Goal: Transaction & Acquisition: Book appointment/travel/reservation

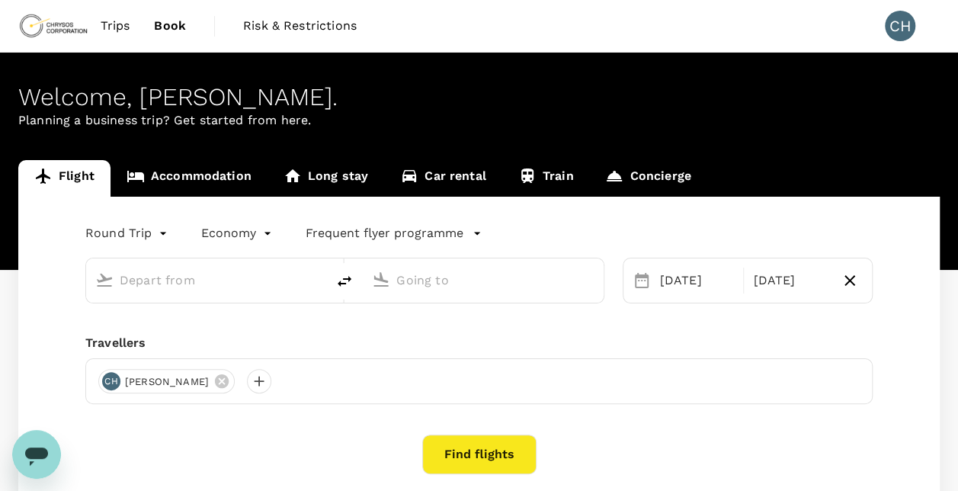
click at [165, 281] on input "text" at bounding box center [207, 280] width 175 height 24
type input "Adelaide (ADL)"
type input "[GEOGRAPHIC_DATA] ([GEOGRAPHIC_DATA])"
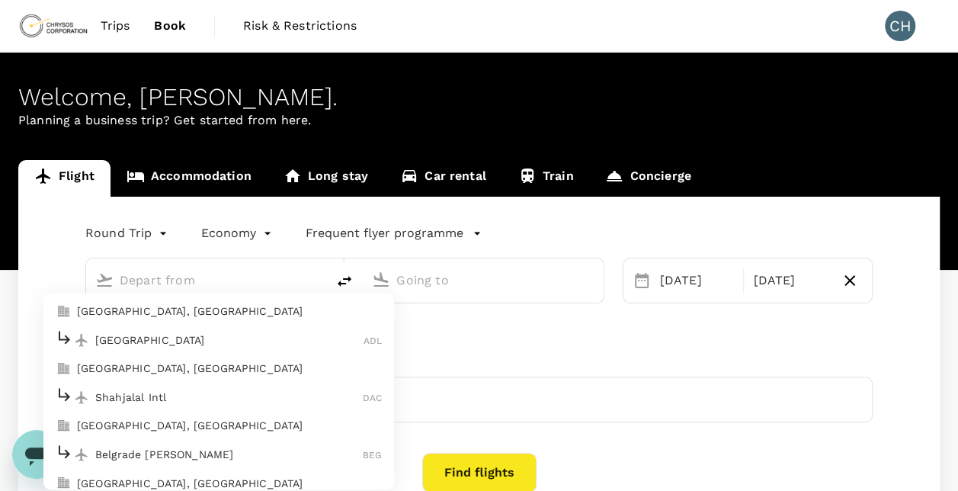
type input "Adelaide (ADL)"
type input "[GEOGRAPHIC_DATA] ([GEOGRAPHIC_DATA])"
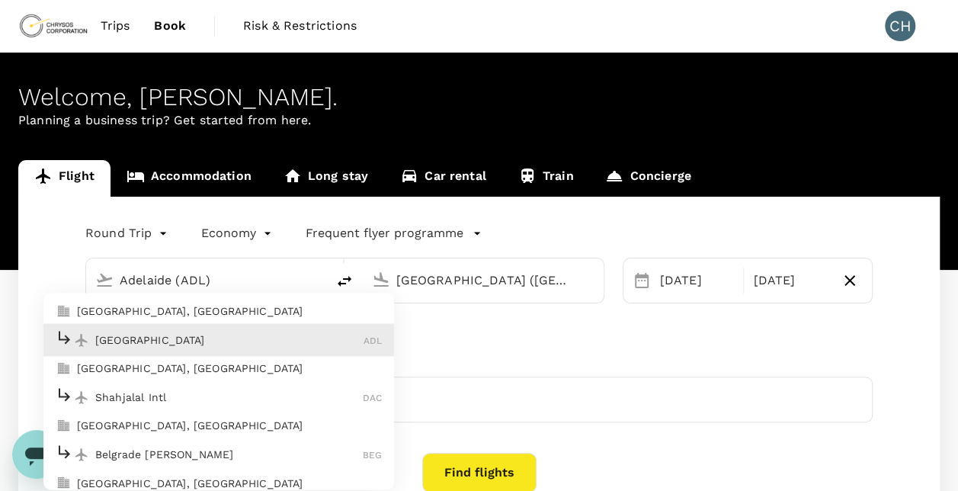
type input "Adelaide (ADL)"
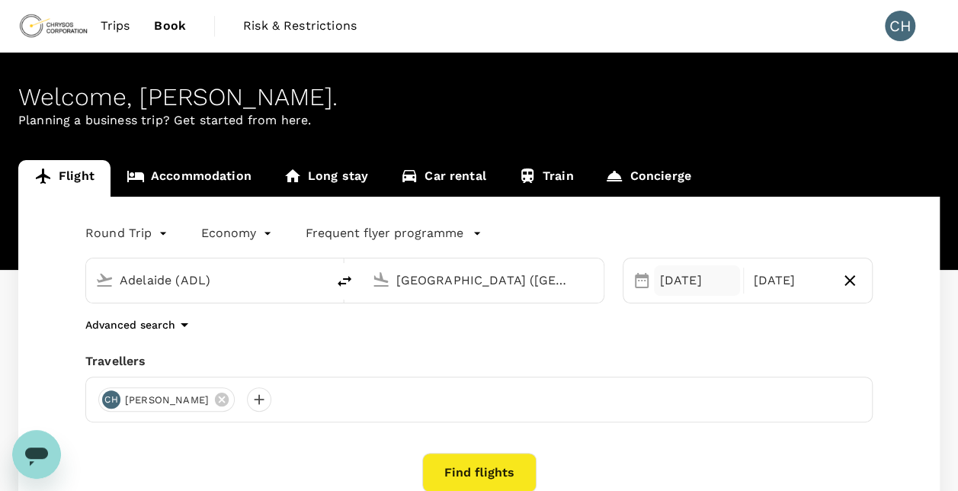
click at [704, 285] on div "[DATE]" at bounding box center [697, 280] width 87 height 30
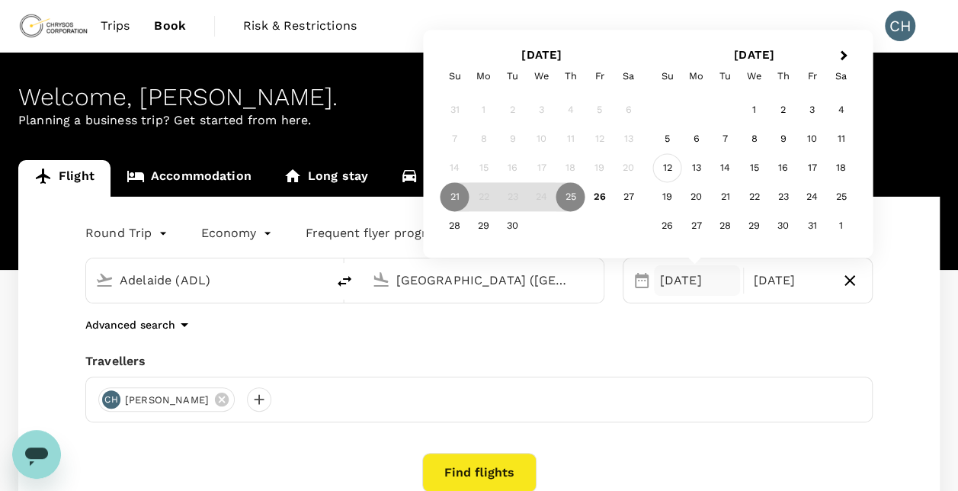
click at [668, 170] on div "12" at bounding box center [667, 168] width 29 height 29
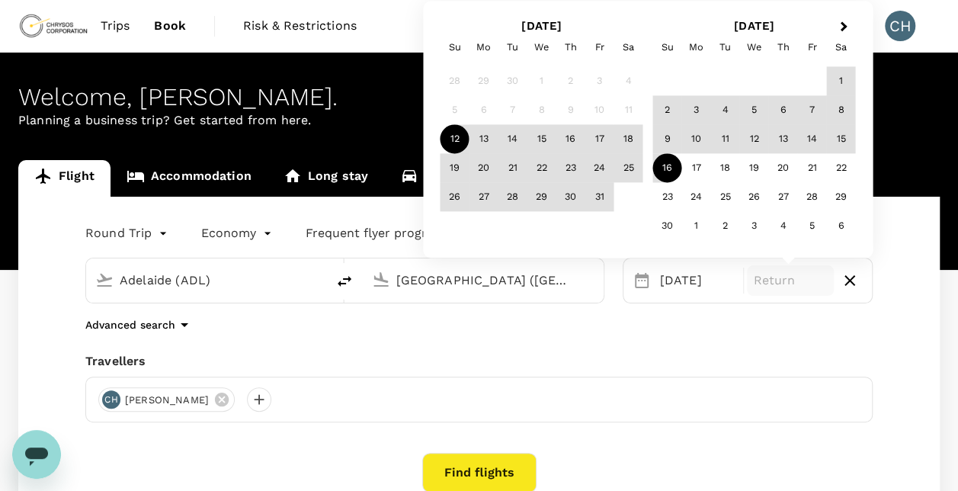
click at [668, 170] on div "16" at bounding box center [667, 168] width 29 height 29
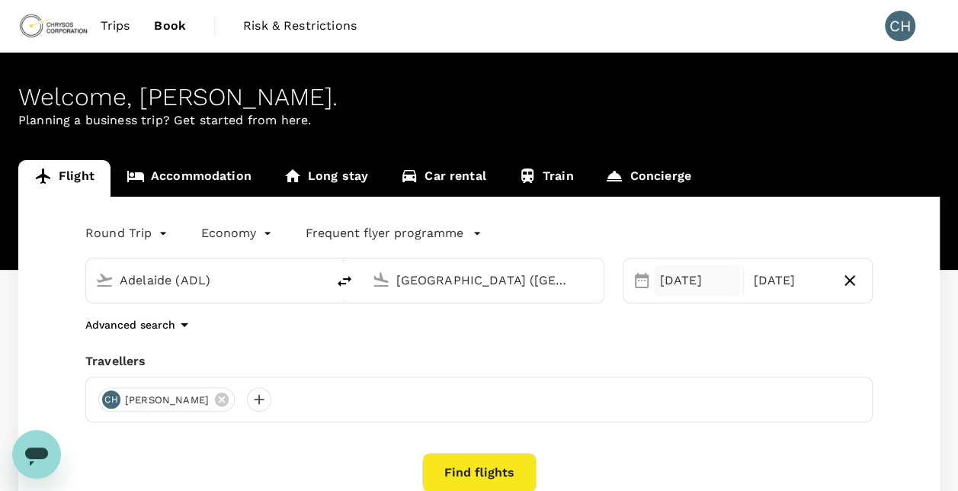
click at [685, 291] on div "[DATE]" at bounding box center [697, 280] width 87 height 30
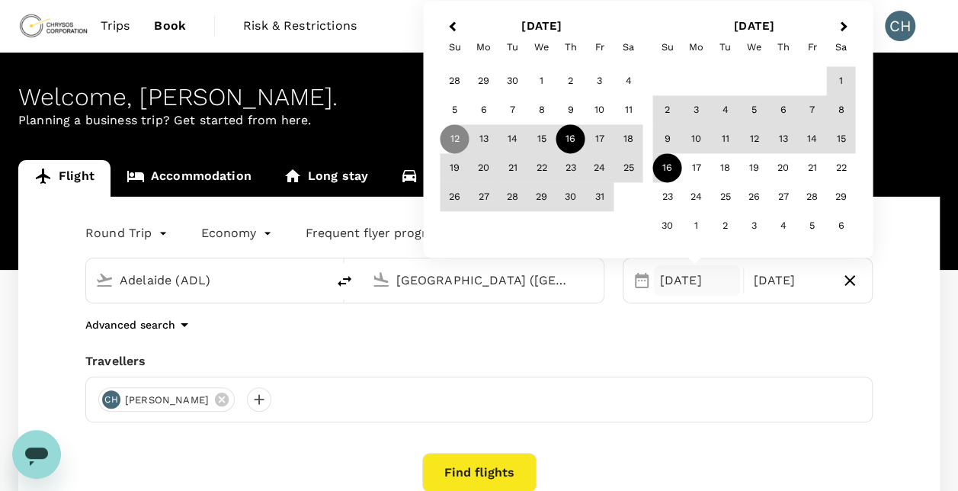
click at [562, 144] on div "16" at bounding box center [571, 139] width 29 height 29
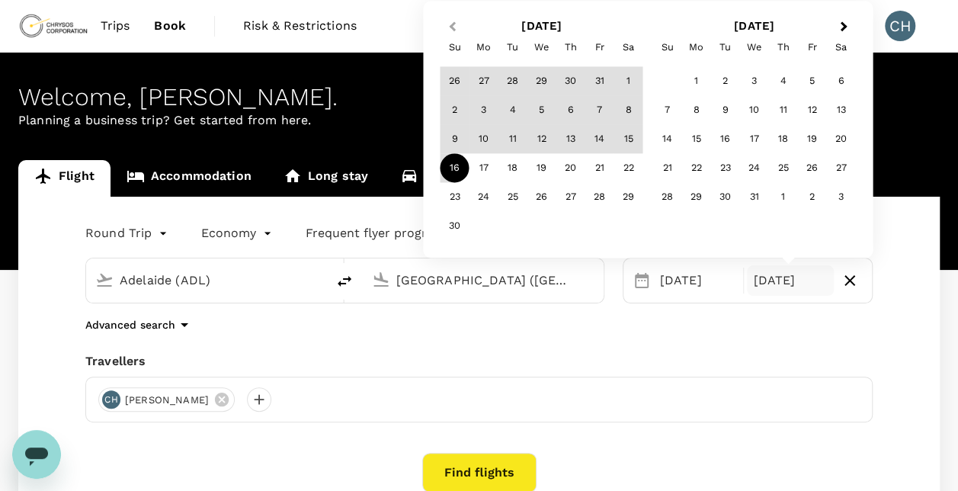
click at [450, 27] on button "Previous Month" at bounding box center [450, 27] width 24 height 24
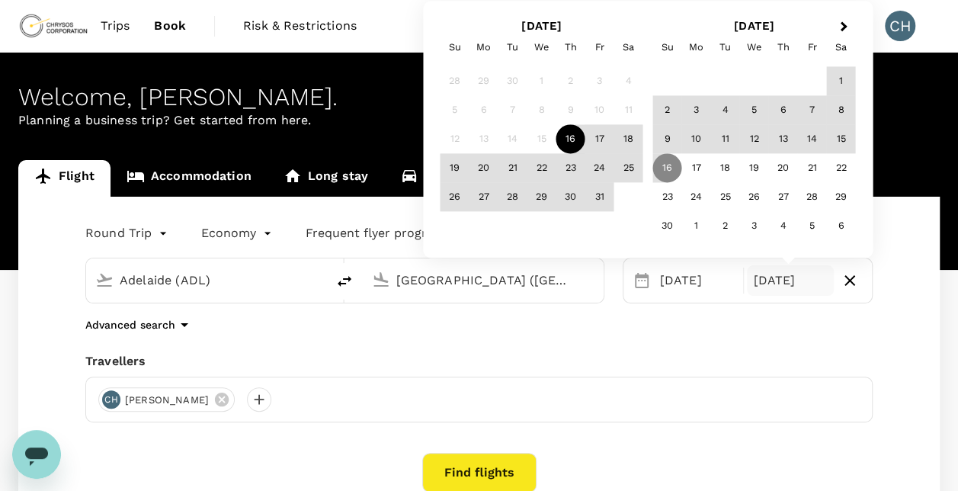
click at [450, 137] on div "12" at bounding box center [455, 139] width 29 height 29
drag, startPoint x: 568, startPoint y: 142, endPoint x: 447, endPoint y: 139, distance: 121.3
click at [447, 139] on div "12 13 14 15 16 17 18" at bounding box center [542, 139] width 203 height 29
click at [571, 134] on div "16" at bounding box center [571, 139] width 29 height 29
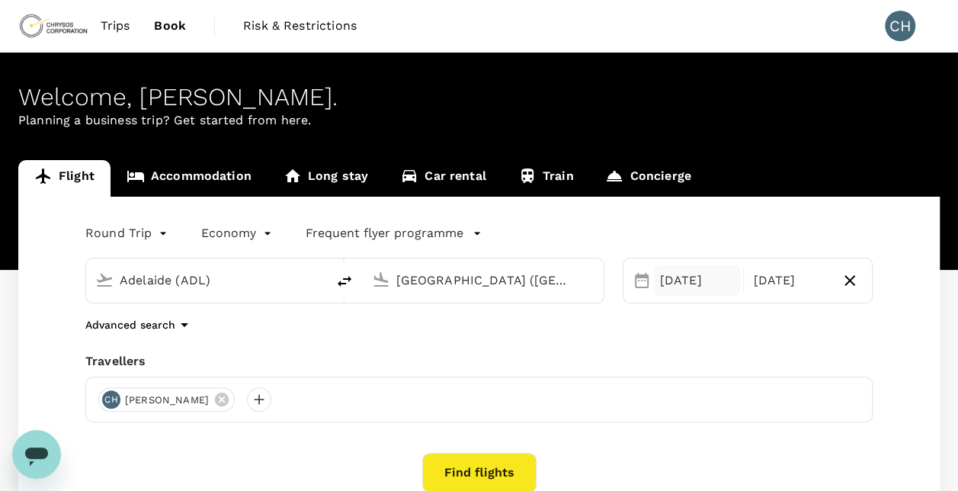
click at [712, 279] on div "[DATE]" at bounding box center [697, 280] width 87 height 30
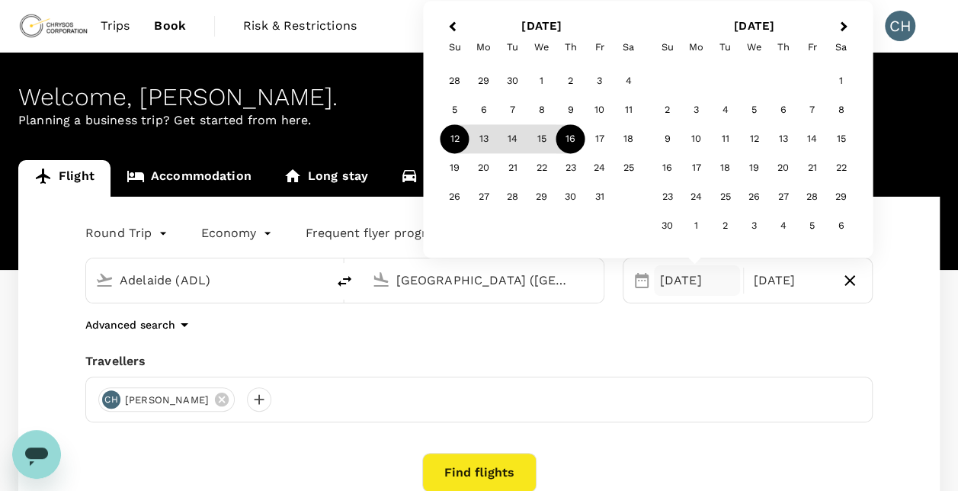
click at [451, 137] on div "12" at bounding box center [455, 139] width 29 height 29
click at [819, 377] on div "CH Claire Horsler" at bounding box center [479, 400] width 788 height 46
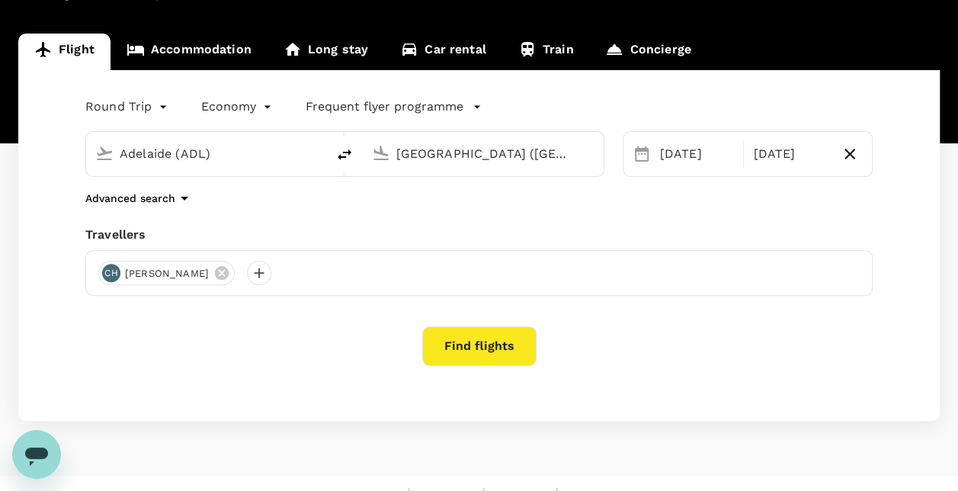
scroll to position [151, 0]
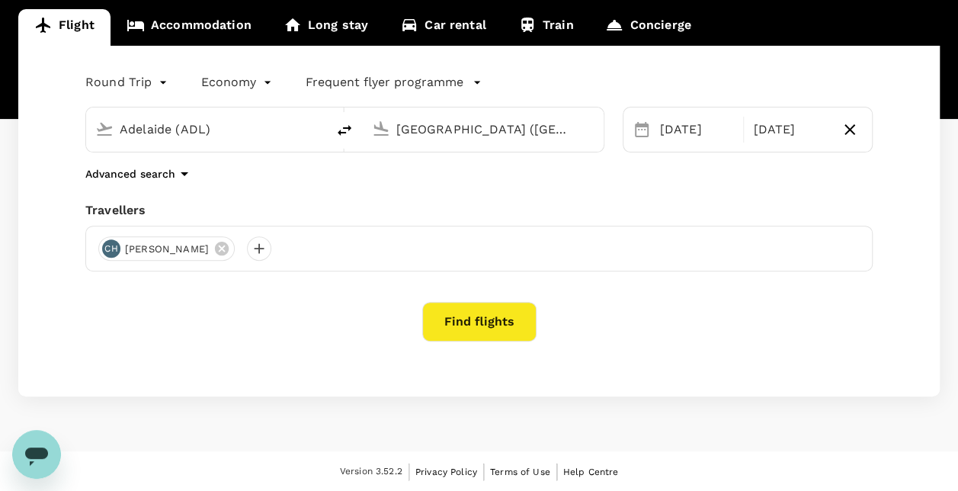
click at [152, 87] on body "Trips Book Risk & Restrictions CH Welcome , Claire . Planning a business trip? …" at bounding box center [479, 170] width 958 height 643
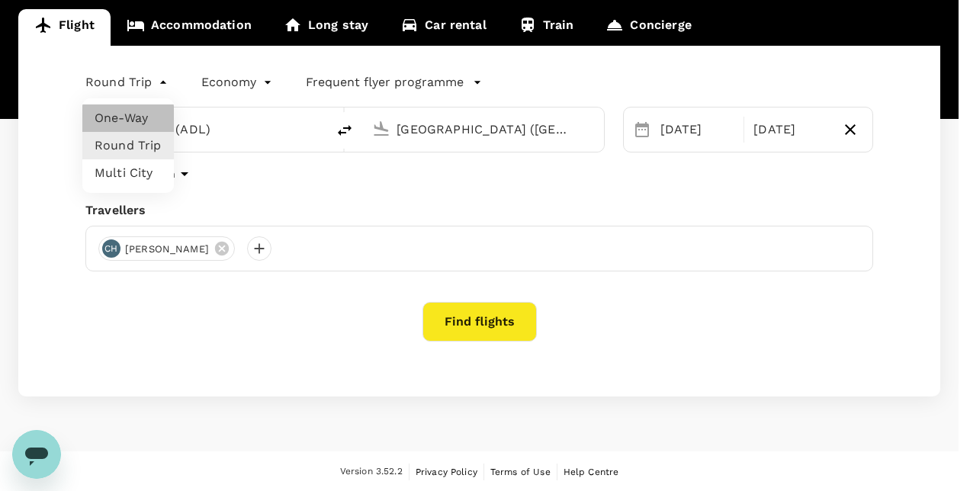
click at [142, 114] on li "One-Way" at bounding box center [127, 117] width 91 height 27
type input "oneway"
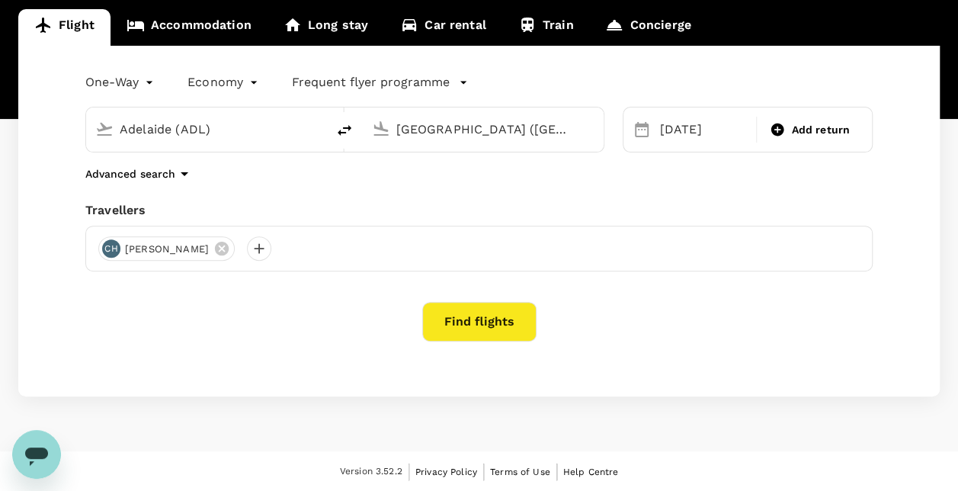
click at [428, 206] on div "Travellers" at bounding box center [479, 210] width 788 height 18
click at [486, 311] on button "Find flights" at bounding box center [479, 322] width 114 height 40
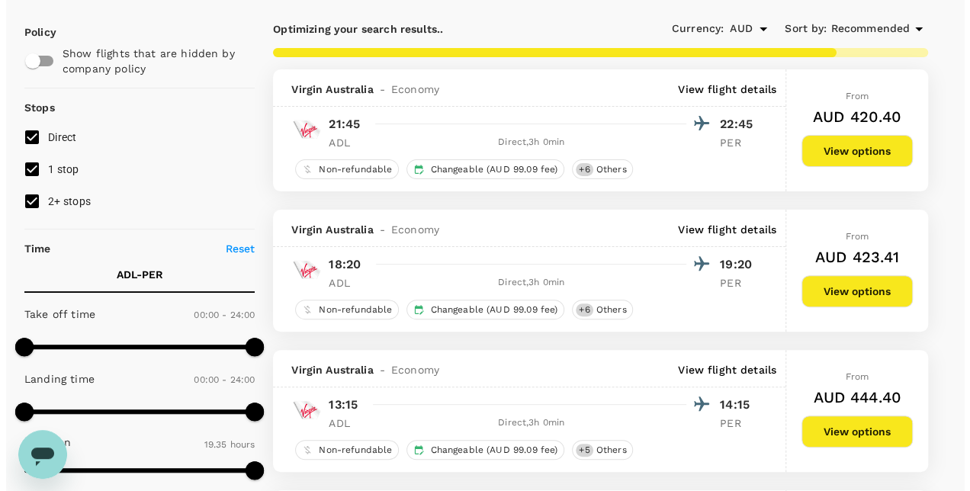
scroll to position [152, 0]
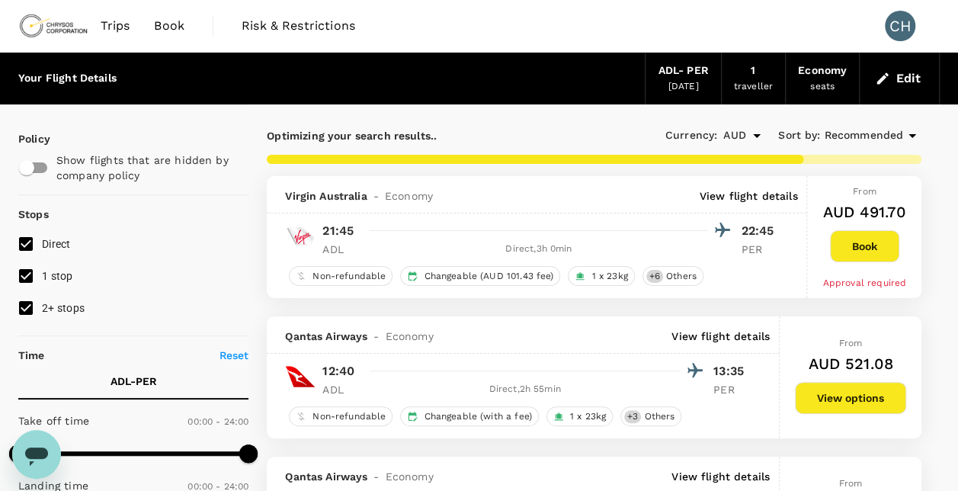
click at [910, 134] on icon at bounding box center [913, 136] width 8 height 4
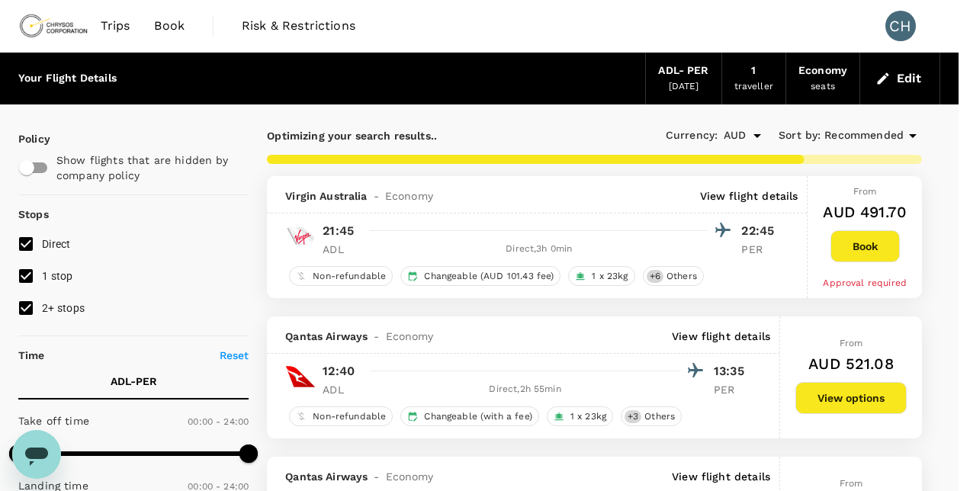
click at [910, 134] on div at bounding box center [485, 245] width 970 height 491
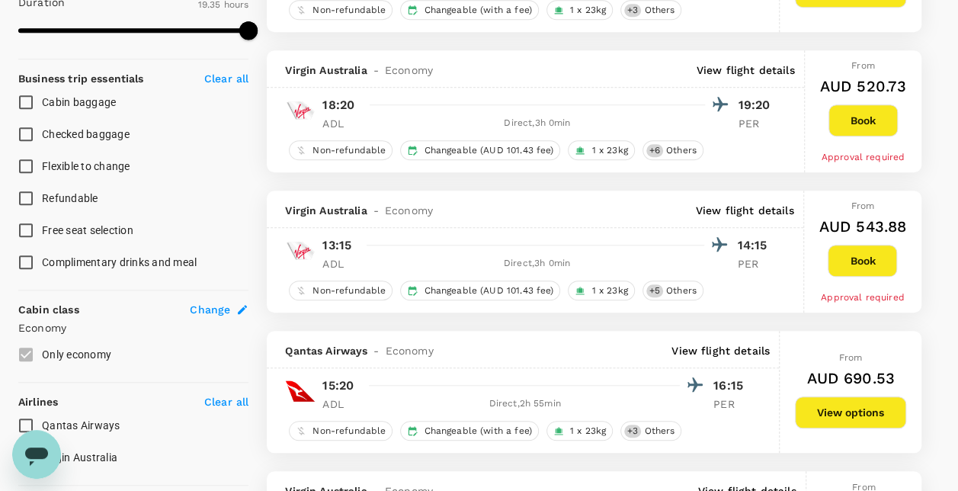
scroll to position [762, 0]
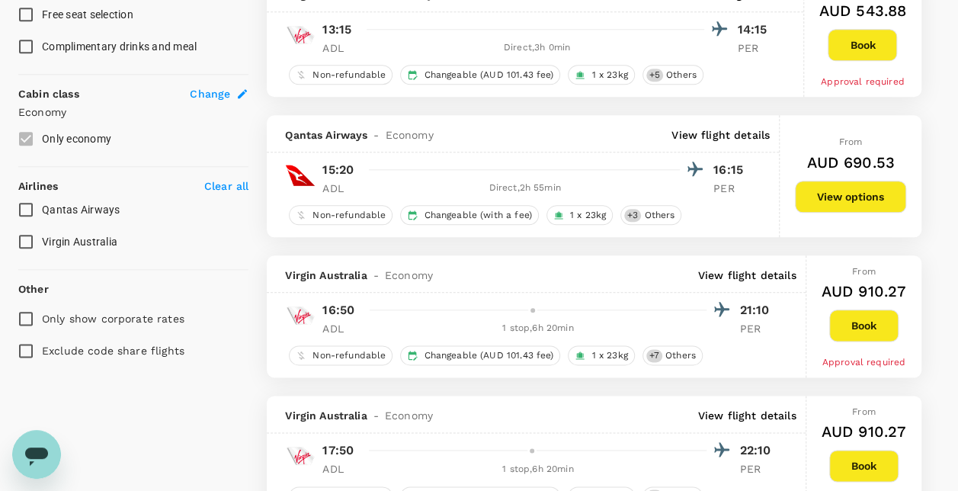
click at [25, 207] on input "Qantas Airways" at bounding box center [26, 210] width 32 height 32
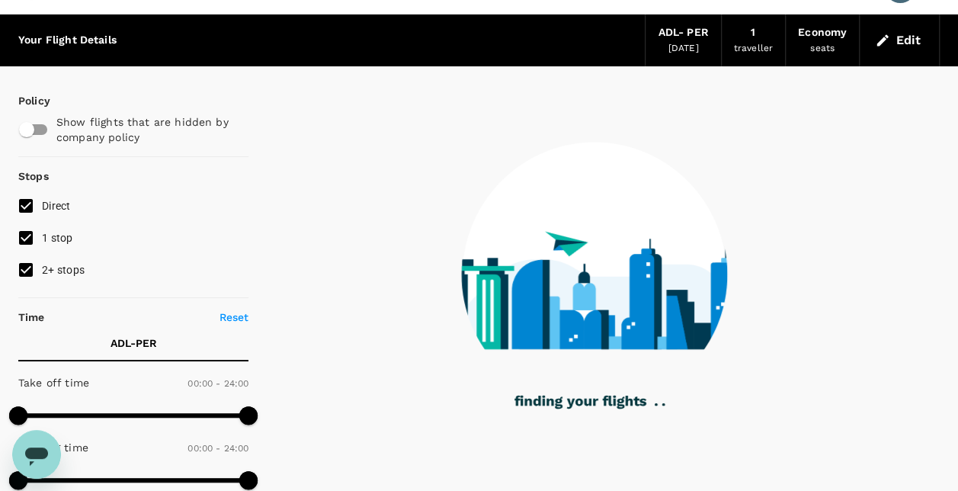
scroll to position [14, 0]
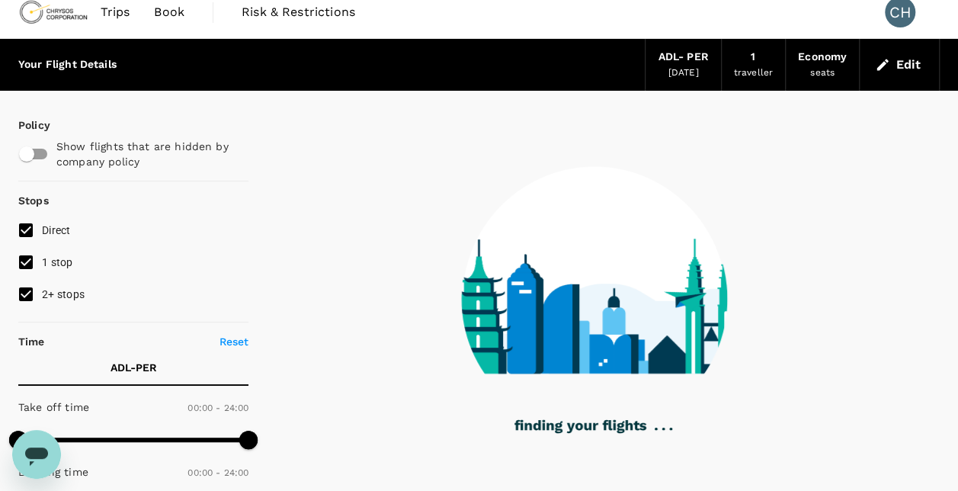
checkbox input "false"
checkbox input "true"
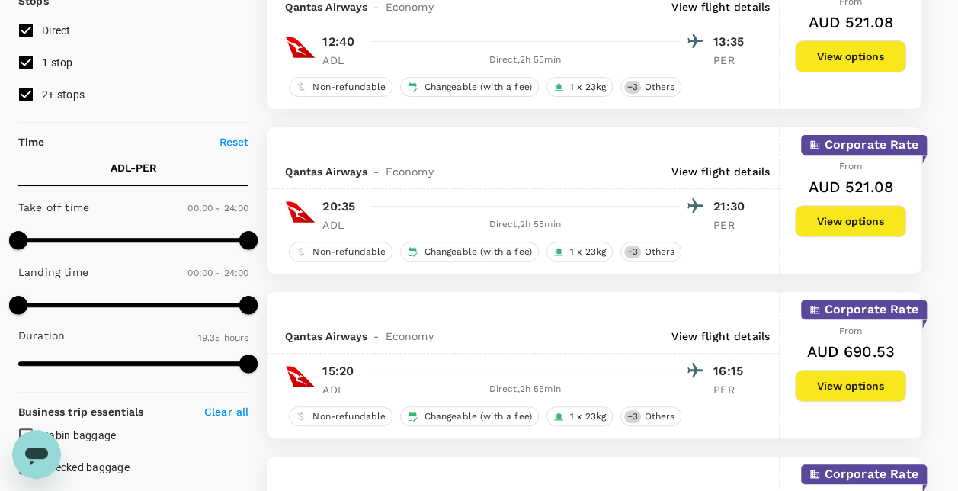
scroll to position [242, 0]
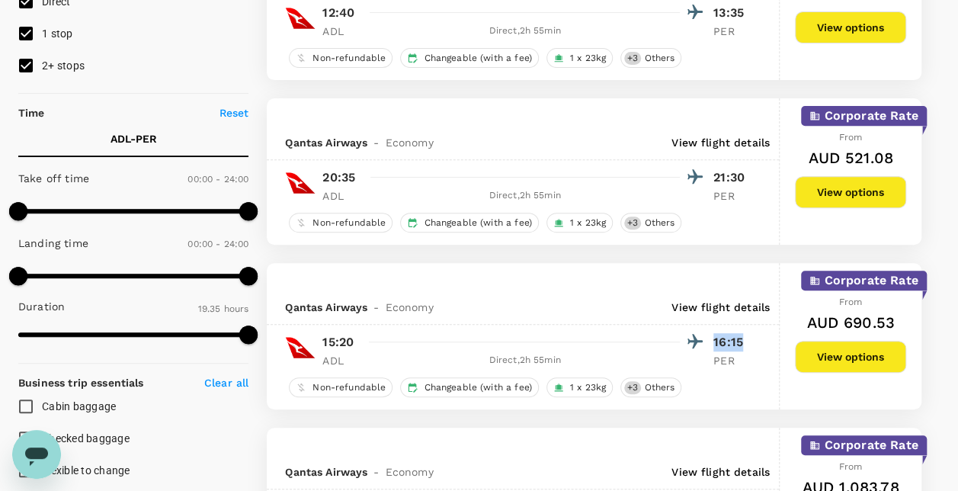
drag, startPoint x: 749, startPoint y: 347, endPoint x: 685, endPoint y: 347, distance: 64.0
click at [685, 347] on div "15:20 16:15" at bounding box center [537, 342] width 429 height 22
drag, startPoint x: 685, startPoint y: 347, endPoint x: 756, endPoint y: 354, distance: 71.2
click at [756, 354] on div "15:20 16:15 ADL Direct , 2h 55min PER" at bounding box center [523, 349] width 512 height 37
drag, startPoint x: 750, startPoint y: 348, endPoint x: 714, endPoint y: 344, distance: 36.1
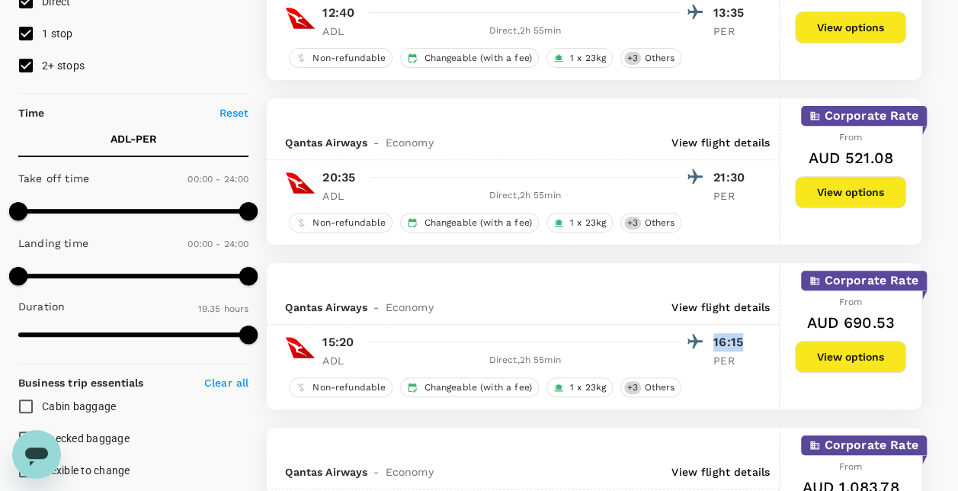
click at [714, 344] on p "16:15" at bounding box center [733, 342] width 38 height 18
drag, startPoint x: 714, startPoint y: 344, endPoint x: 717, endPoint y: 357, distance: 13.3
click at [717, 357] on p "PER" at bounding box center [733, 360] width 38 height 15
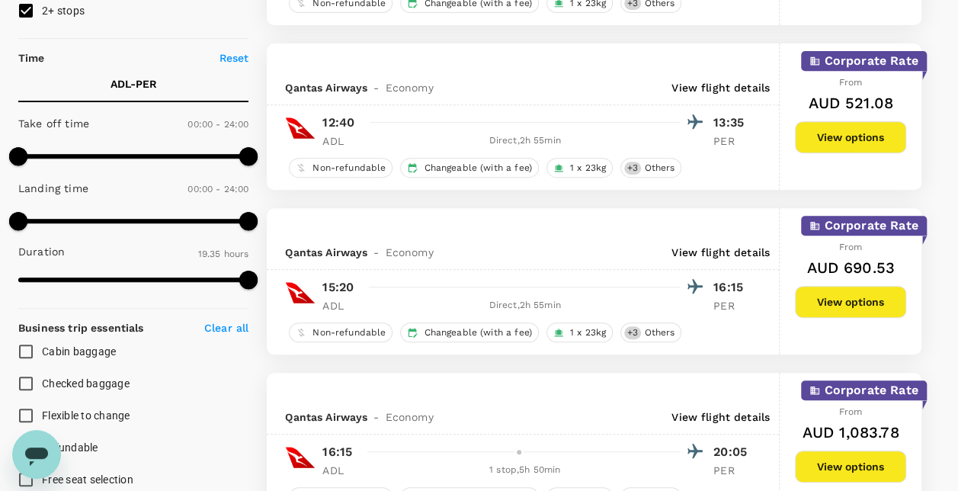
scroll to position [319, 0]
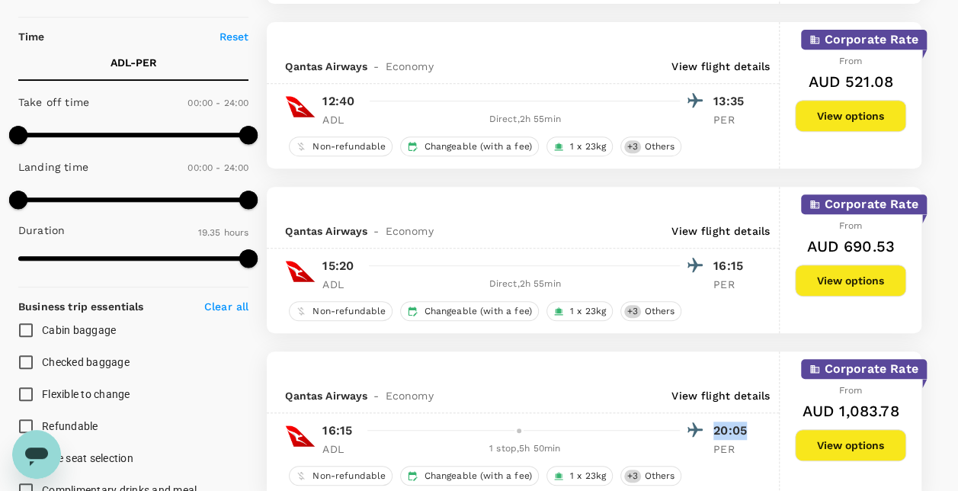
drag, startPoint x: 752, startPoint y: 423, endPoint x: 715, endPoint y: 423, distance: 36.6
click at [715, 423] on div "16:15 20:05 ADL 1 stop , 5h 50min PER" at bounding box center [523, 437] width 512 height 37
drag, startPoint x: 715, startPoint y: 423, endPoint x: 718, endPoint y: 432, distance: 8.9
click at [715, 432] on p "20:05" at bounding box center [733, 431] width 38 height 18
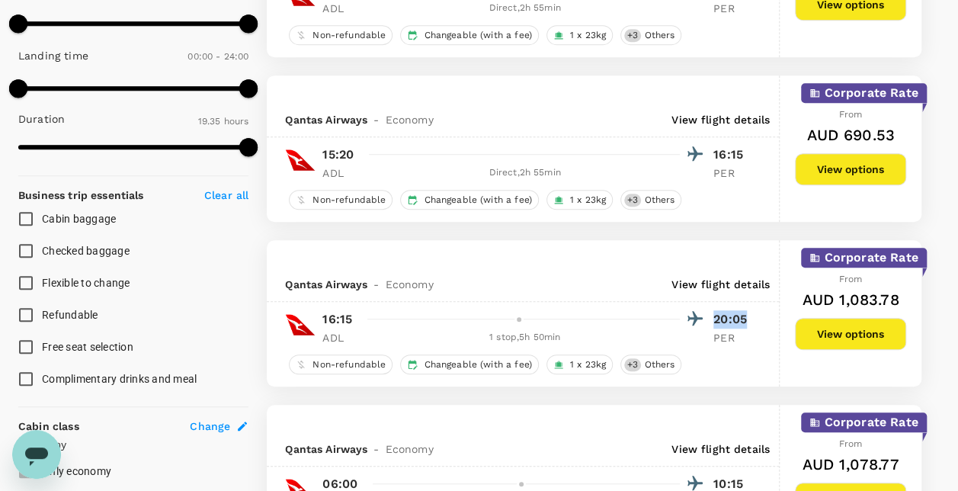
scroll to position [471, 0]
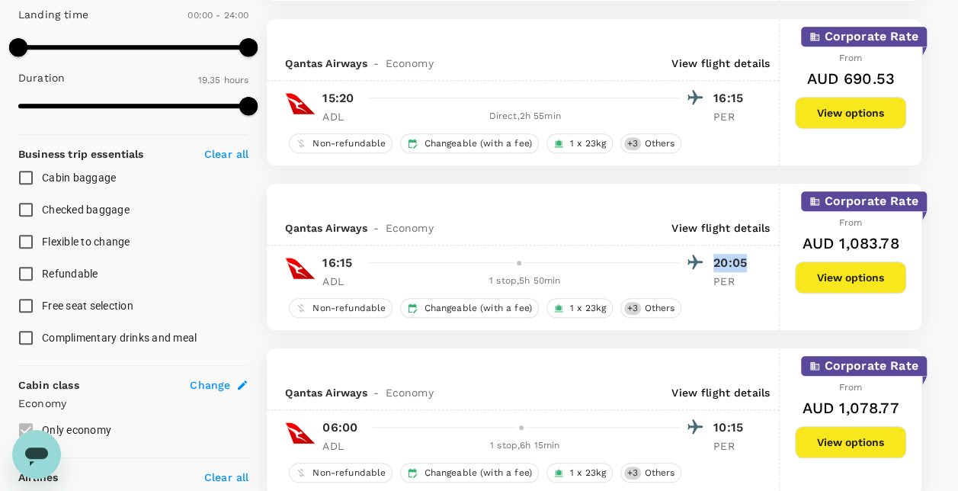
click at [732, 258] on p "20:05" at bounding box center [733, 263] width 38 height 18
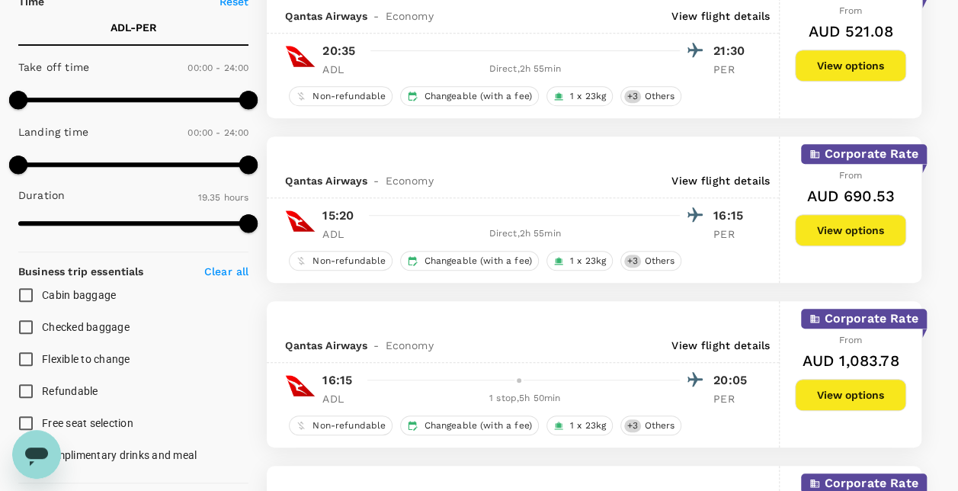
scroll to position [319, 0]
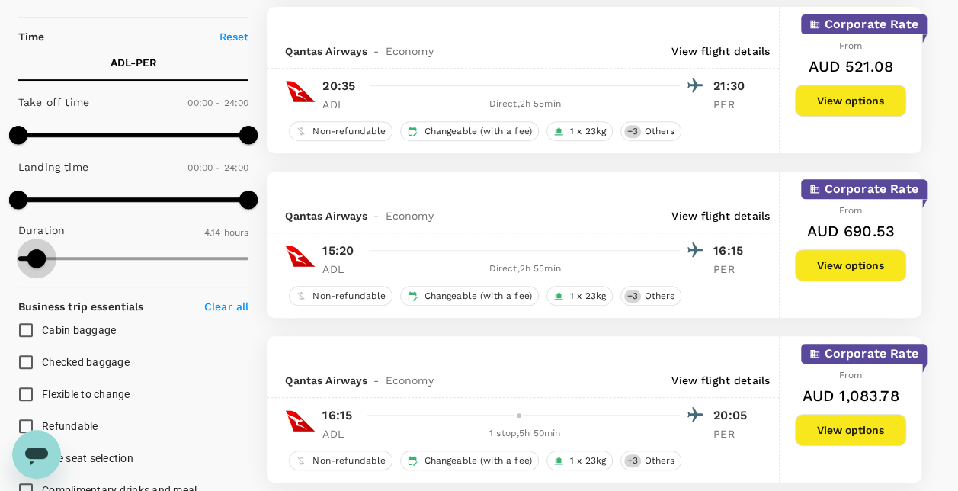
type input "251"
drag, startPoint x: 247, startPoint y: 255, endPoint x: 36, endPoint y: 261, distance: 211.3
click at [36, 261] on span at bounding box center [36, 258] width 18 height 18
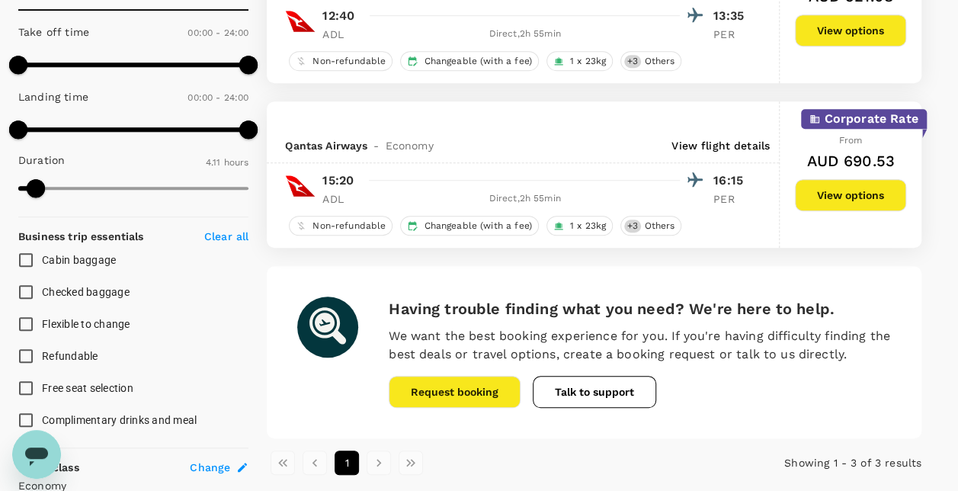
scroll to position [305, 0]
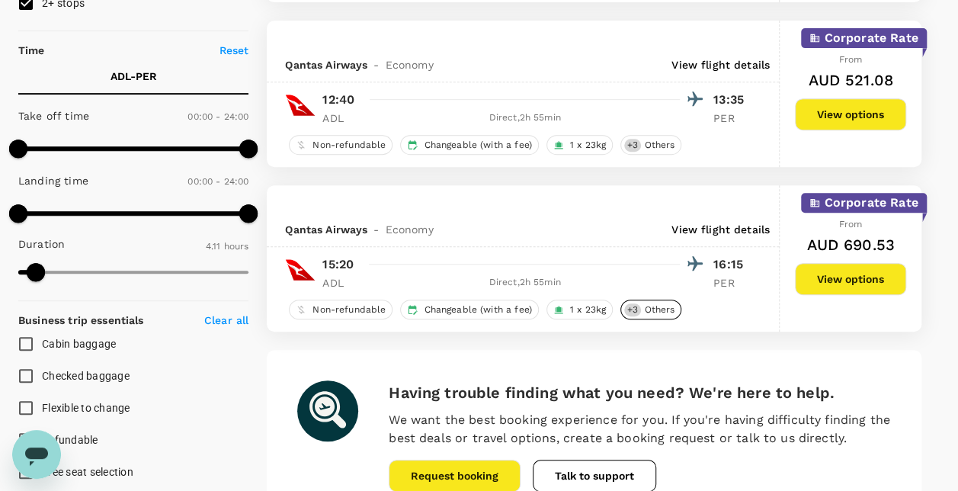
click at [663, 306] on span "Others" at bounding box center [659, 309] width 43 height 13
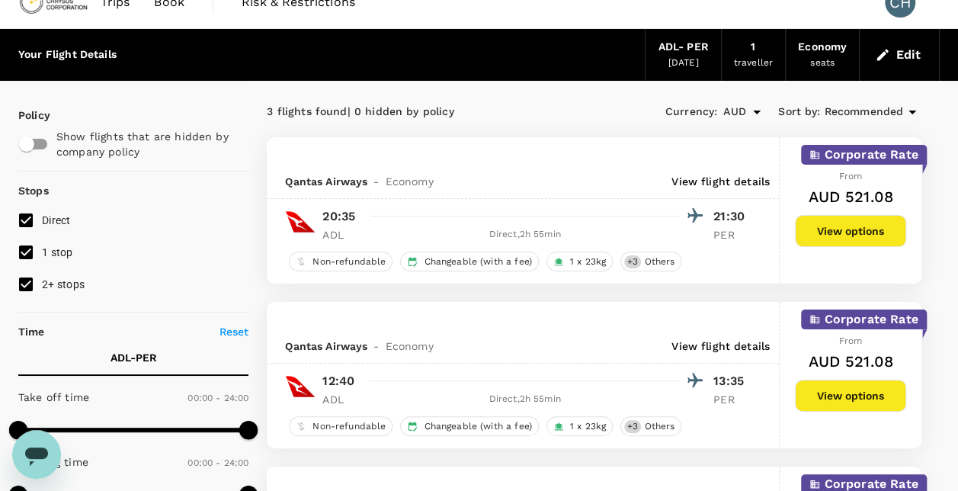
scroll to position [0, 0]
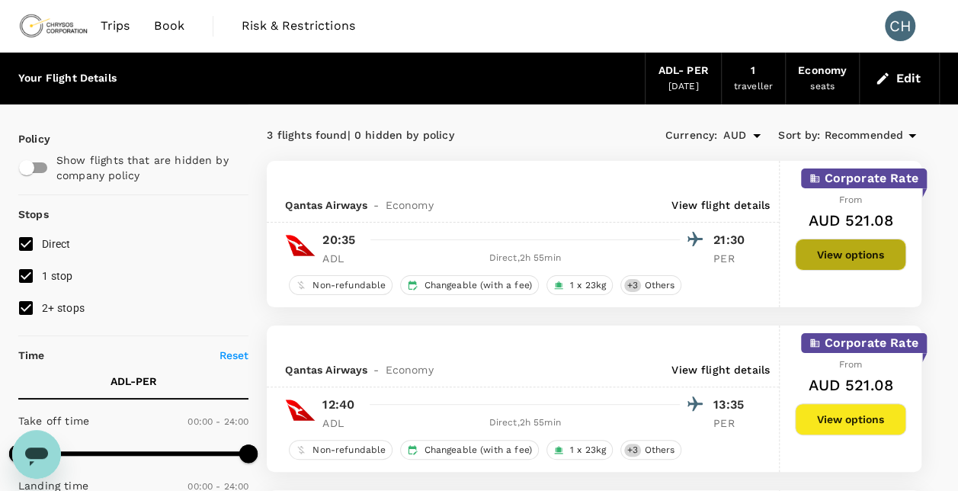
click at [852, 250] on button "View options" at bounding box center [850, 255] width 111 height 32
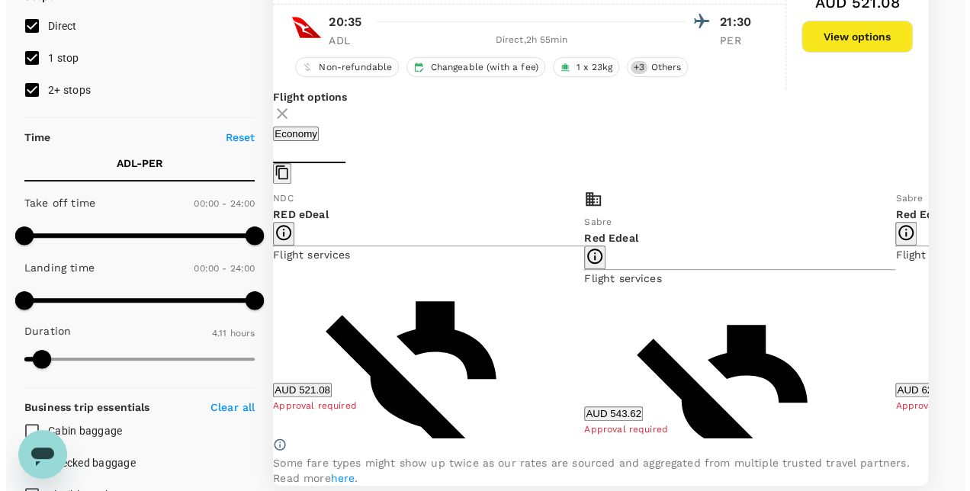
scroll to position [313, 0]
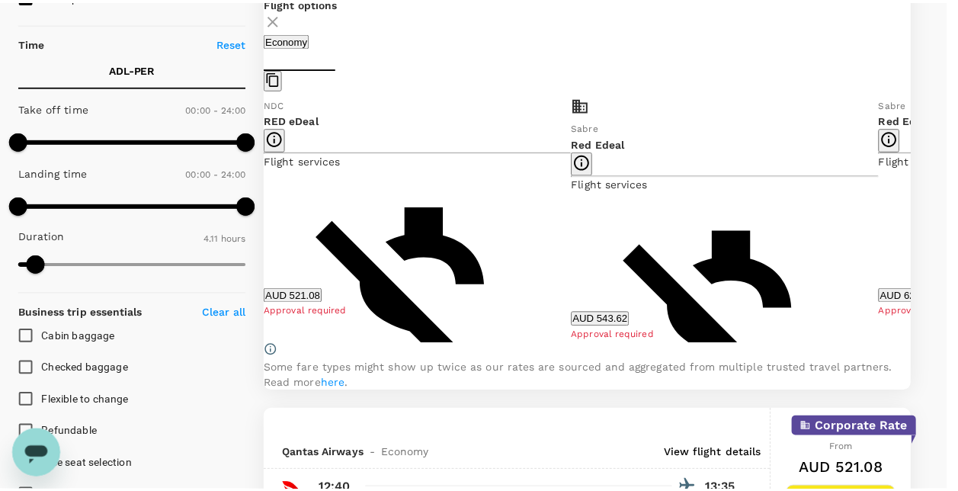
scroll to position [0, 0]
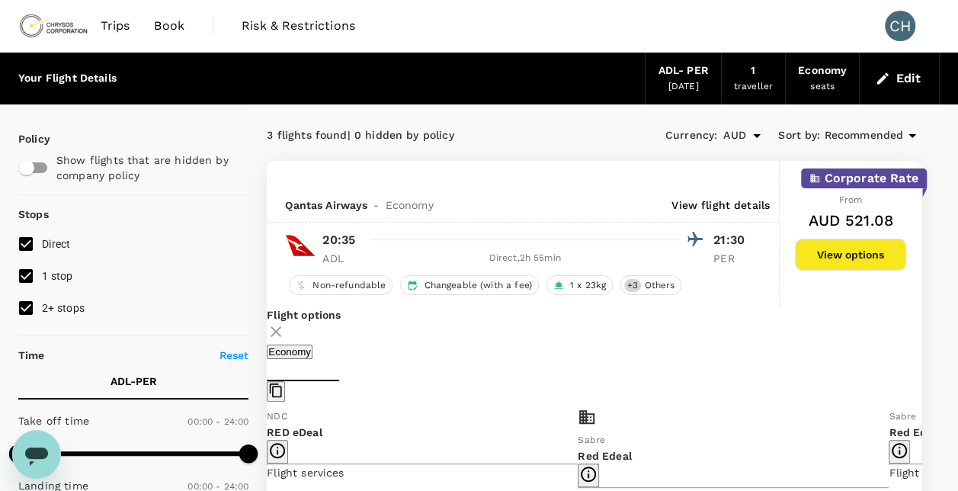
click at [183, 26] on span "Book" at bounding box center [169, 26] width 30 height 18
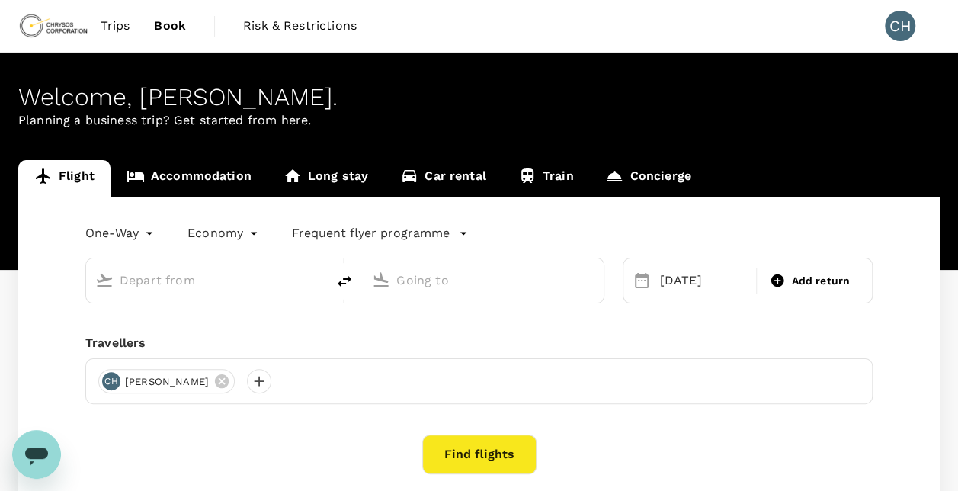
type input "Adelaide (ADL)"
type input "Perth (PER)"
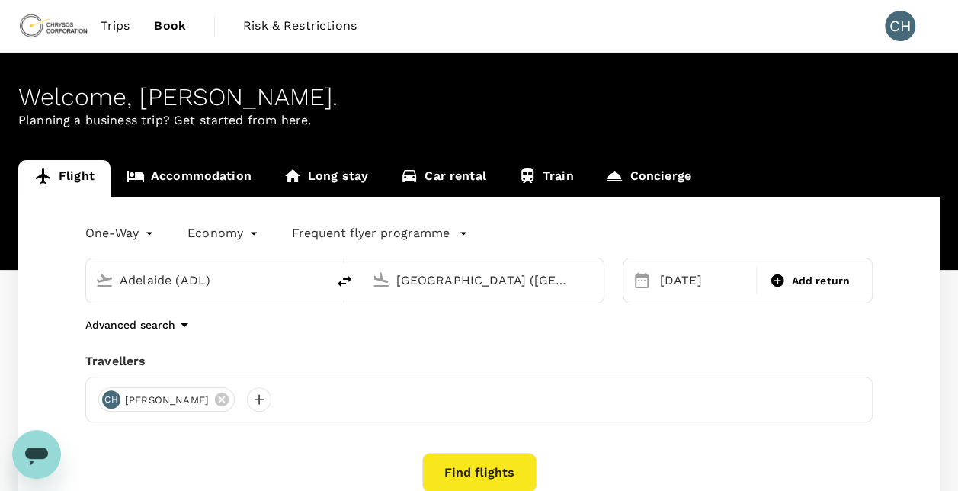
click at [137, 251] on div "Adelaide (ADL) Perth (PER)" at bounding box center [336, 271] width 538 height 64
click at [139, 231] on body "Trips Book Risk & Restrictions CH Welcome , Claire . Planning a business trip? …" at bounding box center [479, 321] width 958 height 643
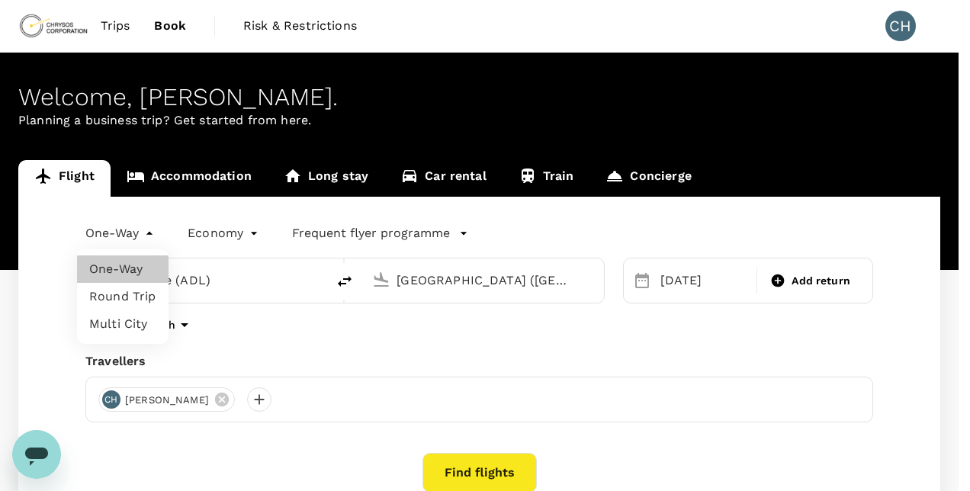
click at [124, 290] on li "Round Trip" at bounding box center [122, 296] width 91 height 27
type input "roundtrip"
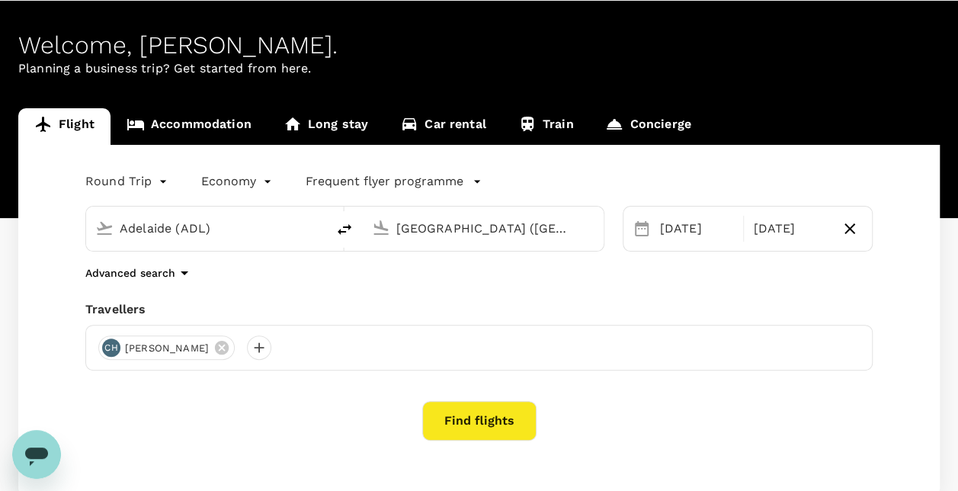
scroll to position [76, 0]
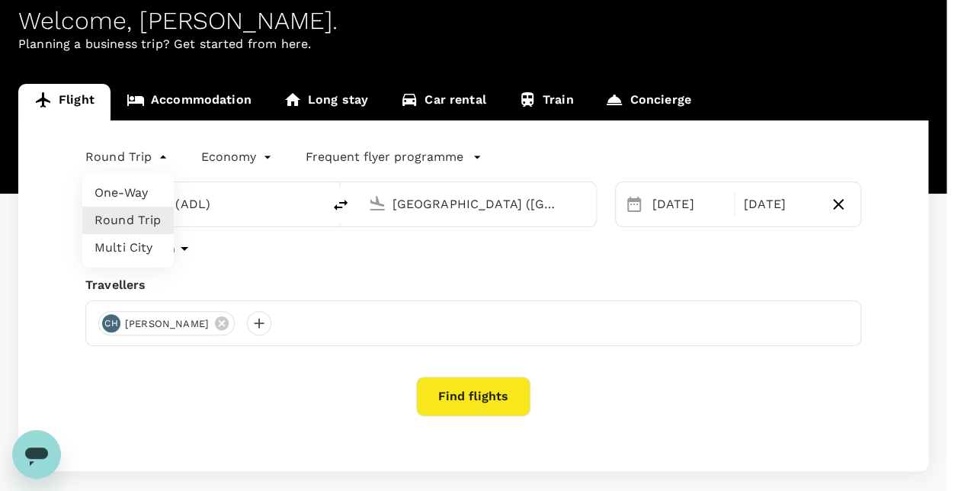
click at [146, 161] on body "Trips Book Risk & Restrictions CH Welcome , Claire . Planning a business trip? …" at bounding box center [479, 245] width 958 height 643
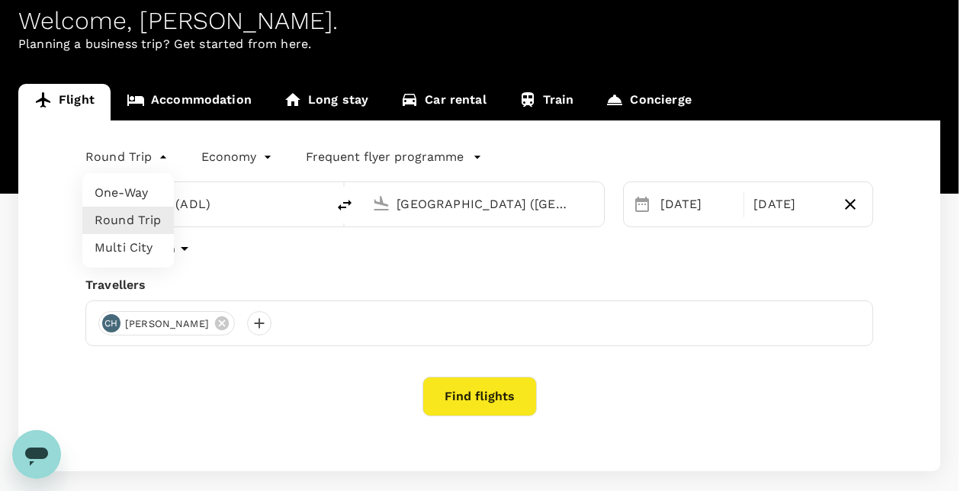
click at [136, 223] on li "Round Trip" at bounding box center [127, 220] width 91 height 27
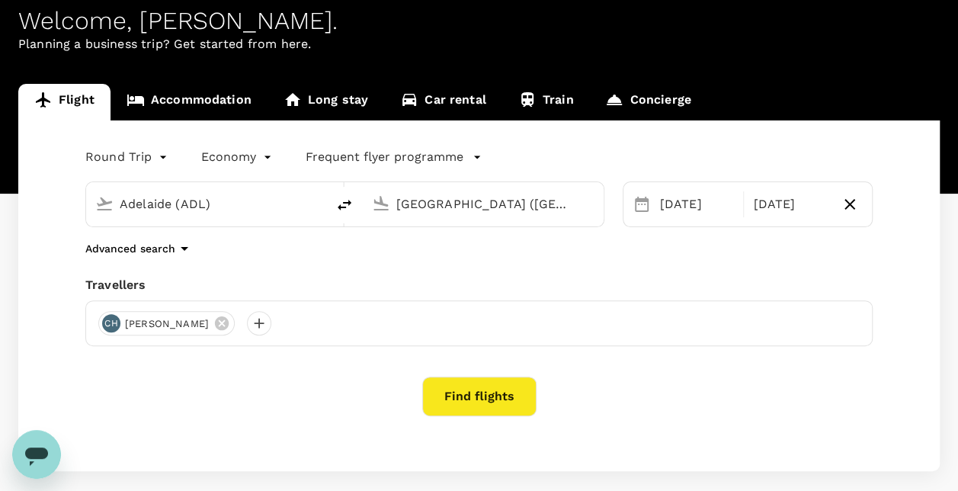
click at [487, 393] on button "Find flights" at bounding box center [479, 397] width 114 height 40
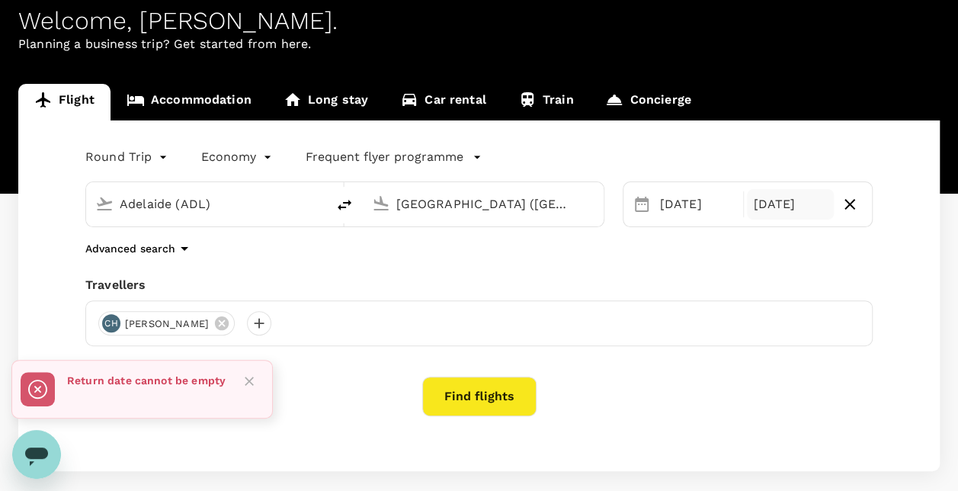
click at [783, 196] on div "16 Oct" at bounding box center [790, 204] width 87 height 30
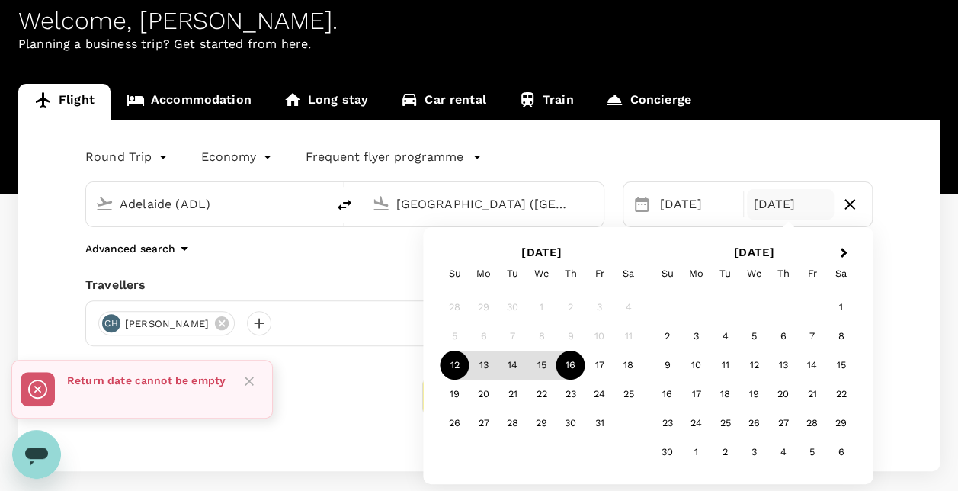
click at [573, 354] on div "16" at bounding box center [571, 365] width 29 height 29
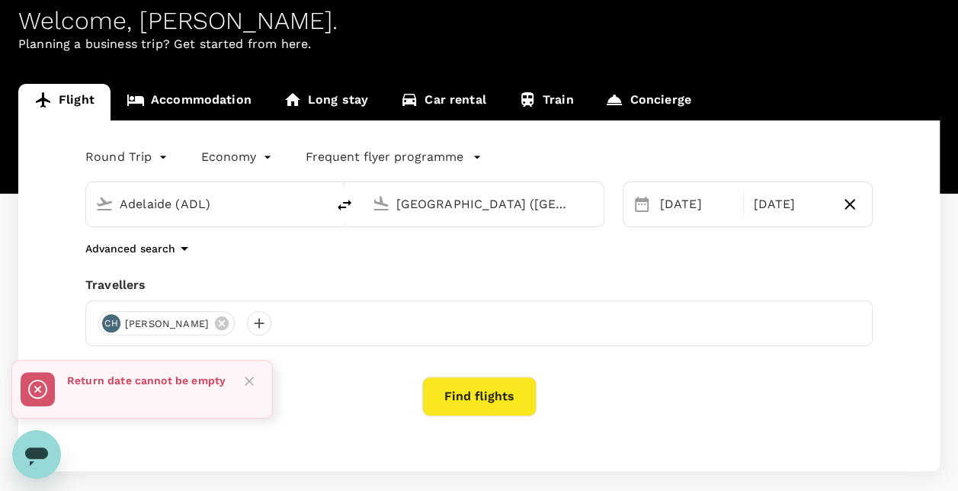
click at [483, 396] on button "Find flights" at bounding box center [479, 397] width 114 height 40
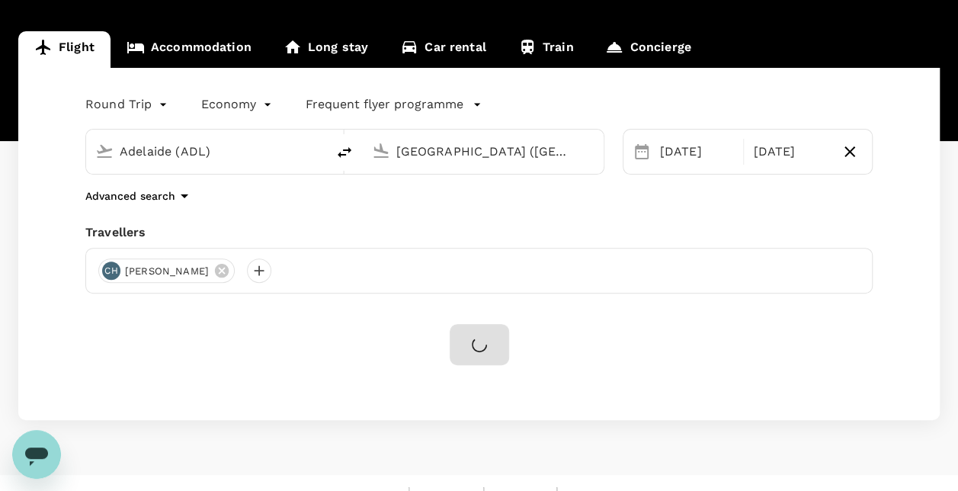
scroll to position [152, 0]
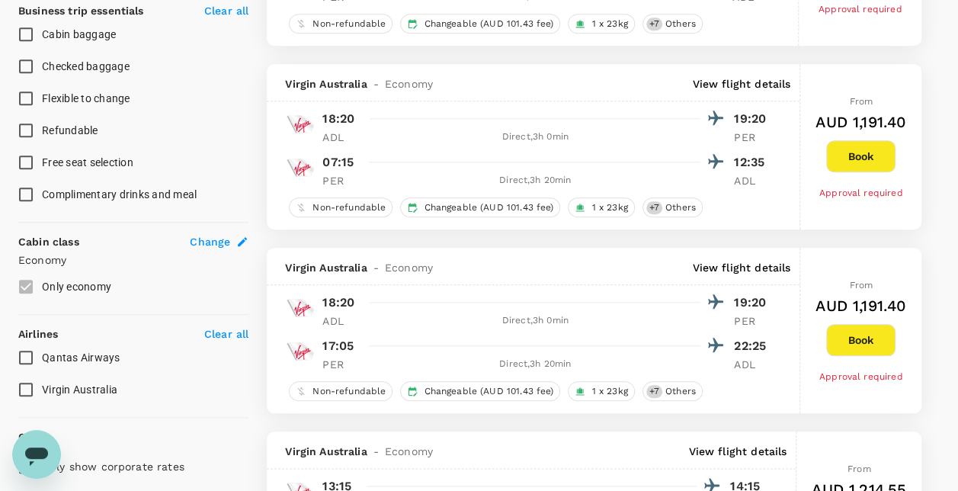
scroll to position [686, 0]
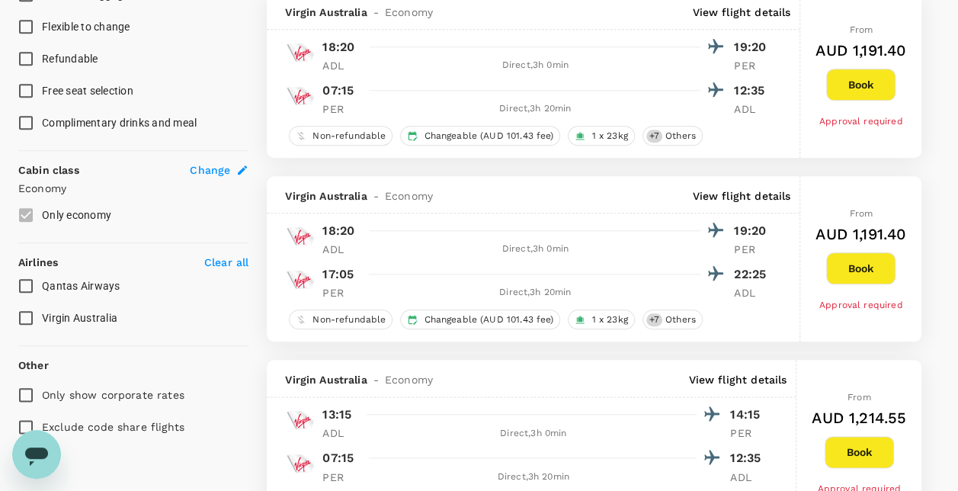
click at [55, 285] on span "Qantas Airways" at bounding box center [81, 286] width 79 height 12
click at [42, 285] on input "Qantas Airways" at bounding box center [26, 286] width 32 height 32
checkbox input "true"
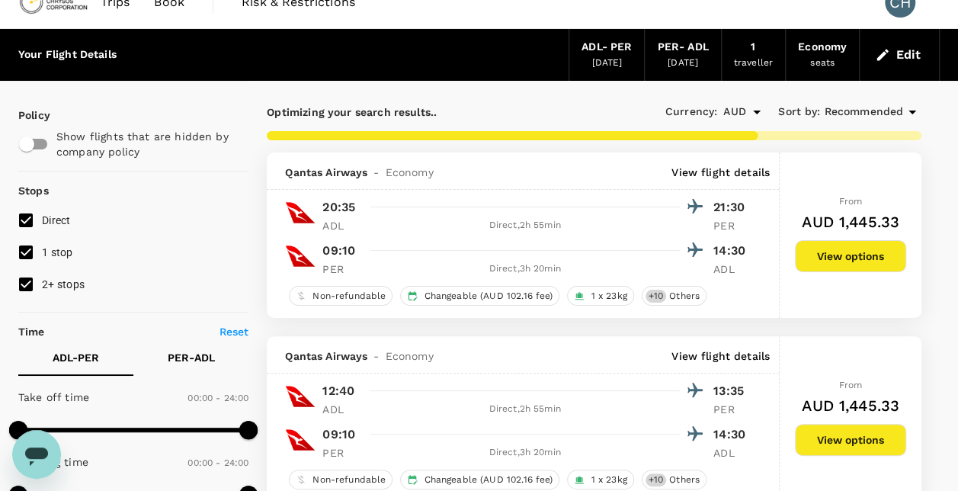
scroll to position [0, 0]
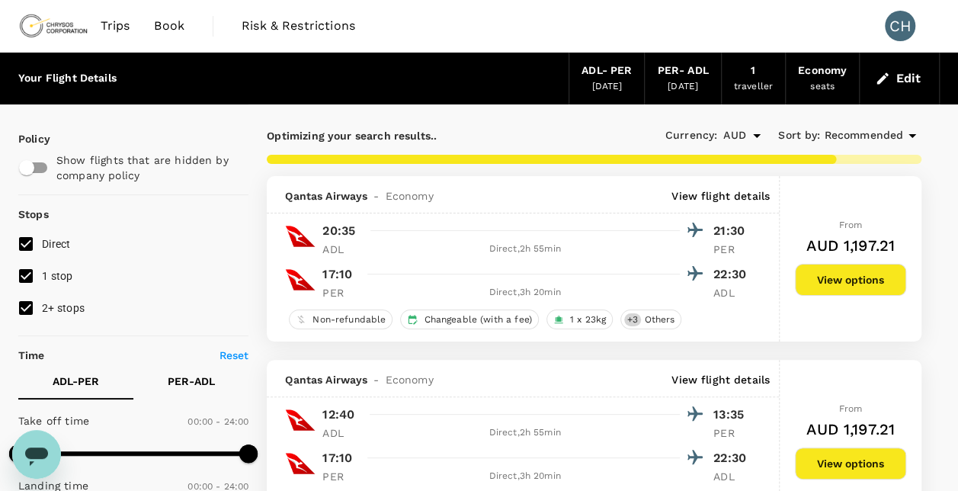
type input "720"
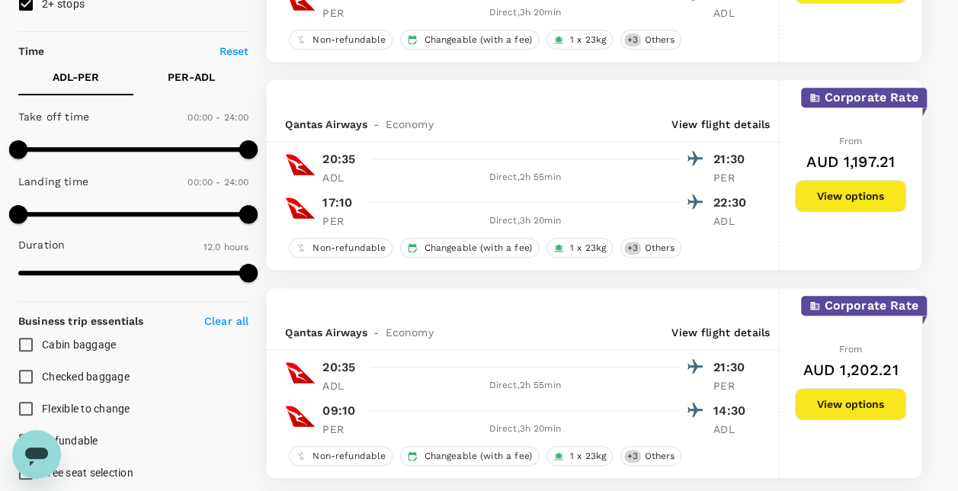
scroll to position [305, 0]
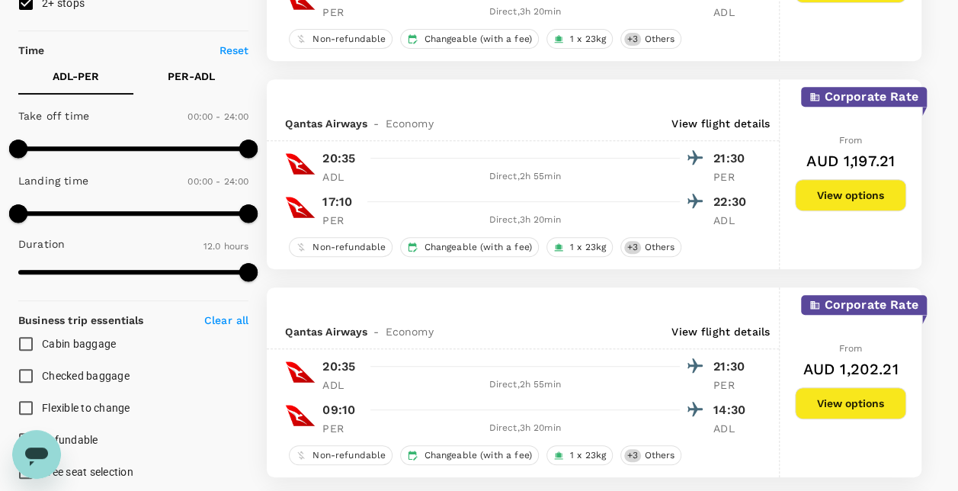
checkbox input "false"
checkbox input "true"
click at [849, 397] on button "View options" at bounding box center [850, 403] width 111 height 32
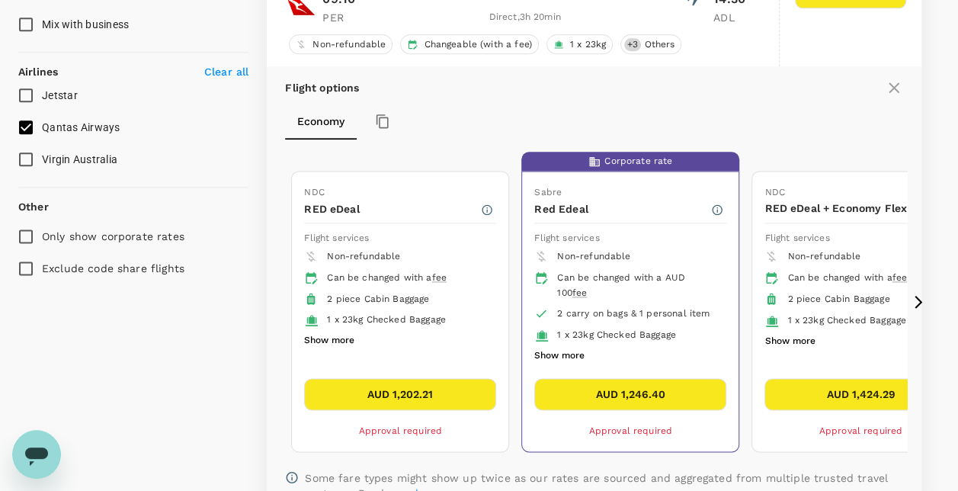
scroll to position [915, 0]
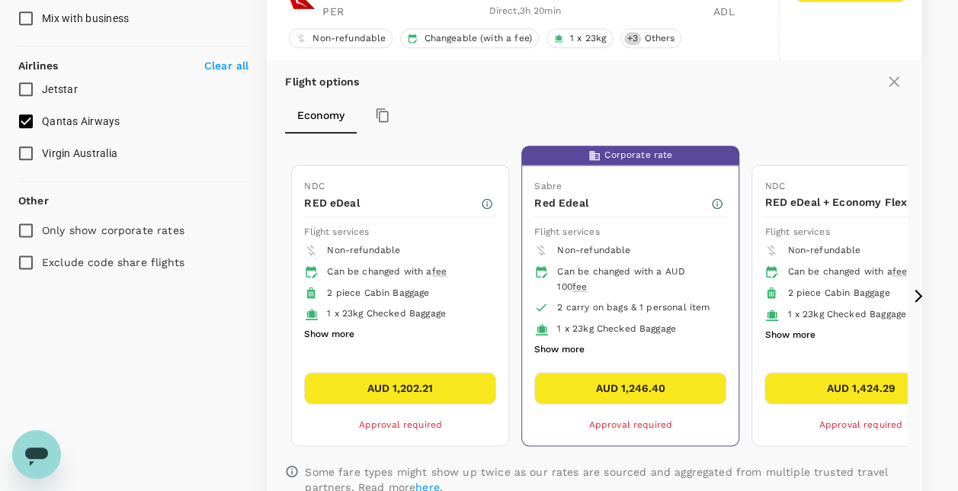
click at [643, 375] on button "AUD 1,246.40" at bounding box center [630, 388] width 192 height 32
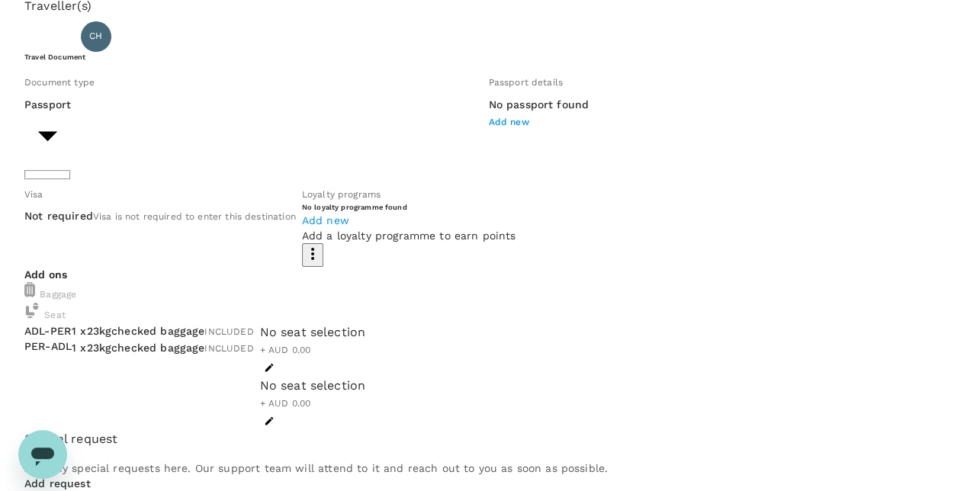
scroll to position [76, 0]
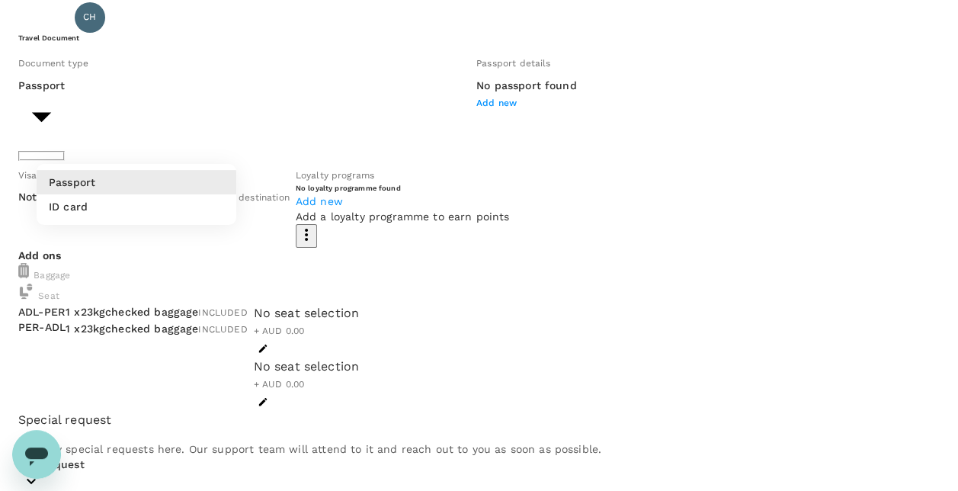
click at [226, 143] on div at bounding box center [485, 245] width 970 height 491
click at [483, 108] on span "Add new" at bounding box center [503, 103] width 40 height 11
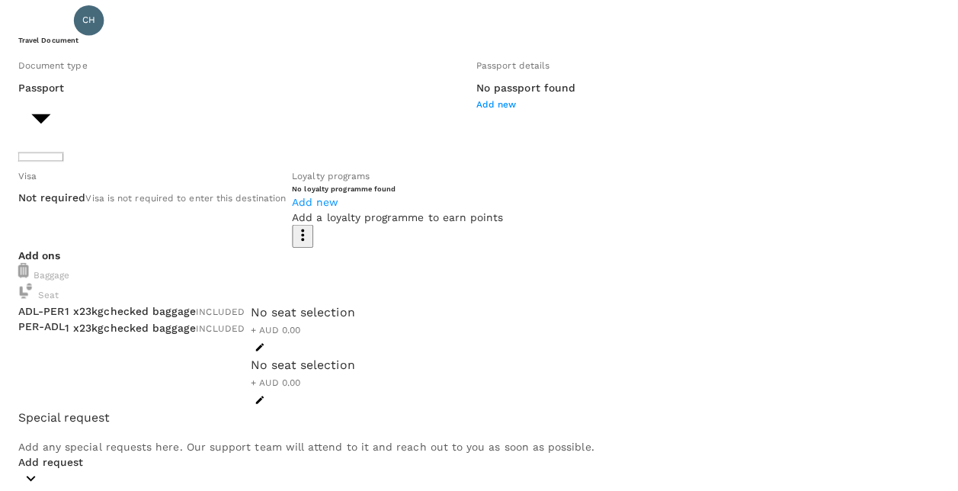
scroll to position [0, 0]
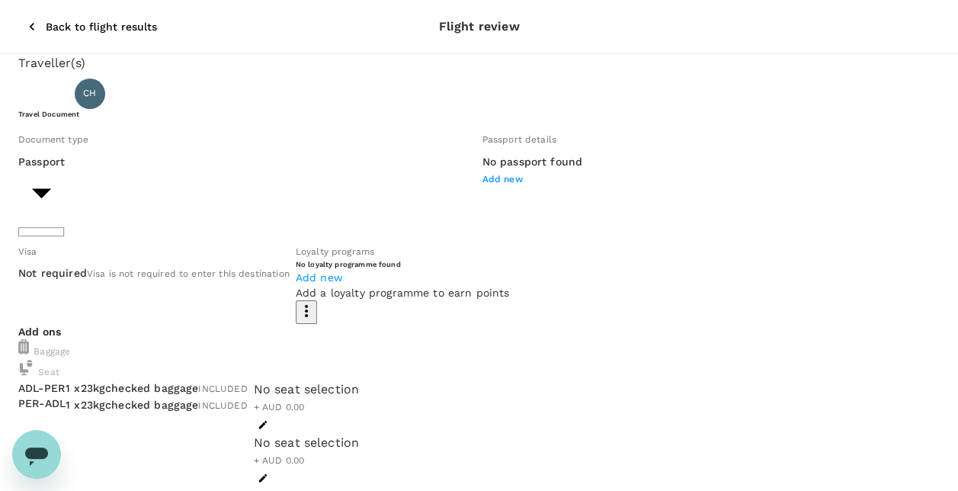
click at [24, 20] on icon "button" at bounding box center [31, 26] width 15 height 15
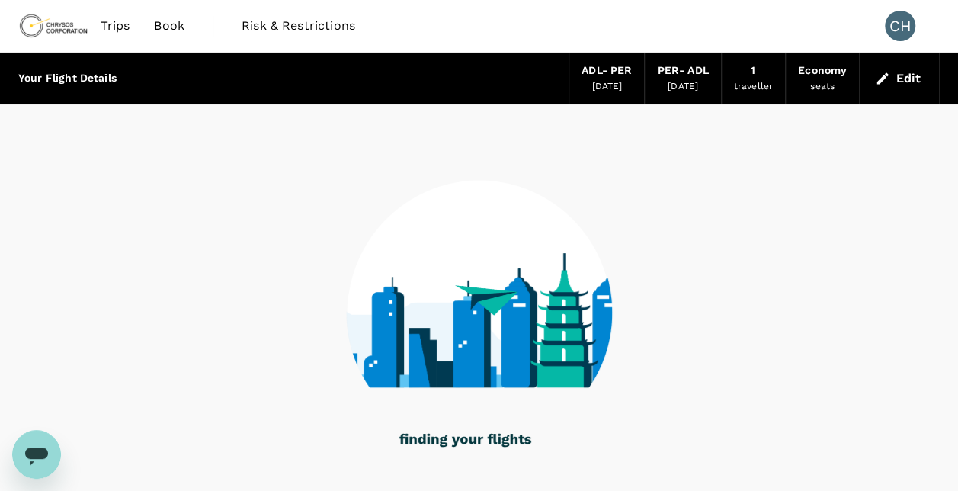
click at [154, 29] on span "Book" at bounding box center [169, 26] width 30 height 18
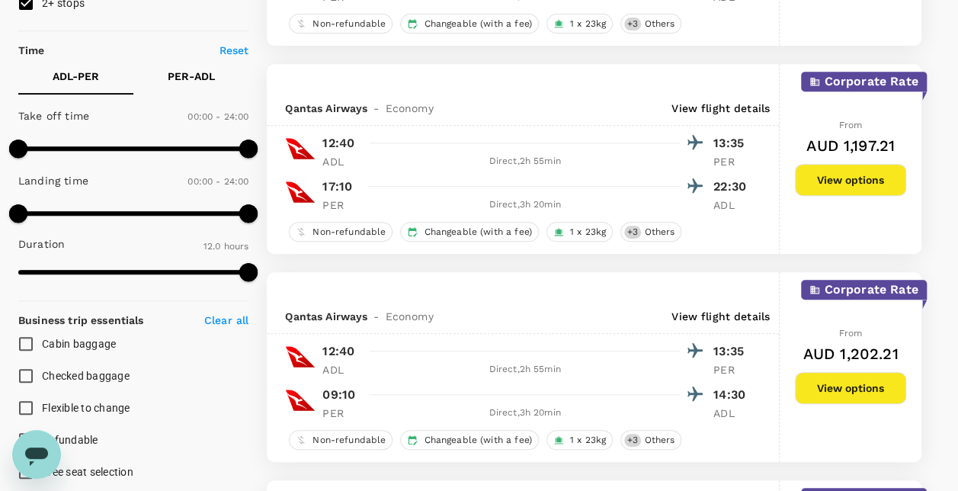
scroll to position [457, 0]
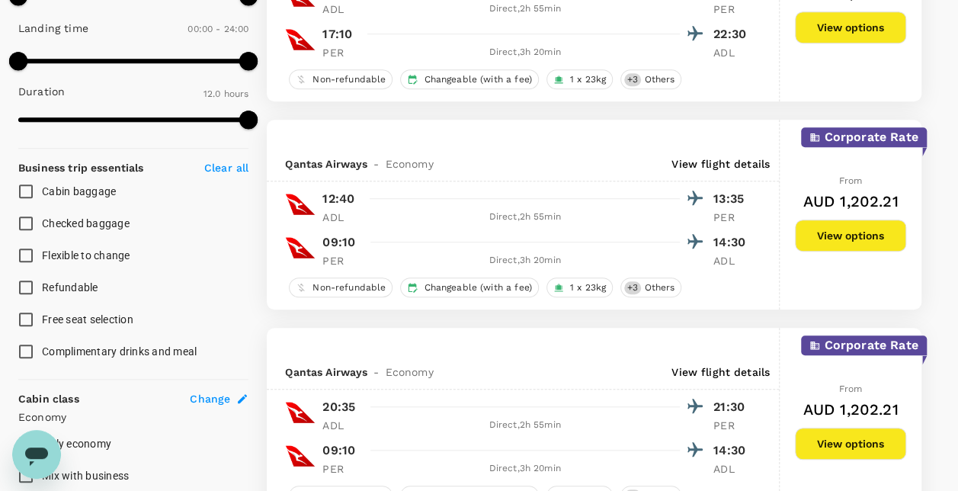
click at [865, 246] on button "View options" at bounding box center [850, 236] width 111 height 32
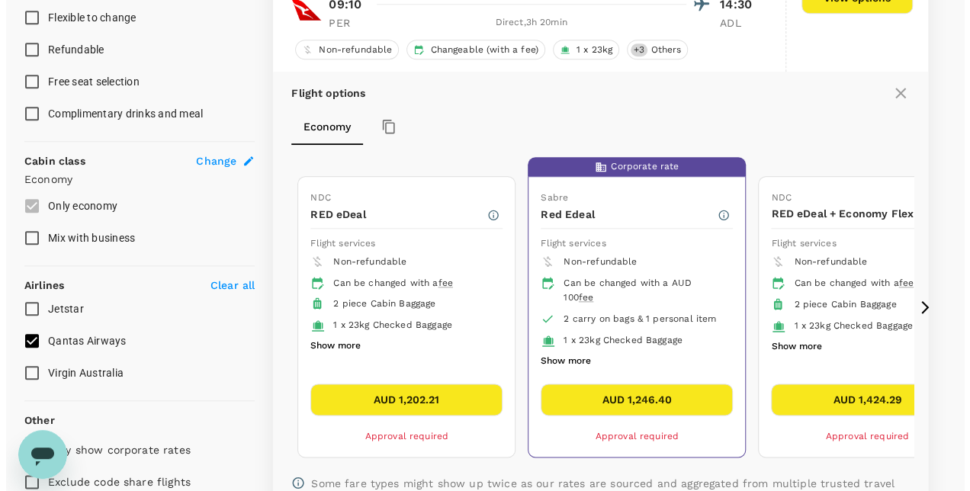
scroll to position [729, 0]
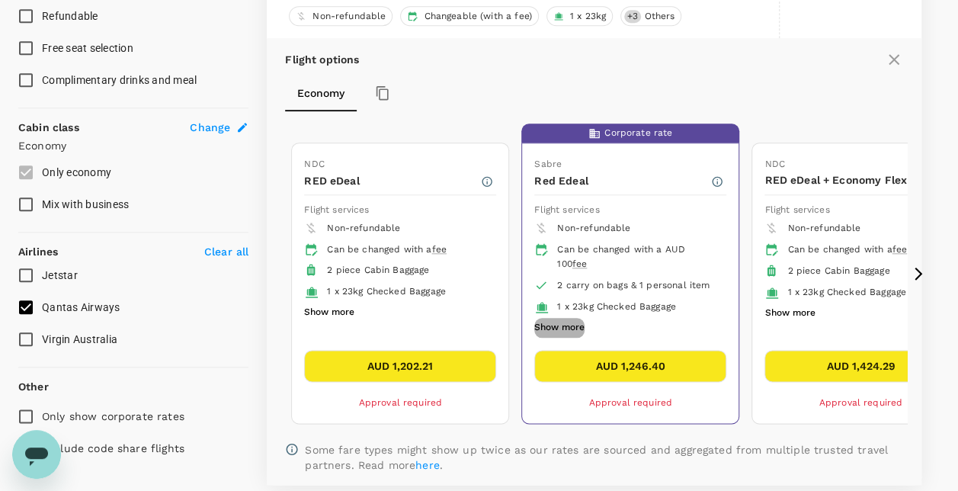
click at [570, 322] on button "Show more" at bounding box center [559, 328] width 50 height 20
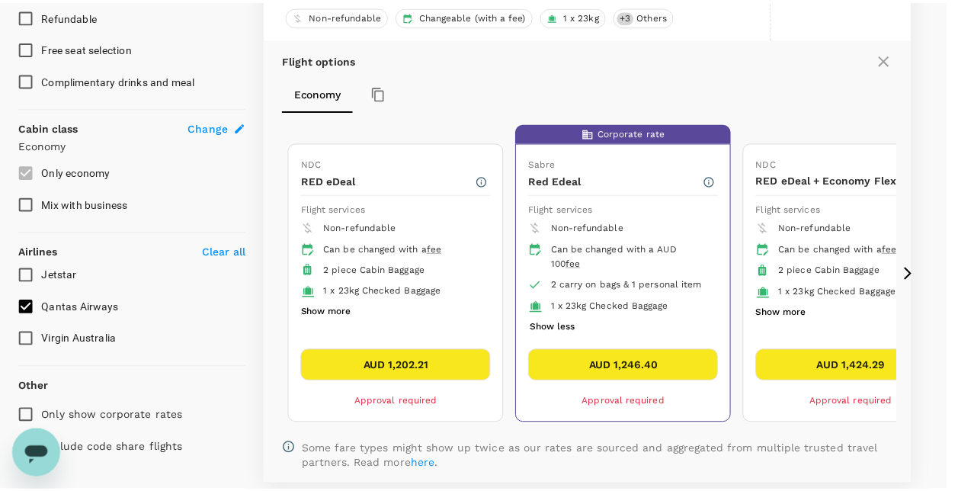
scroll to position [0, 0]
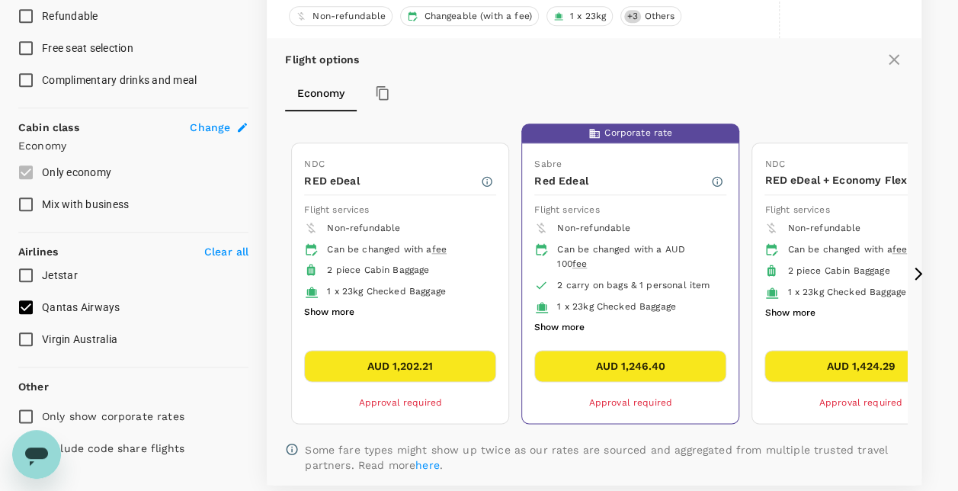
click at [924, 267] on icon at bounding box center [918, 273] width 15 height 15
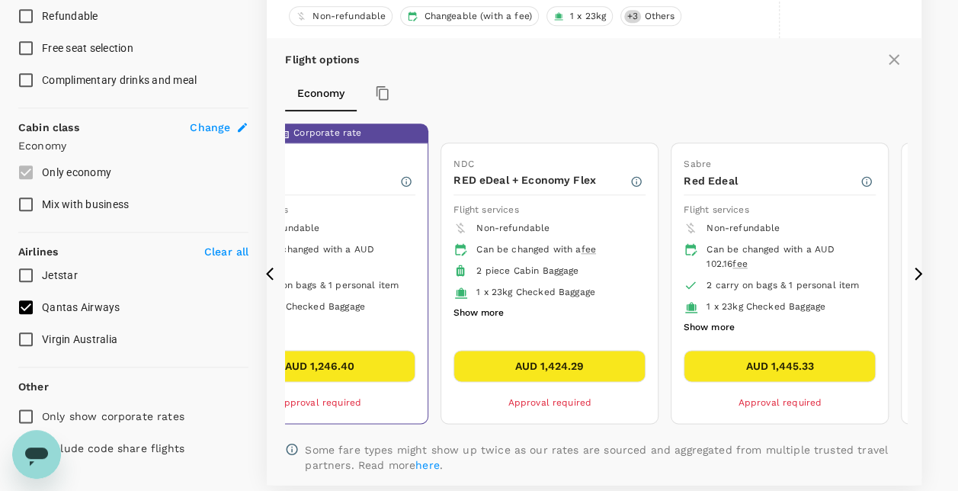
click at [911, 272] on icon at bounding box center [918, 273] width 15 height 15
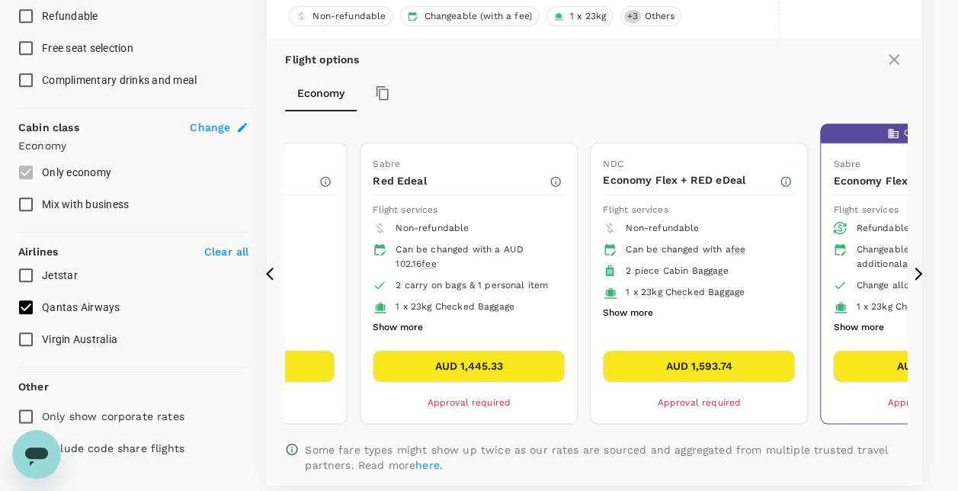
click at [916, 271] on icon at bounding box center [918, 273] width 15 height 15
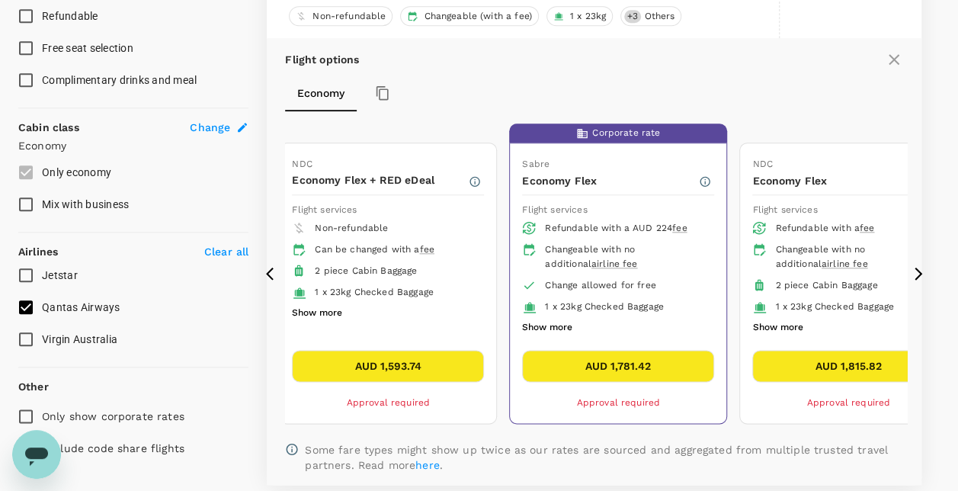
click at [912, 268] on icon at bounding box center [918, 273] width 15 height 15
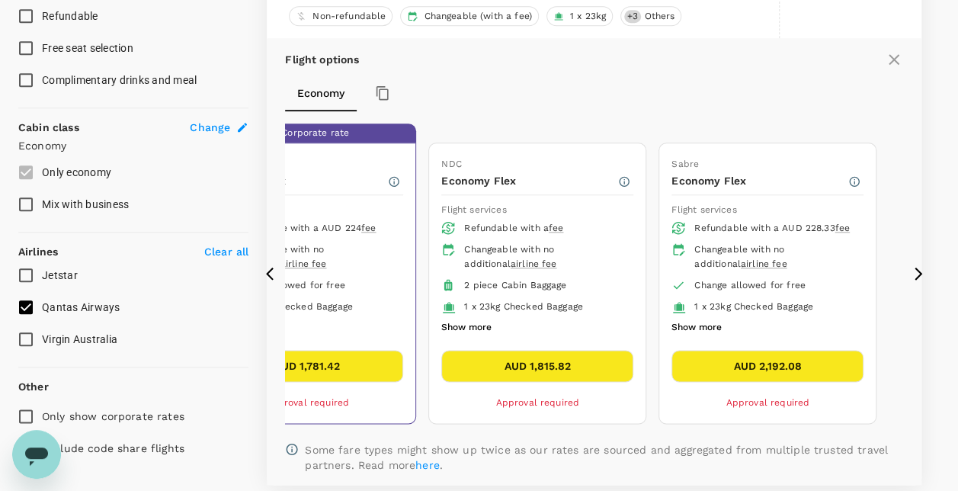
click at [281, 267] on icon at bounding box center [273, 273] width 15 height 15
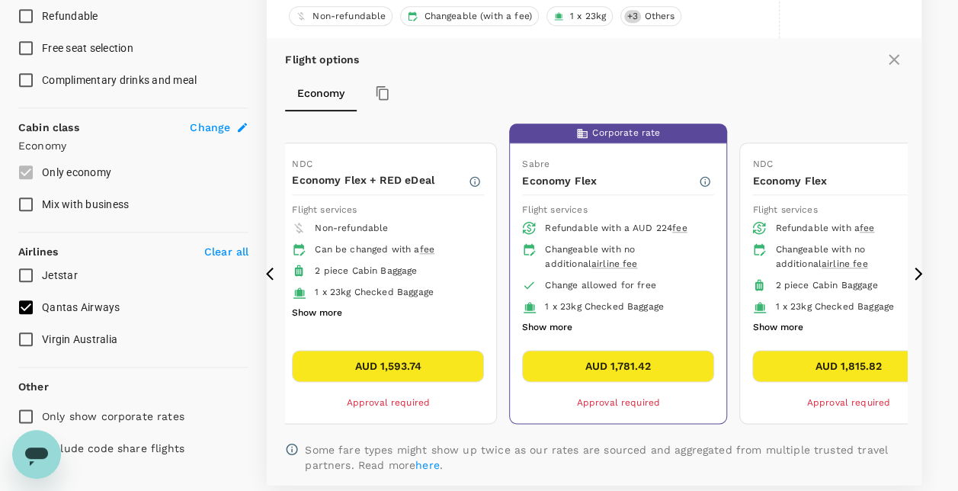
click at [281, 267] on icon at bounding box center [273, 273] width 15 height 15
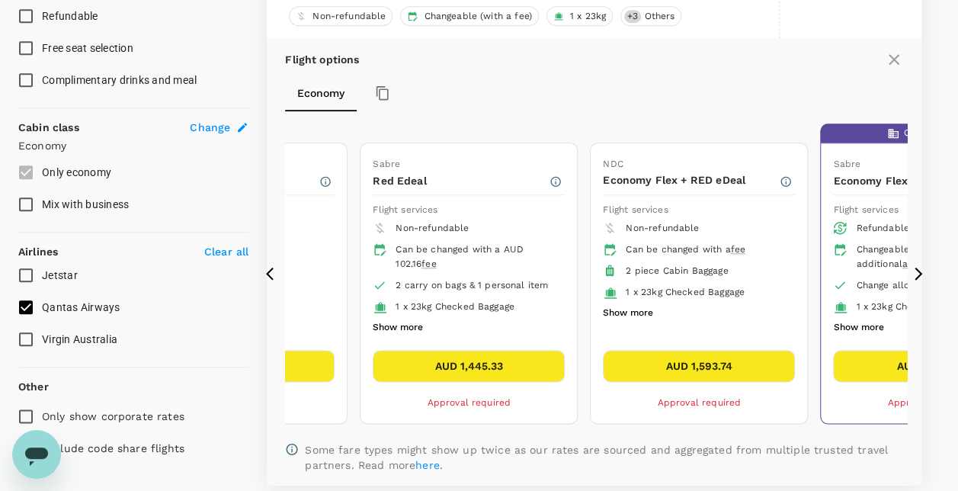
click at [281, 267] on icon at bounding box center [273, 273] width 15 height 15
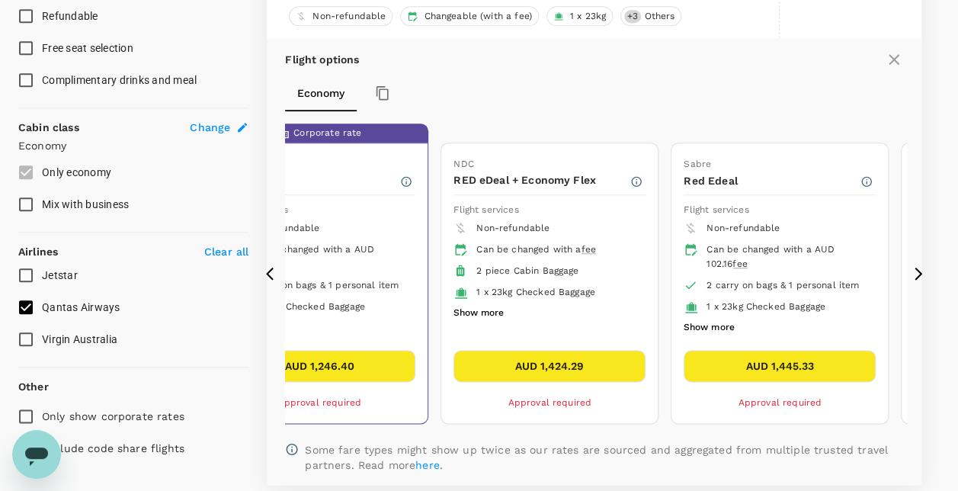
click at [281, 267] on icon at bounding box center [273, 273] width 15 height 15
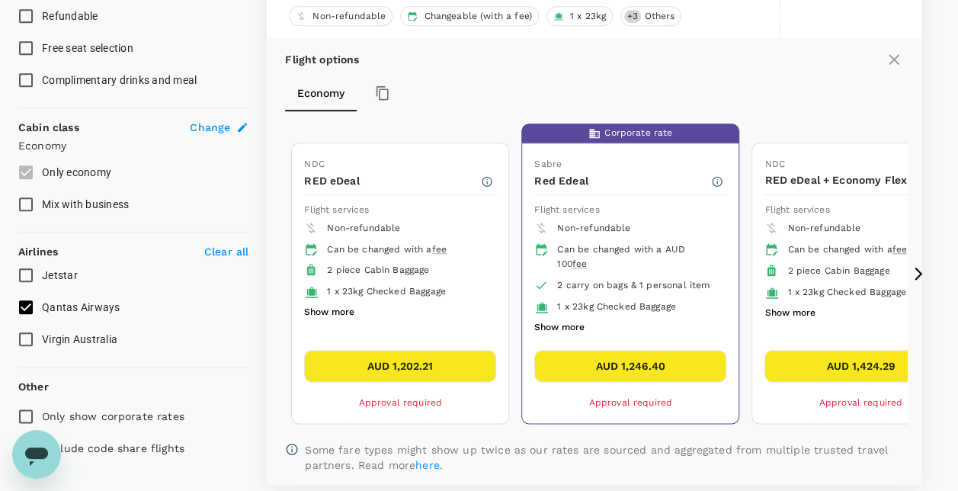
click at [281, 267] on icon at bounding box center [273, 273] width 15 height 15
click at [674, 355] on button "AUD 1,246.40" at bounding box center [630, 366] width 192 height 32
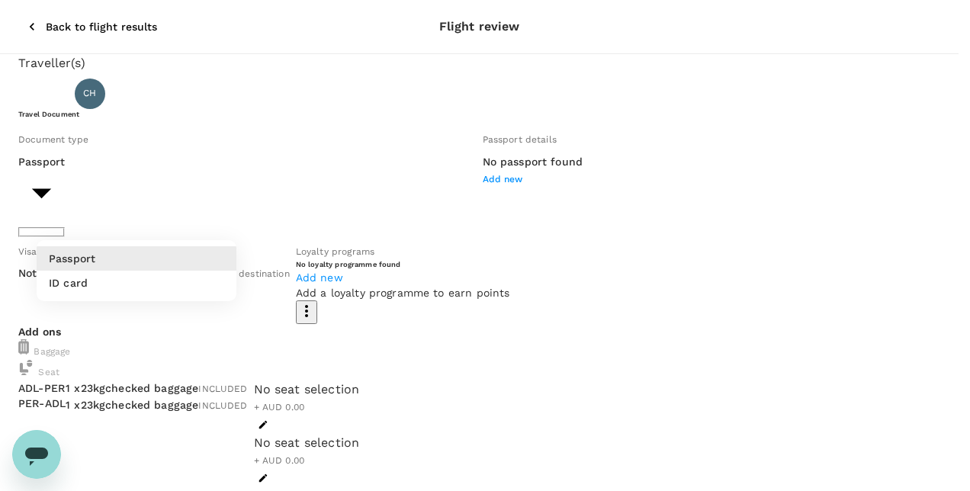
click at [133, 279] on li "ID card" at bounding box center [137, 283] width 200 height 24
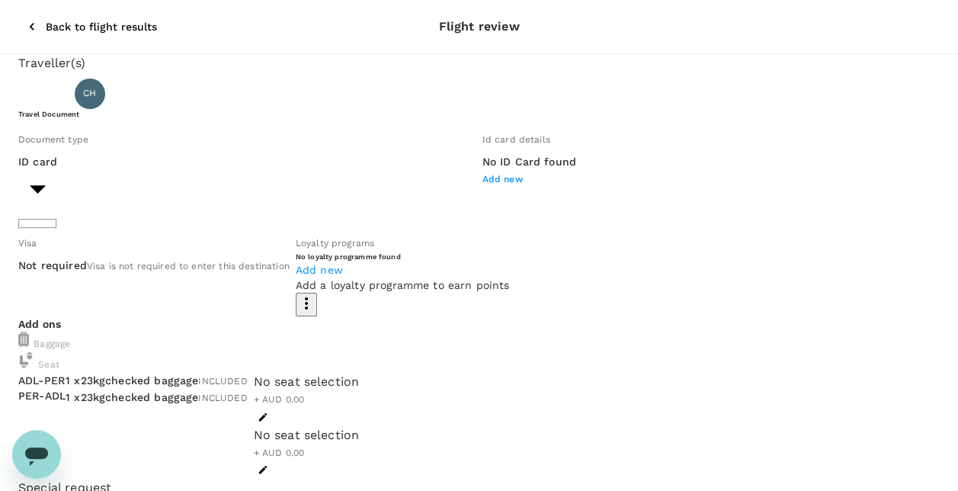
click at [483, 185] on span "Add new" at bounding box center [503, 179] width 40 height 11
drag, startPoint x: 930, startPoint y: 27, endPoint x: 900, endPoint y: 47, distance: 36.4
click at [181, 192] on div "Document type ID card Id card ​" at bounding box center [244, 177] width 464 height 104
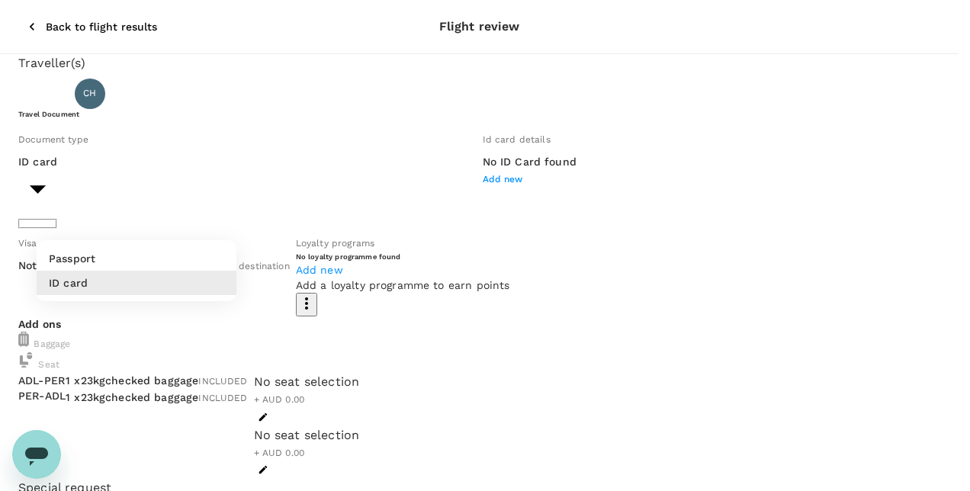
click at [132, 263] on li "Passport" at bounding box center [137, 258] width 200 height 24
type input "Passport"
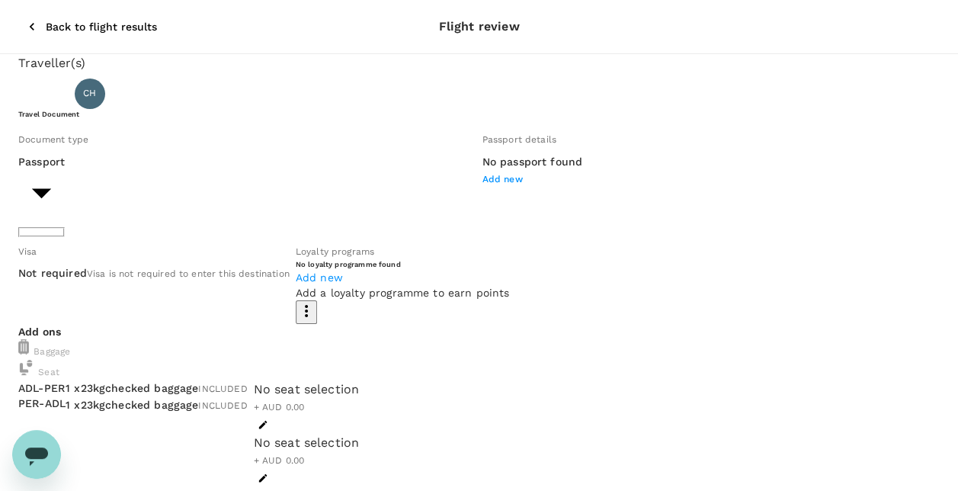
click at [483, 185] on span "Add new" at bounding box center [503, 179] width 40 height 11
type input "RA4117751"
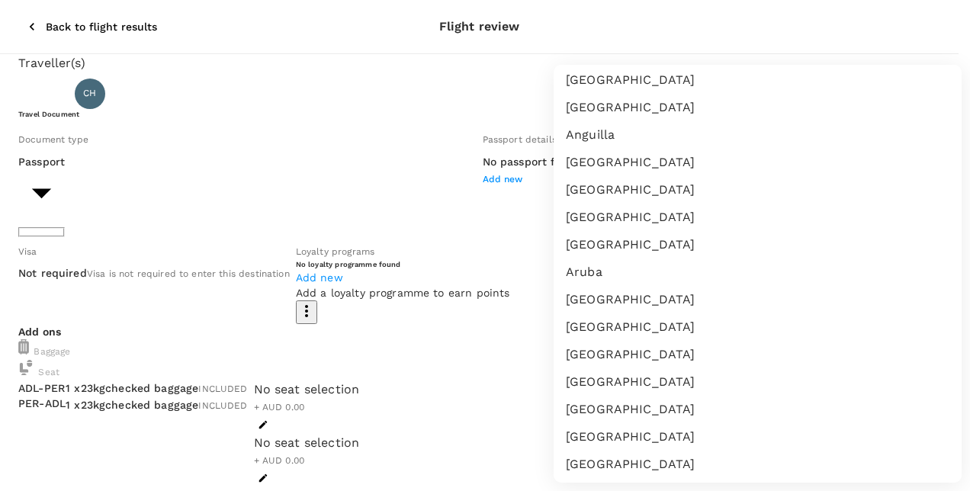
scroll to position [152, 0]
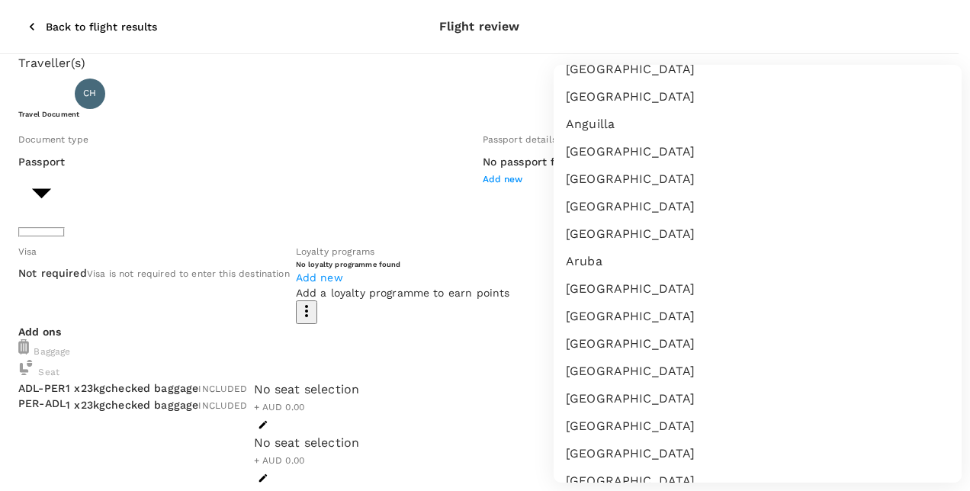
click at [634, 281] on li "Australia" at bounding box center [758, 288] width 408 height 27
type input "AU"
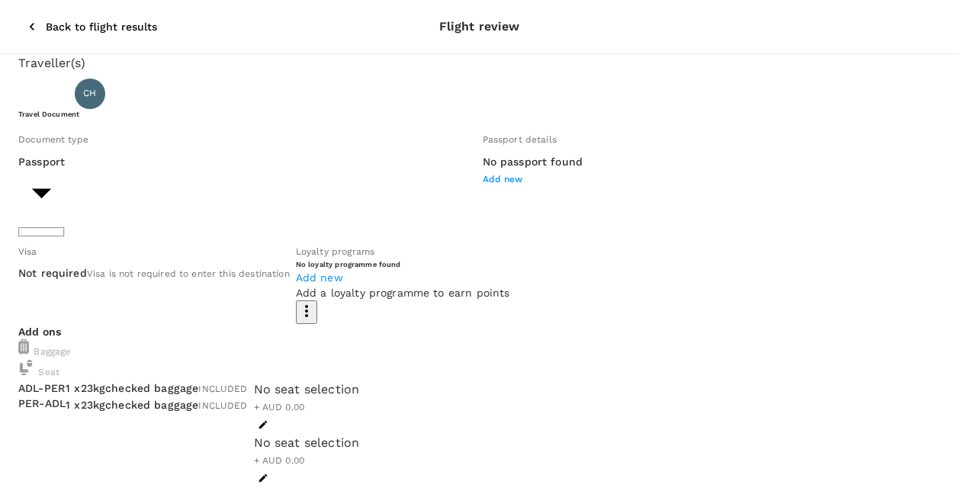
type input "DD/MM/YYYY"
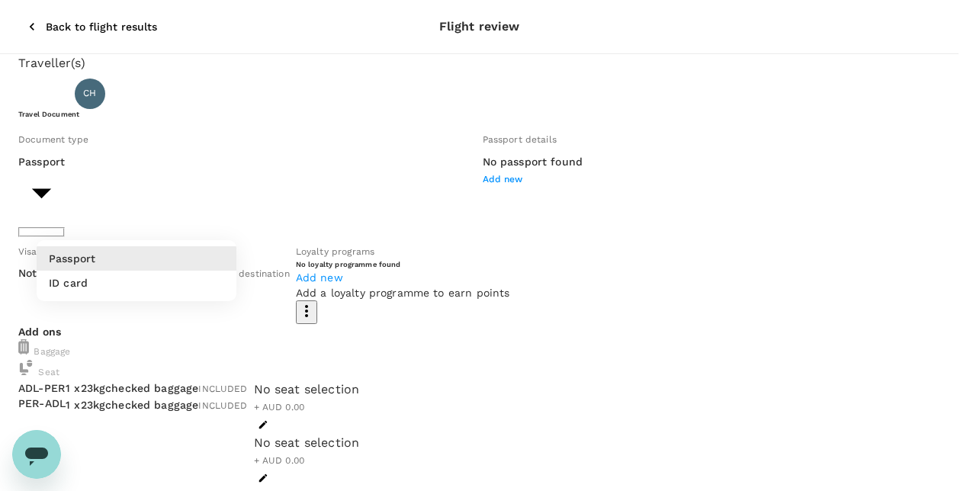
click at [146, 287] on li "ID card" at bounding box center [137, 283] width 200 height 24
type input "Id card"
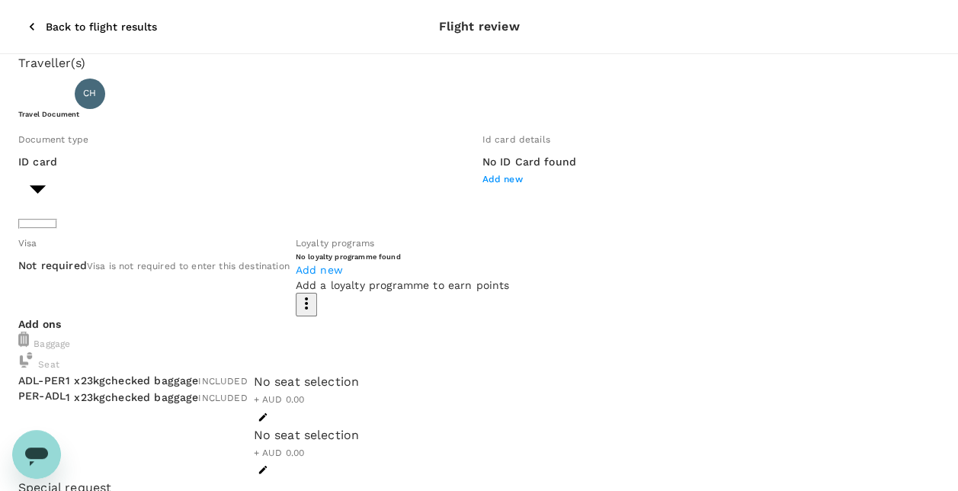
click at [483, 185] on span "Add new" at bounding box center [503, 179] width 40 height 11
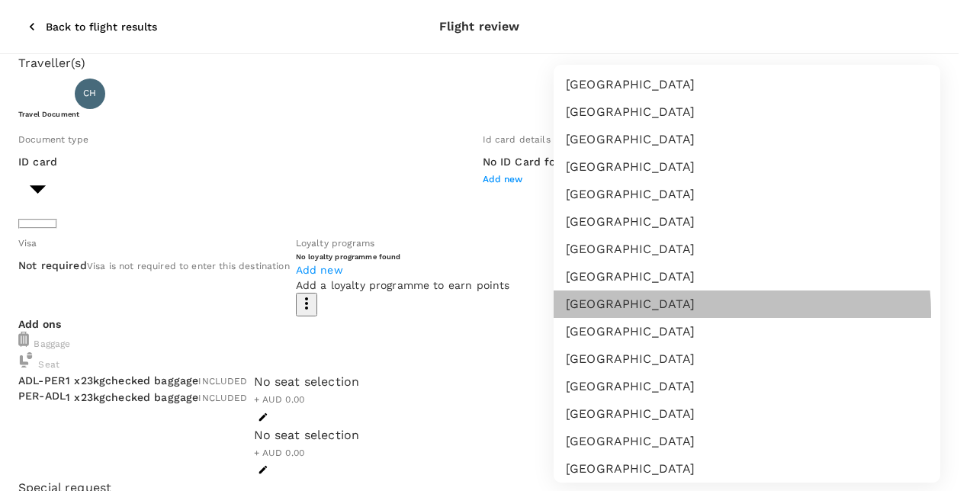
click at [721, 313] on li "Australia" at bounding box center [747, 303] width 387 height 27
type input "AU"
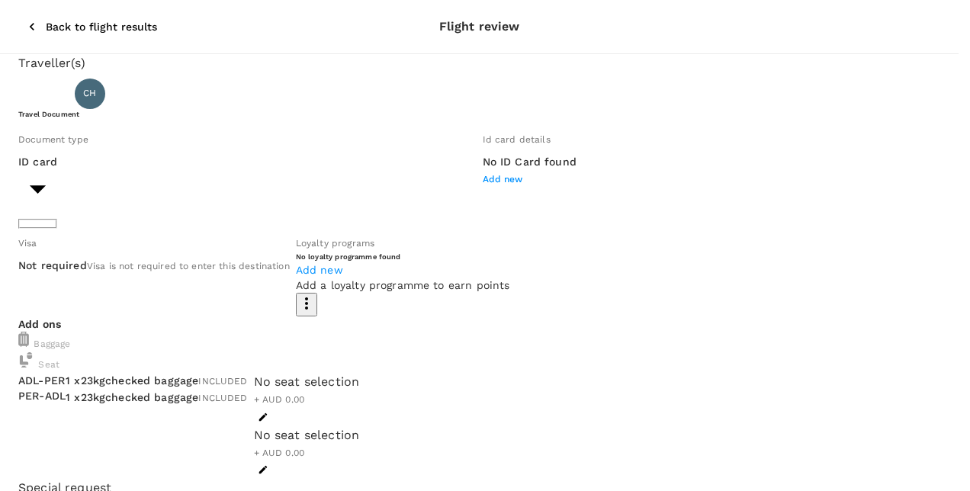
type input "FT2648"
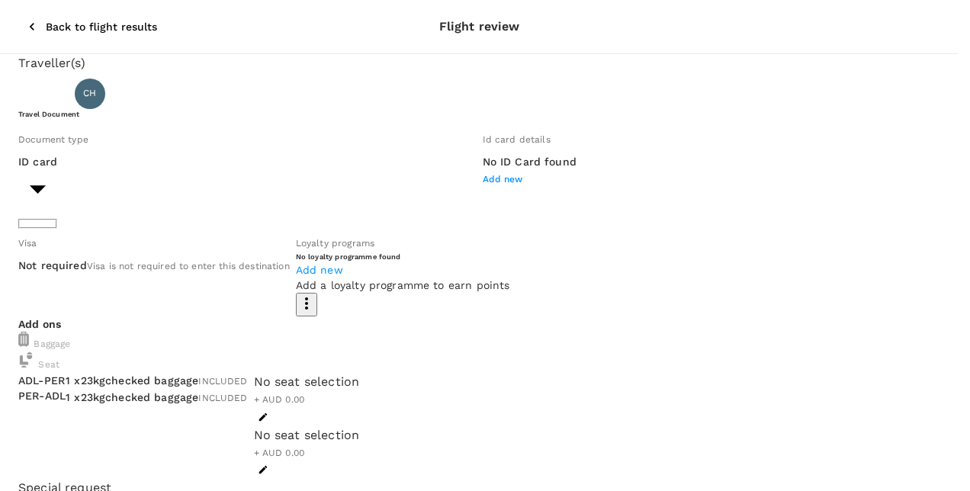
type input "[PERSON_NAME]"
type input "Horsler"
type input "29/08/2002"
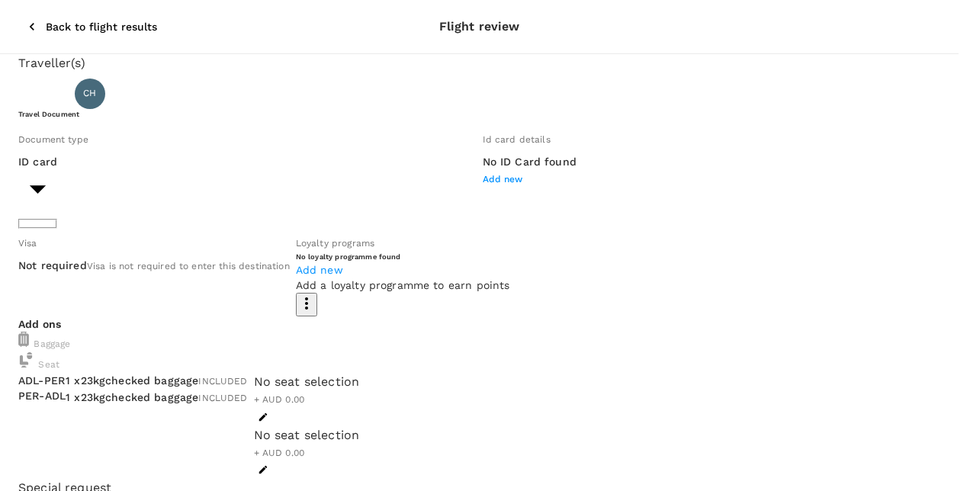
radio input "true"
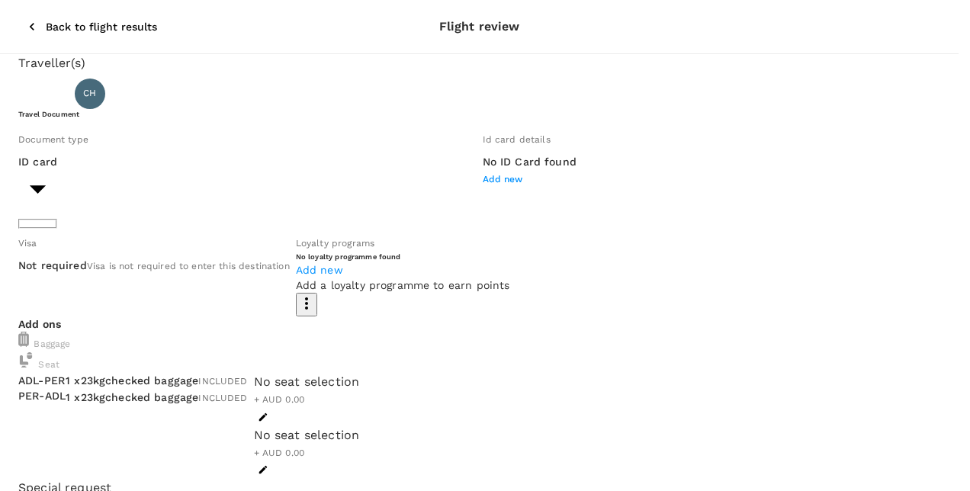
type input "29/11/2030"
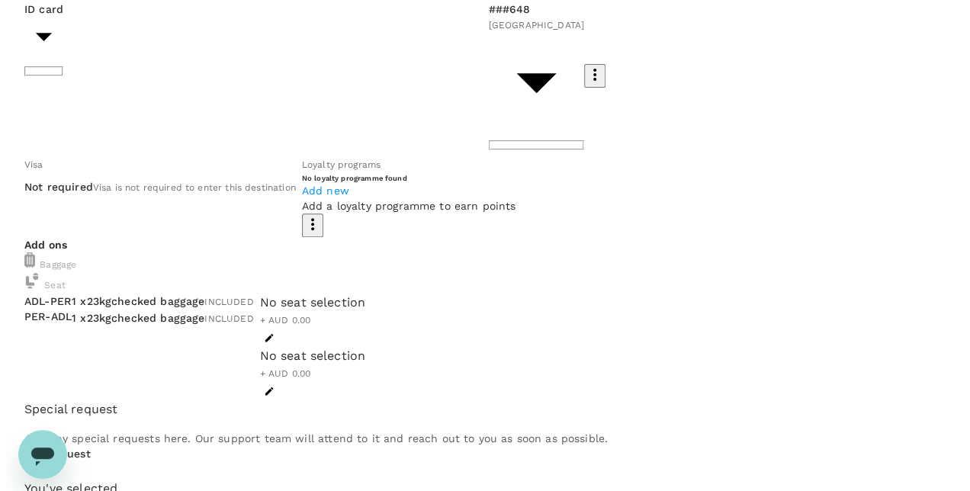
scroll to position [229, 0]
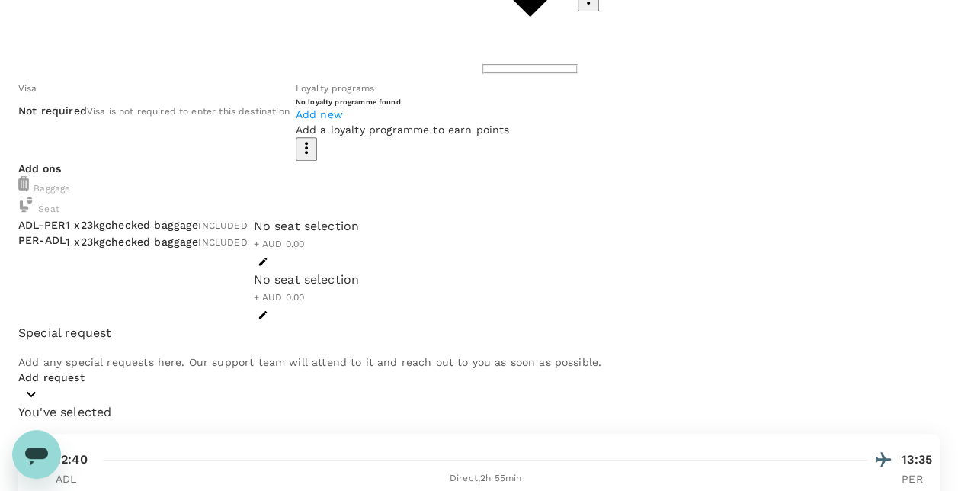
type input "9c4289b1-14a3-4119-8736-521306e5ca8f"
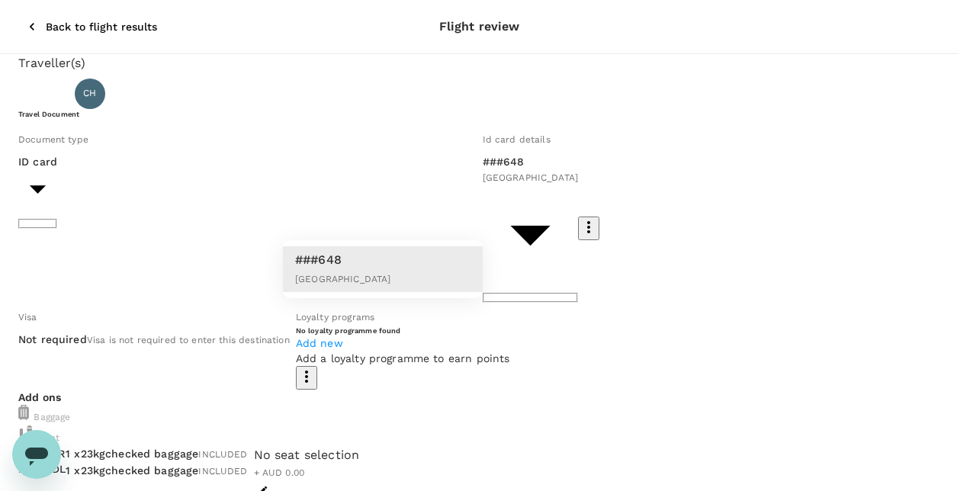
click at [442, 253] on li "###648 Australia" at bounding box center [383, 269] width 200 height 46
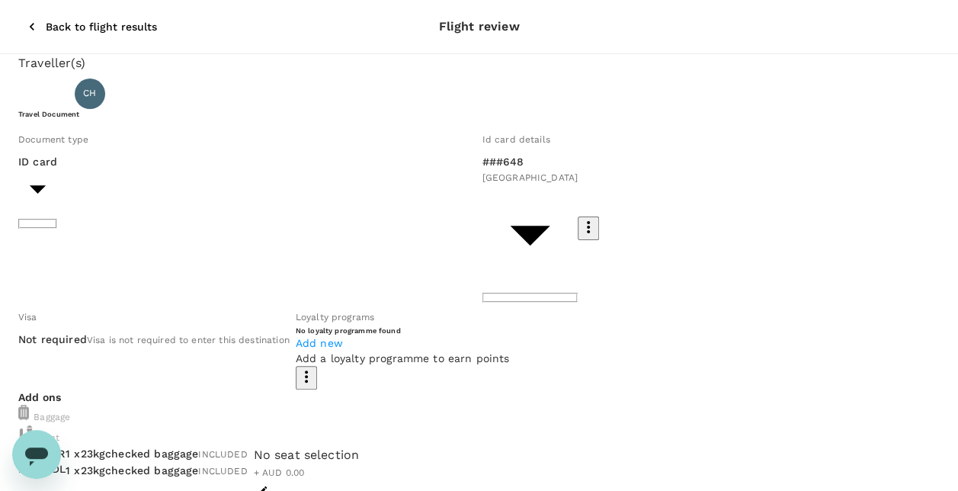
click at [579, 218] on icon "button" at bounding box center [588, 227] width 18 height 18
click at [509, 212] on div at bounding box center [485, 245] width 970 height 491
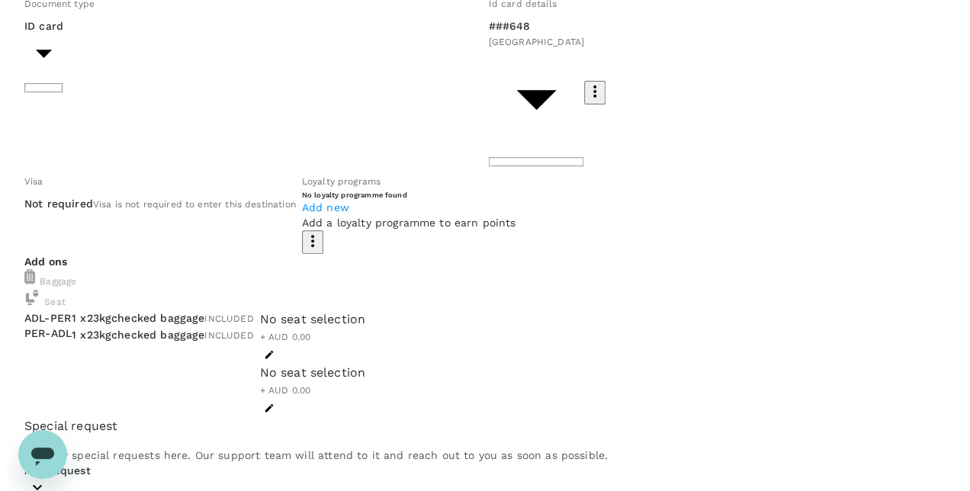
scroll to position [233, 0]
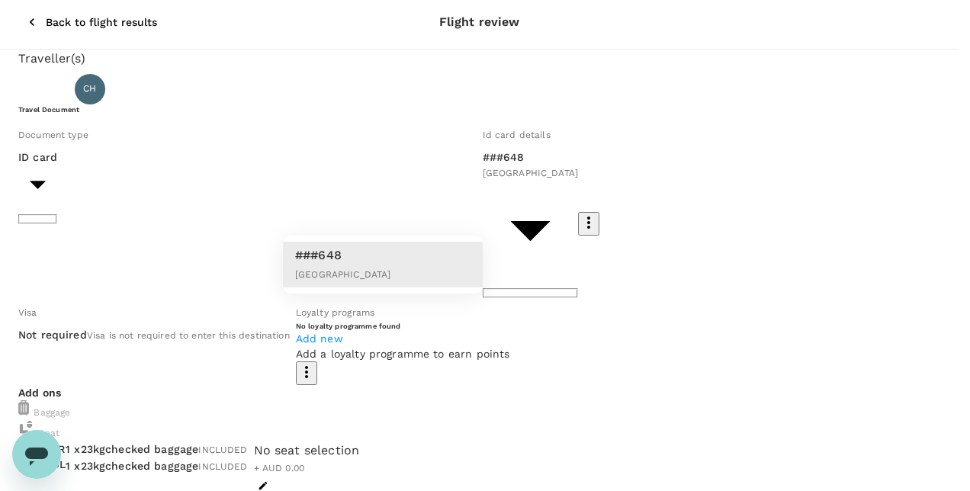
click at [486, 207] on div at bounding box center [485, 245] width 970 height 491
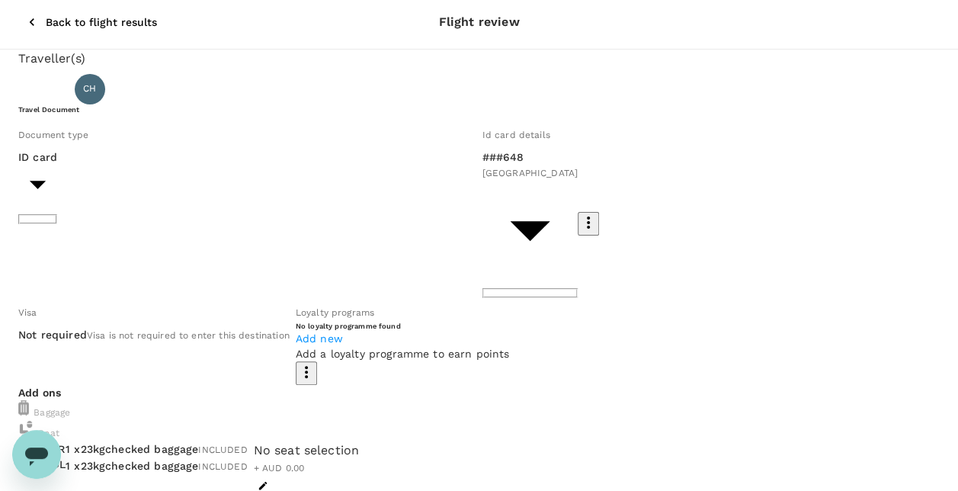
click at [579, 213] on icon "button" at bounding box center [588, 222] width 18 height 18
click at [501, 260] on ul "View details" at bounding box center [500, 259] width 97 height 40
drag, startPoint x: 421, startPoint y: 221, endPoint x: 323, endPoint y: 215, distance: 97.8
click at [323, 215] on div at bounding box center [485, 245] width 970 height 491
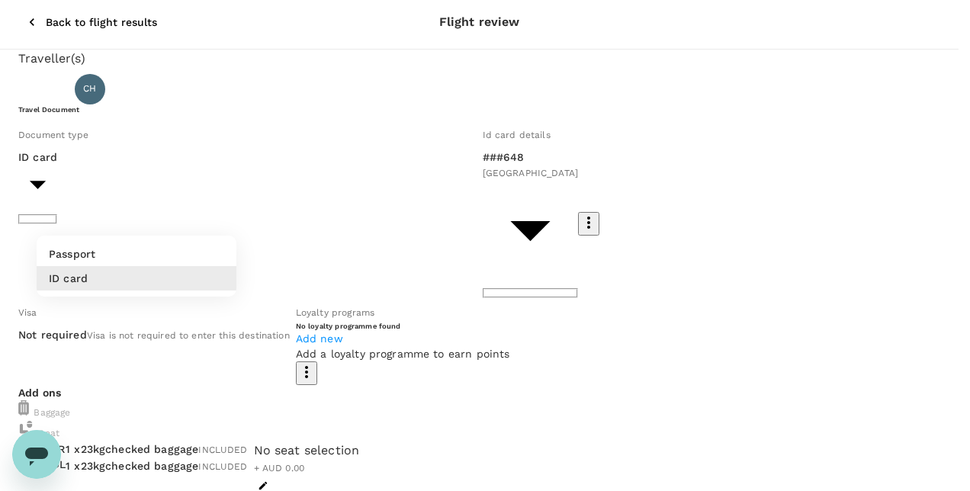
click at [200, 242] on li "Passport" at bounding box center [137, 254] width 200 height 24
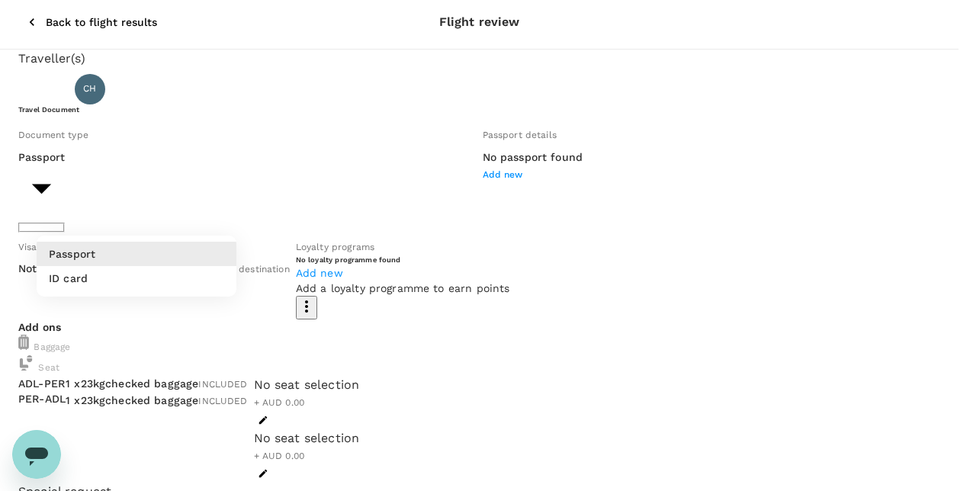
click at [188, 285] on li "ID card" at bounding box center [137, 278] width 200 height 24
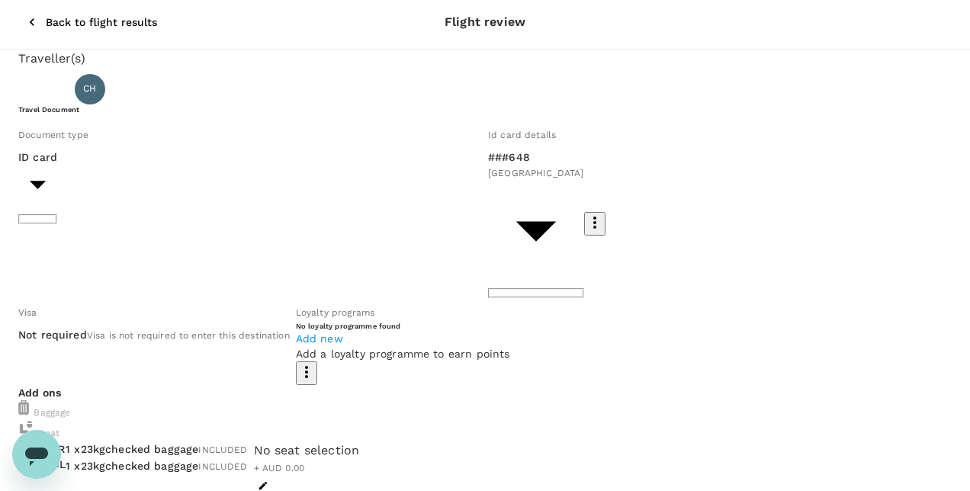
type input "Id card"
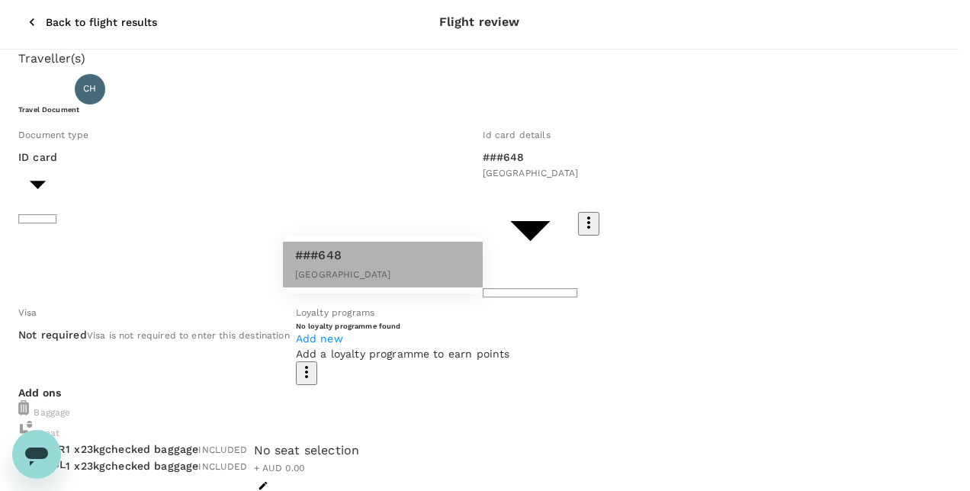
click at [374, 260] on li "###648 Australia" at bounding box center [383, 265] width 200 height 46
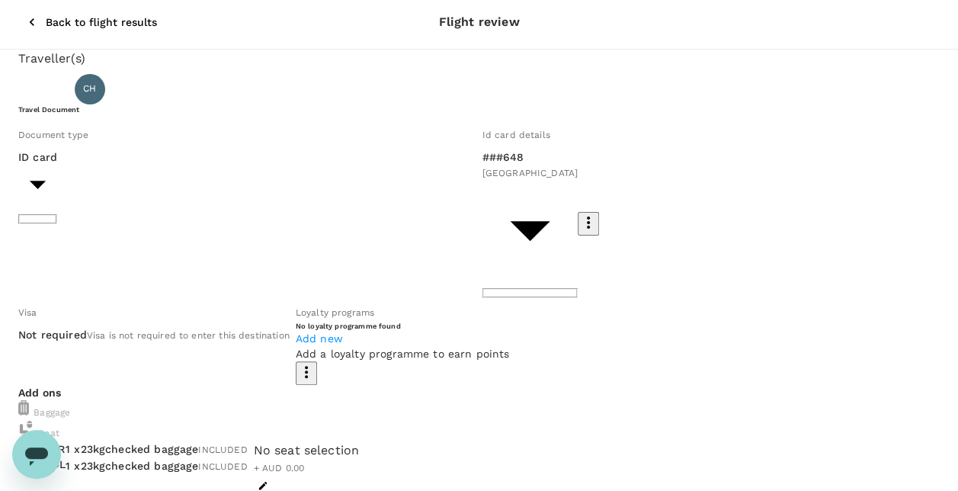
click at [579, 213] on icon "button" at bounding box center [588, 222] width 18 height 18
click at [505, 255] on ul "View details" at bounding box center [500, 259] width 97 height 40
click at [426, 213] on div at bounding box center [485, 245] width 970 height 491
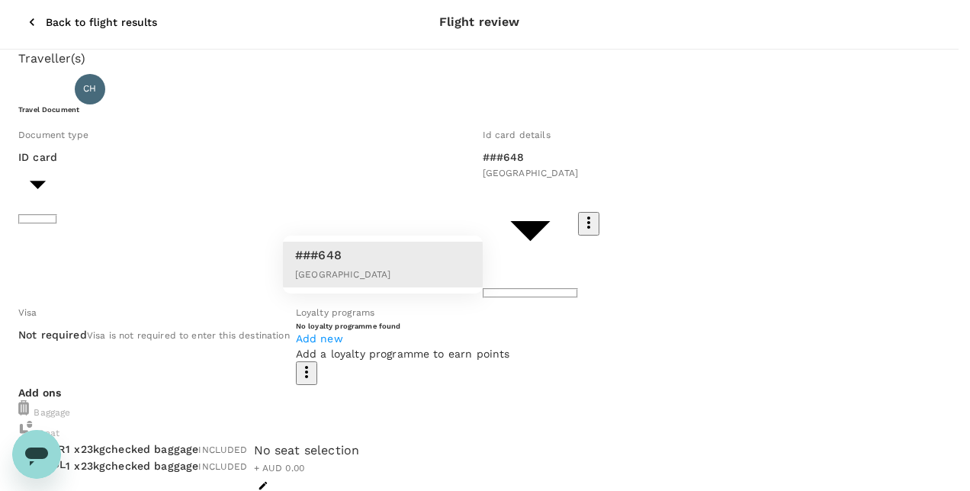
click at [320, 256] on p "###648" at bounding box center [343, 255] width 96 height 18
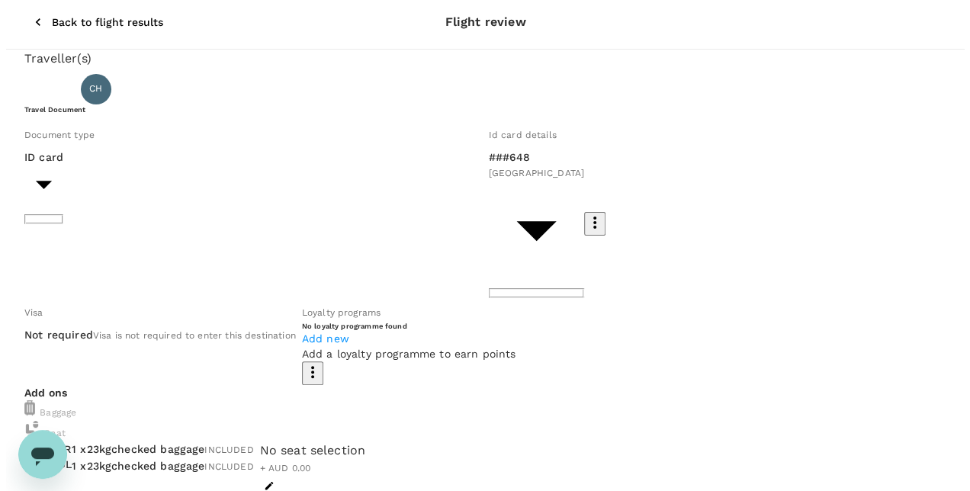
scroll to position [233, 0]
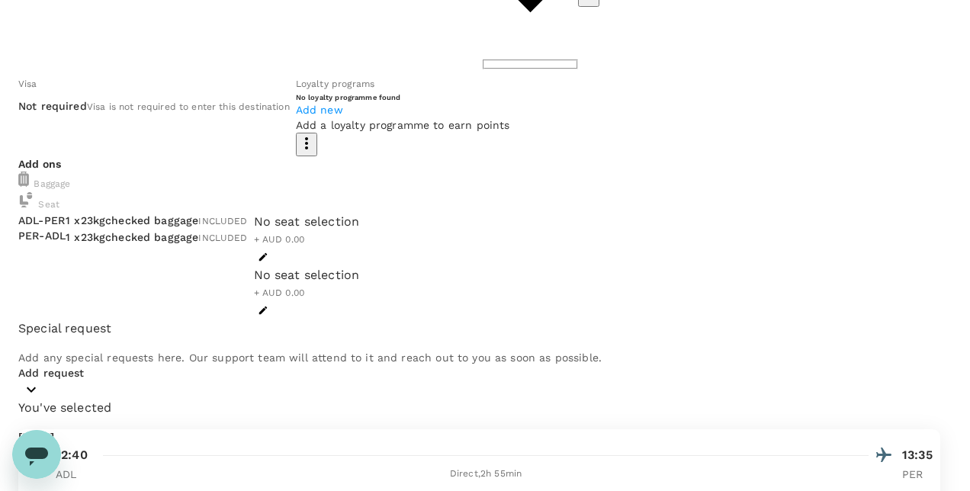
type textarea "r"
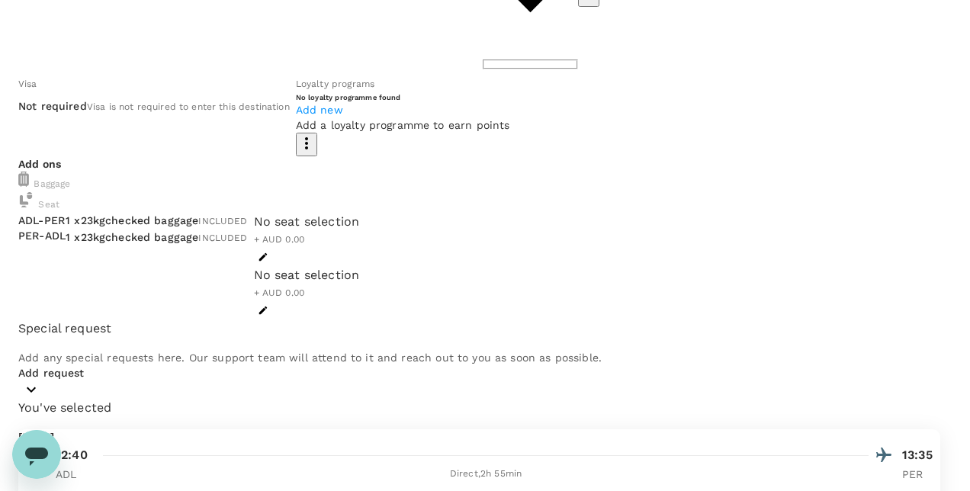
type textarea "Trip for maintenances"
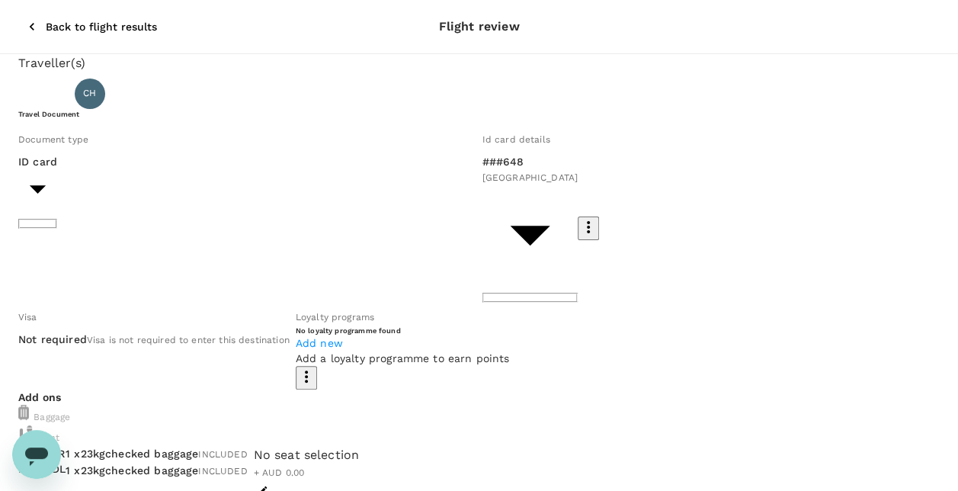
click at [24, 19] on icon "button" at bounding box center [31, 26] width 15 height 15
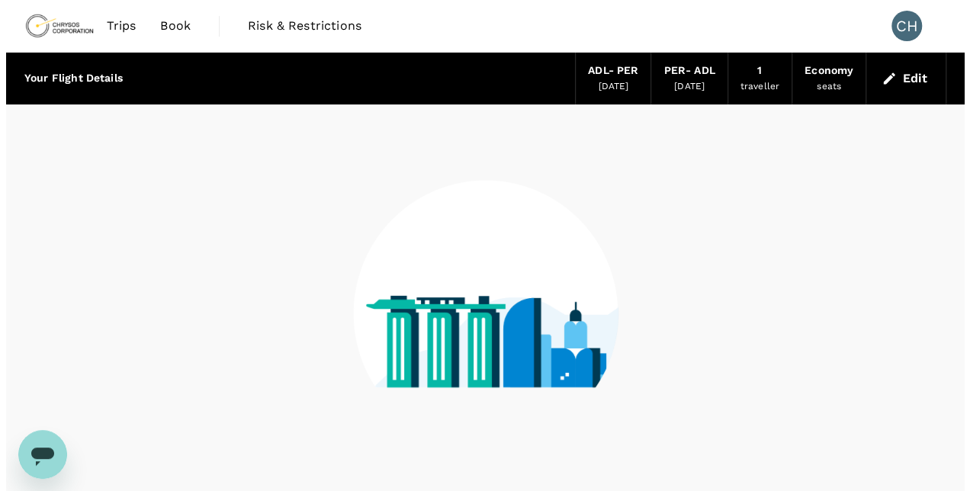
scroll to position [76, 0]
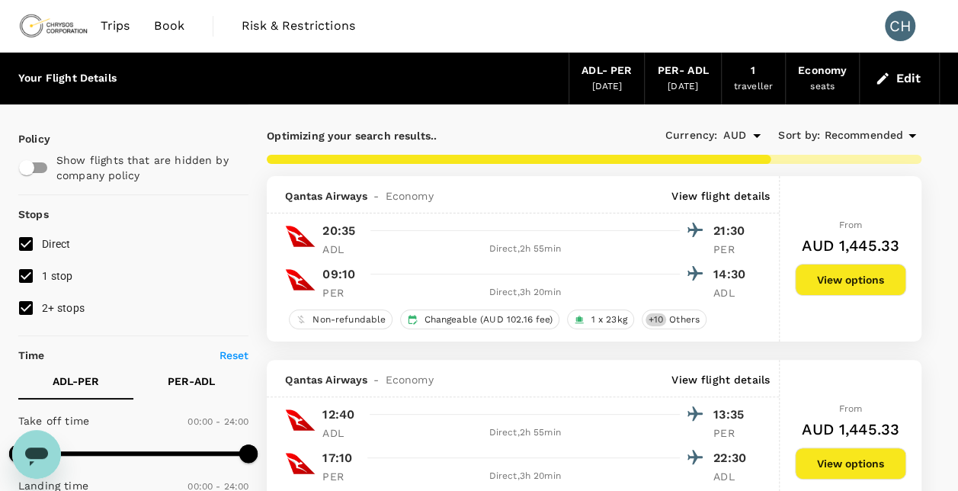
type input "720"
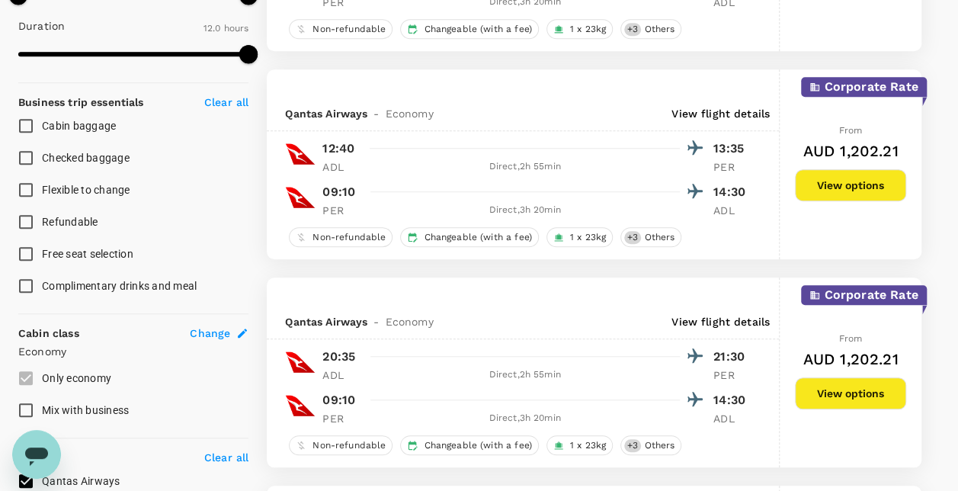
scroll to position [610, 0]
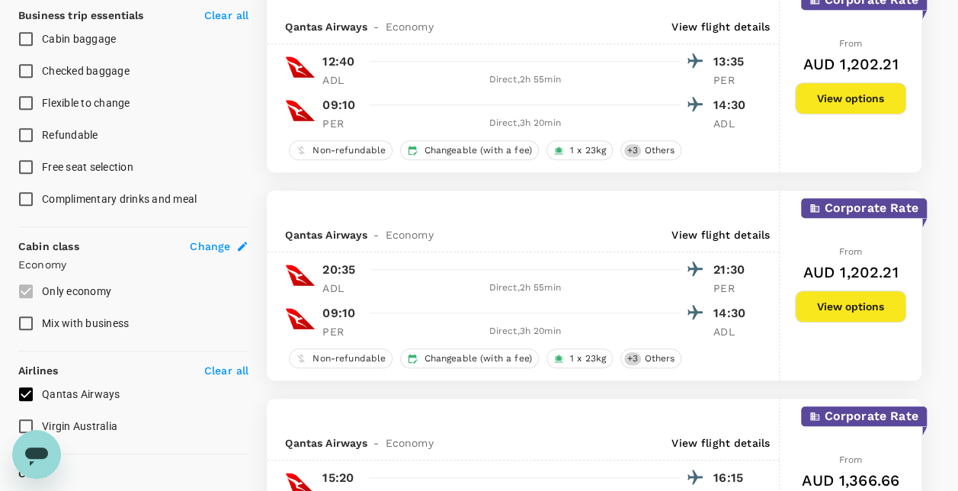
click at [874, 305] on button "View options" at bounding box center [850, 306] width 111 height 32
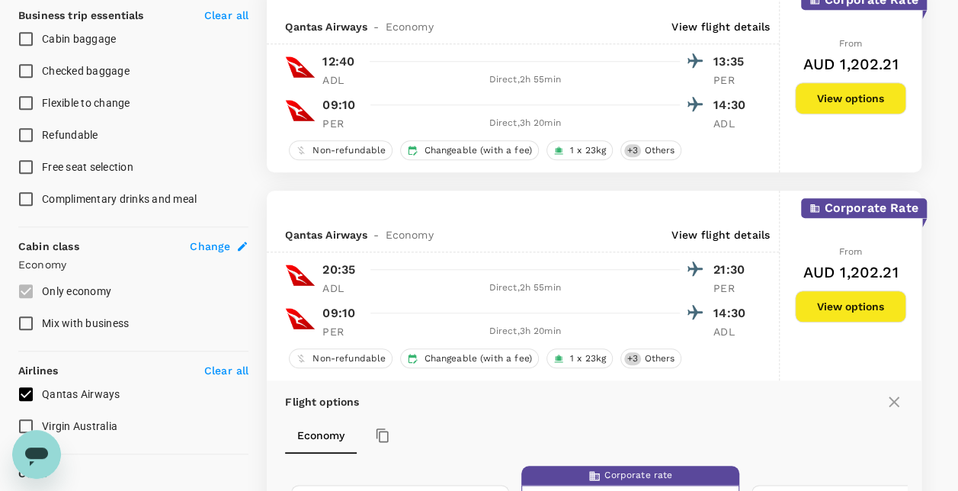
checkbox input "false"
checkbox input "true"
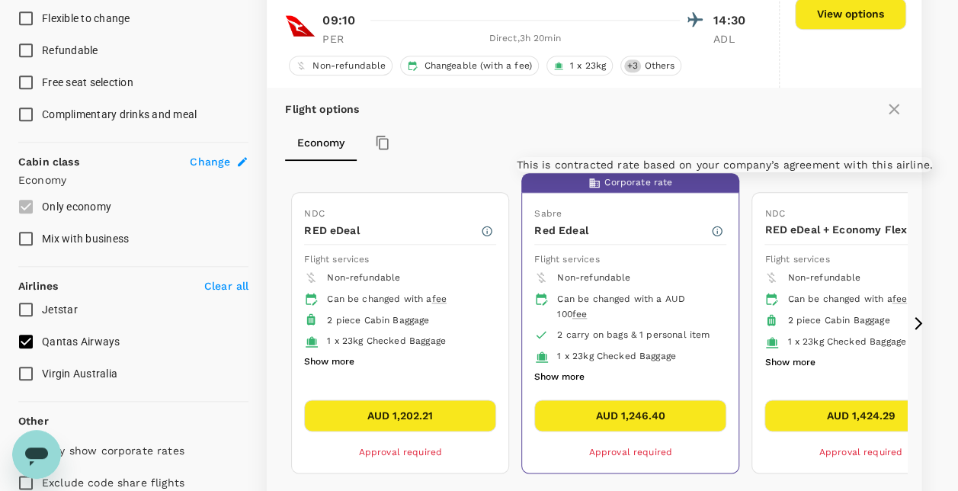
scroll to position [744, 0]
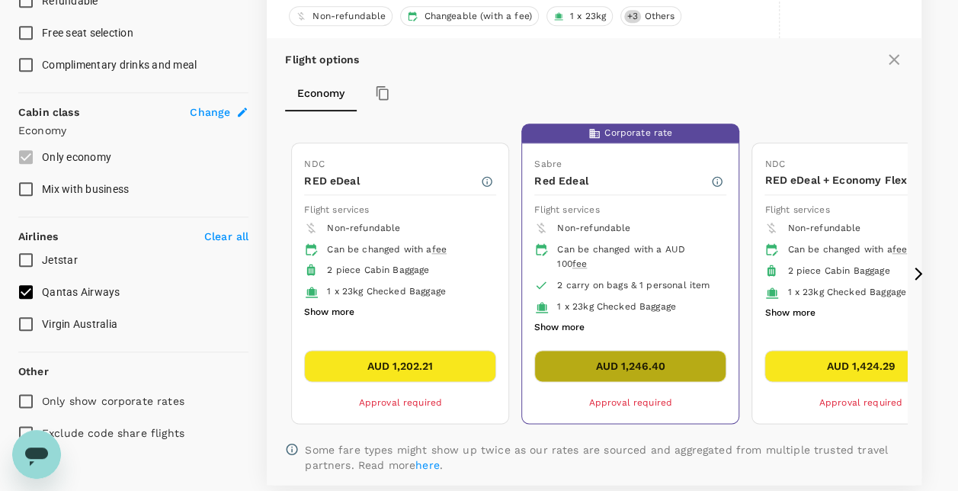
click at [635, 355] on button "AUD 1,246.40" at bounding box center [630, 366] width 192 height 32
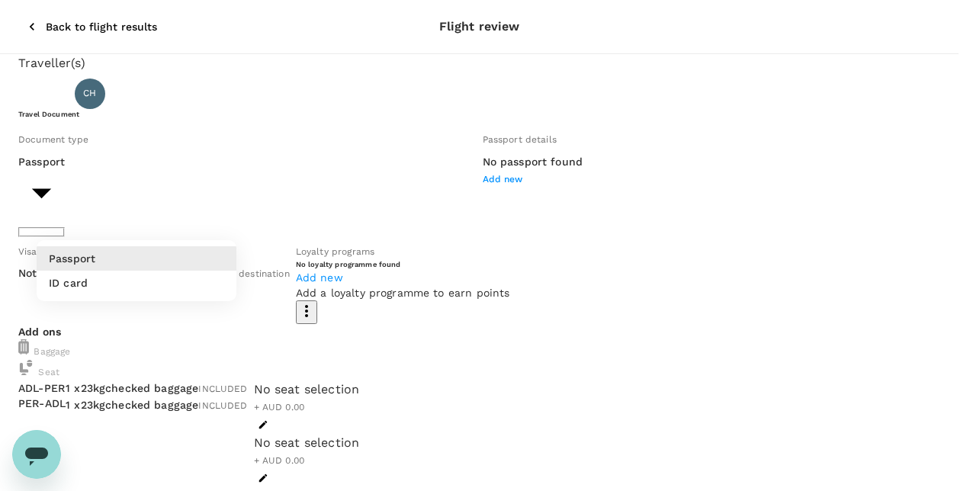
click at [169, 271] on li "ID card" at bounding box center [137, 283] width 200 height 24
type input "Id card"
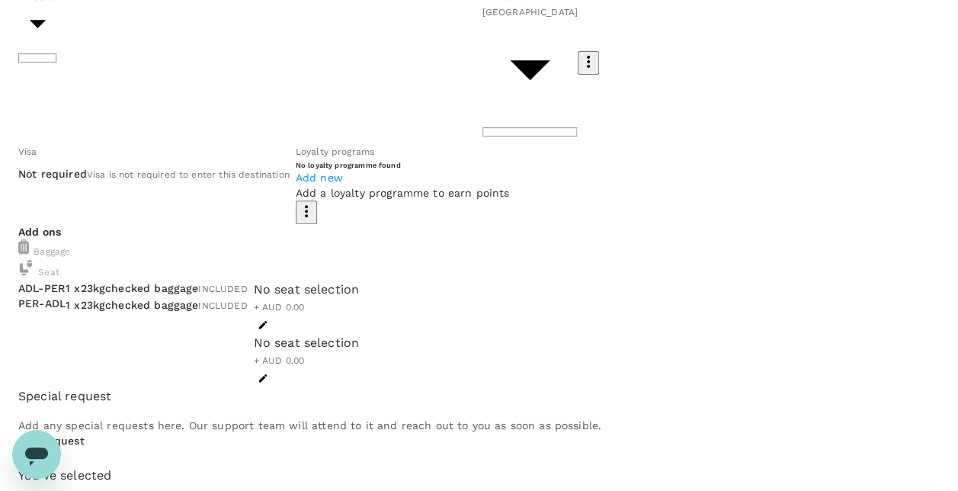
scroll to position [233, 0]
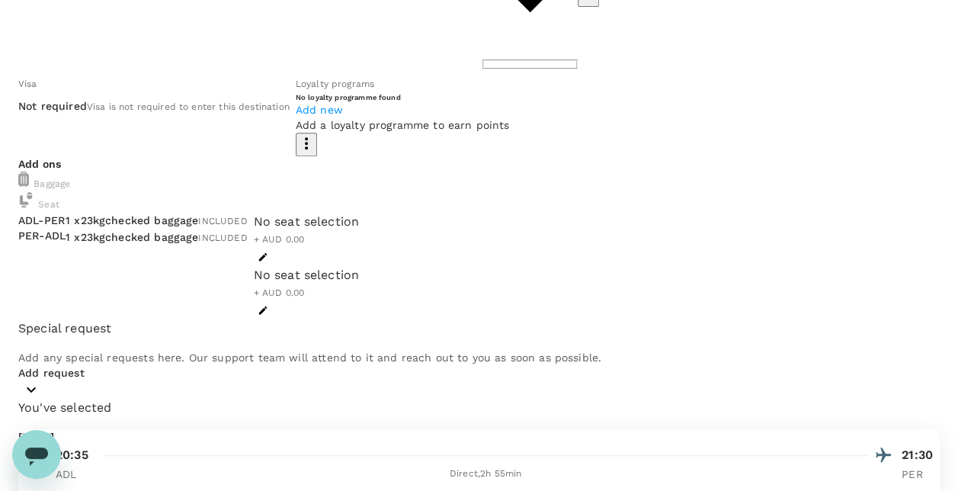
click at [419, 399] on div "Add request" at bounding box center [479, 382] width 922 height 34
click at [40, 399] on icon "button" at bounding box center [31, 389] width 18 height 18
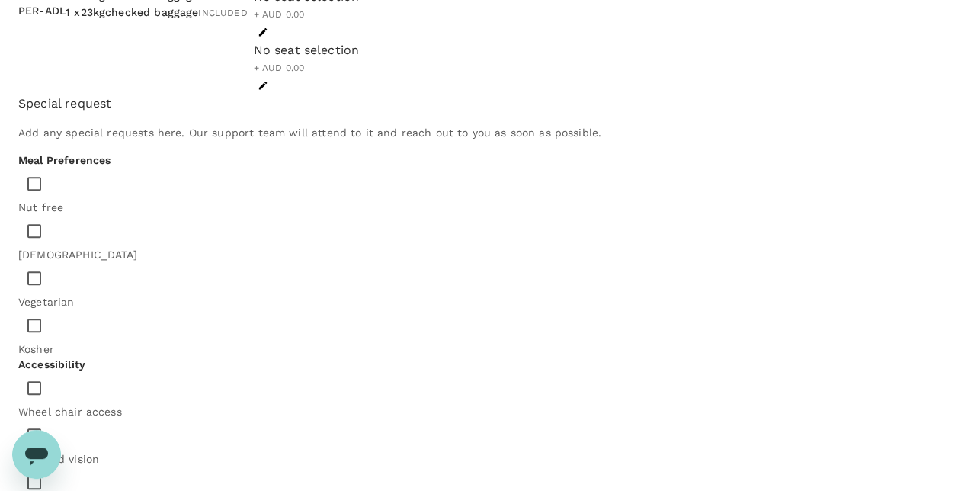
scroll to position [462, 0]
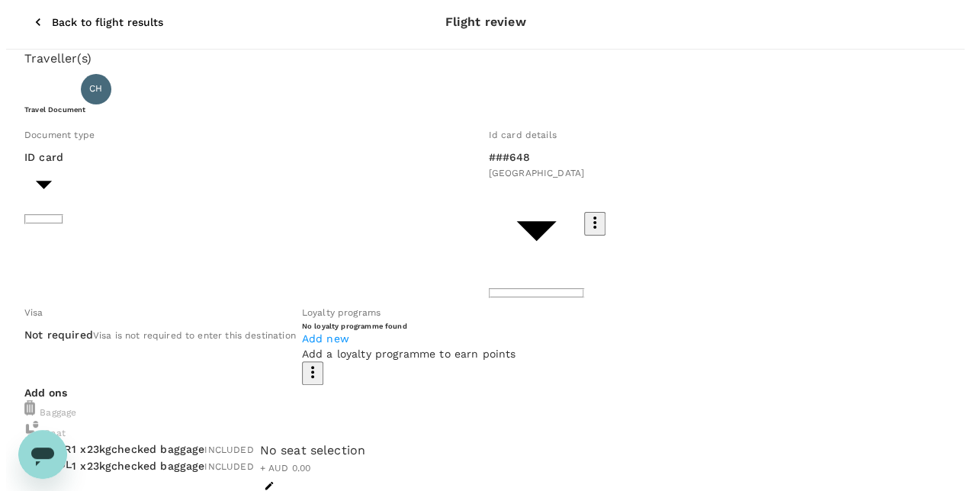
scroll to position [157, 0]
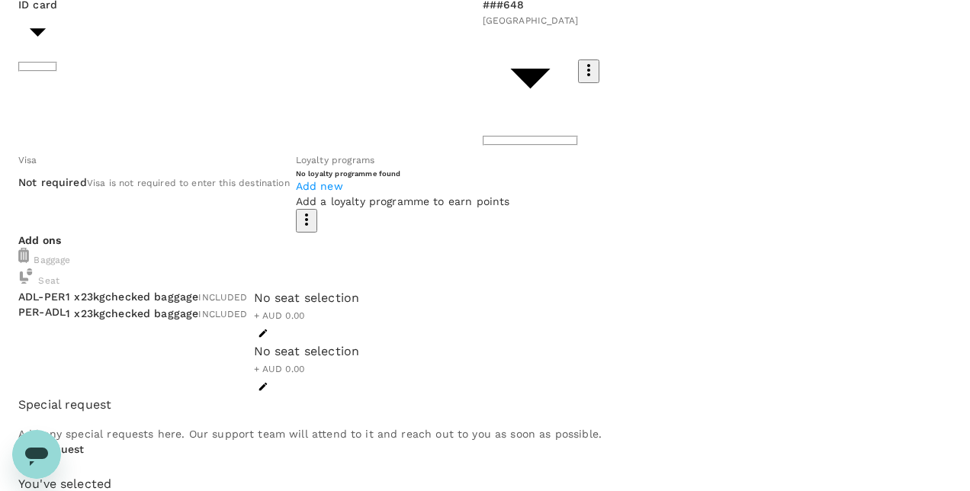
type textarea "T"
type textarea "Site trip to experience maintenance :)"
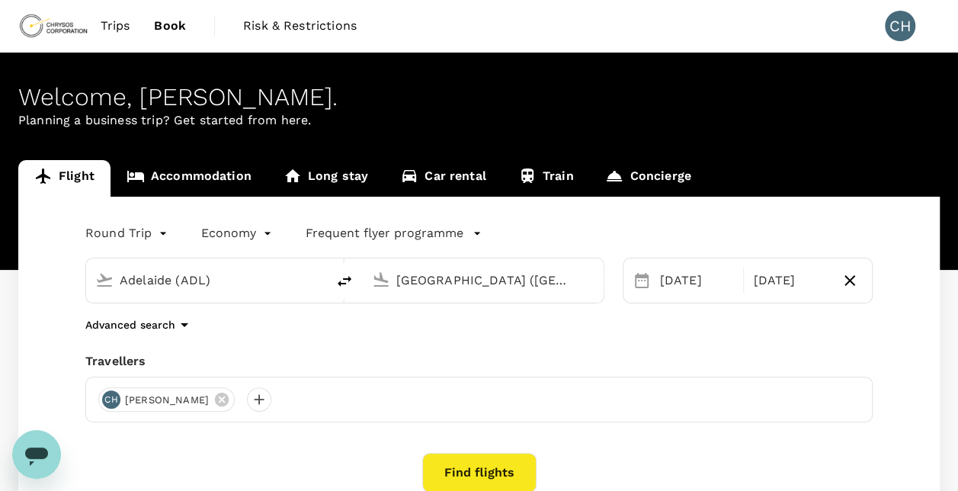
click at [128, 169] on icon at bounding box center [136, 176] width 18 height 18
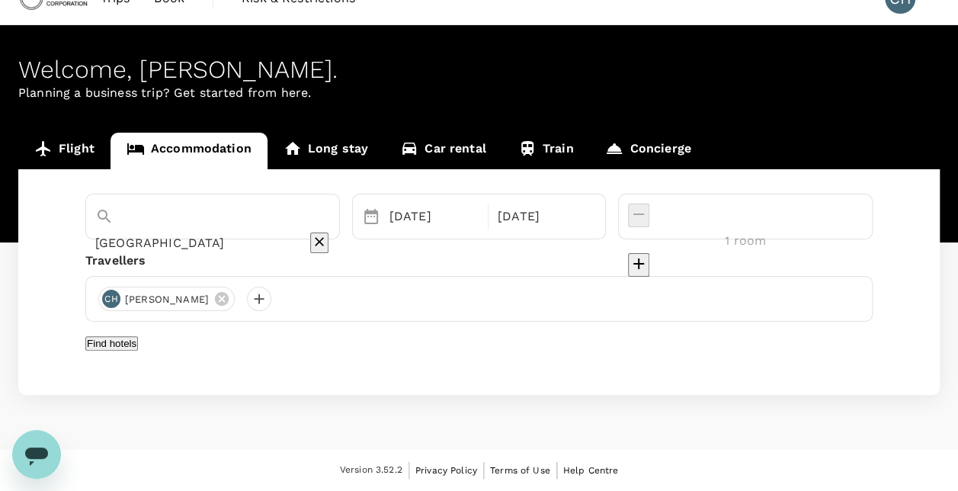
scroll to position [47, 0]
click at [485, 201] on div "21 Sep" at bounding box center [434, 216] width 101 height 30
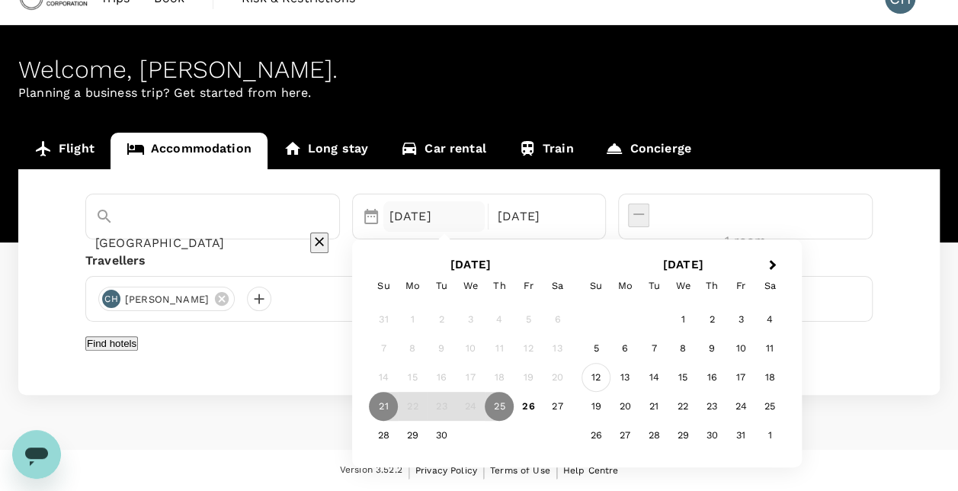
click at [611, 366] on div "12" at bounding box center [596, 378] width 29 height 29
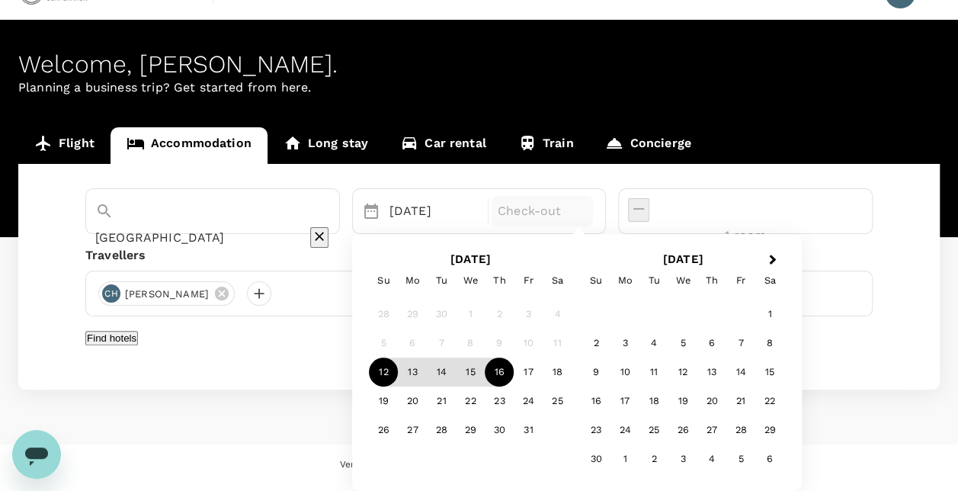
click at [514, 359] on div "16" at bounding box center [499, 372] width 29 height 29
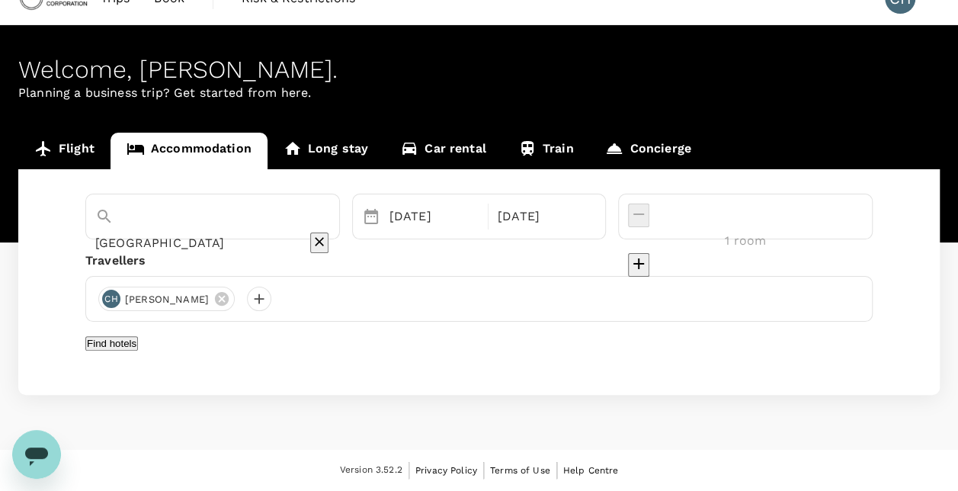
click at [718, 347] on div "Find hotels" at bounding box center [479, 343] width 788 height 18
click at [138, 336] on button "Find hotels" at bounding box center [111, 343] width 53 height 14
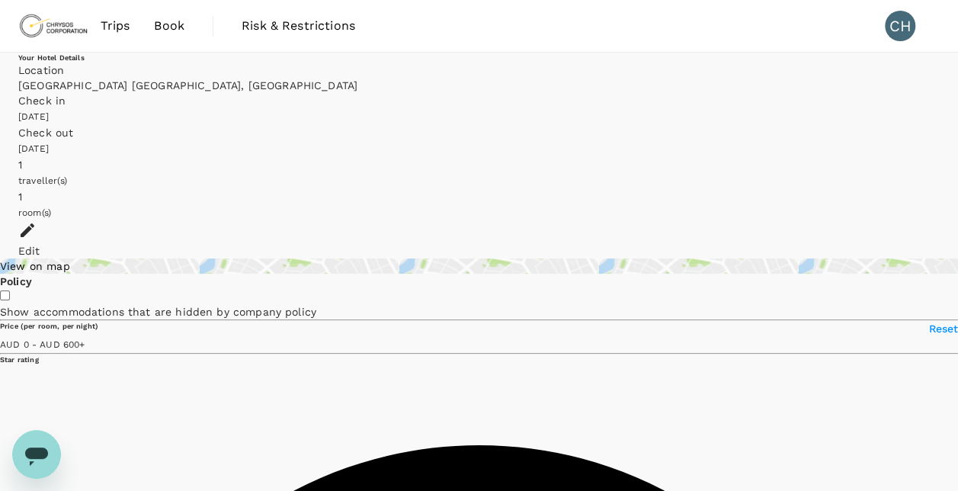
click at [107, 258] on div "View on map" at bounding box center [479, 265] width 958 height 15
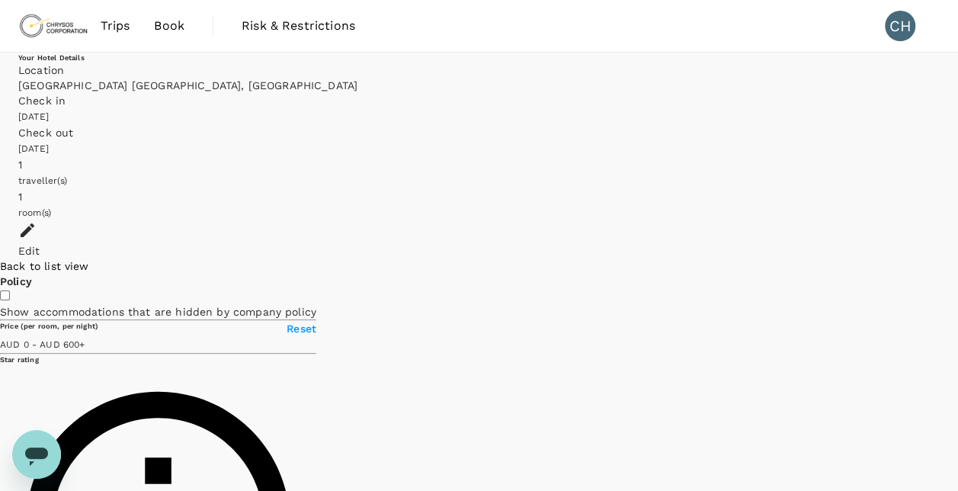
drag, startPoint x: 787, startPoint y: 317, endPoint x: 662, endPoint y: 270, distance: 133.7
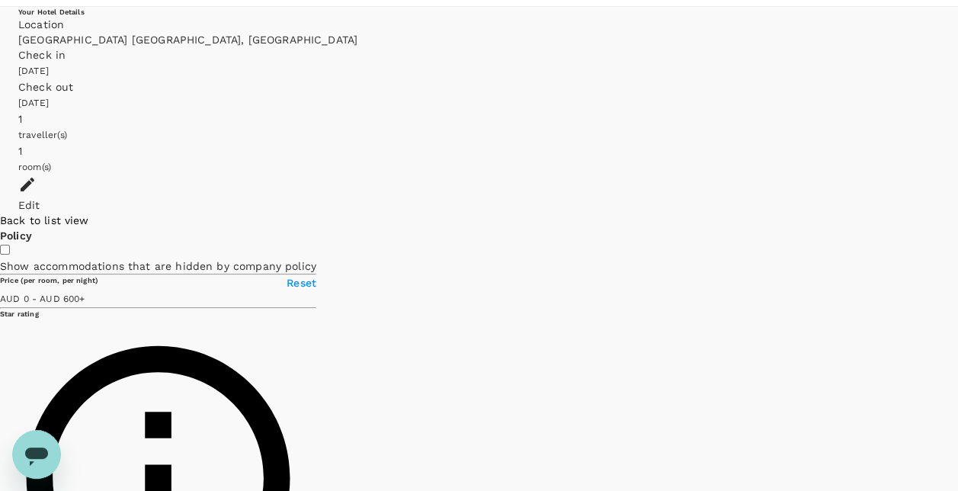
scroll to position [61, 0]
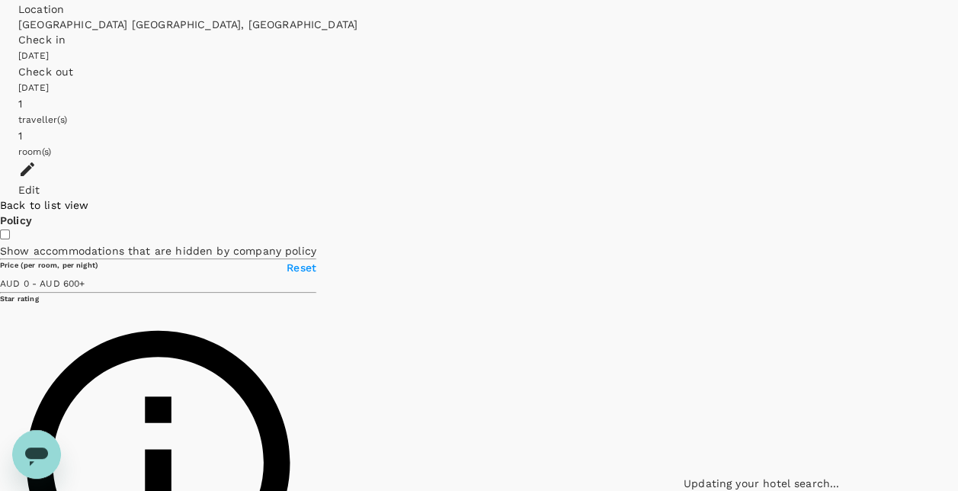
drag, startPoint x: 834, startPoint y: 339, endPoint x: 447, endPoint y: 197, distance: 412.2
click at [433, 197] on div at bounding box center [920, 366] width 976 height 610
drag, startPoint x: 599, startPoint y: 336, endPoint x: 826, endPoint y: 148, distance: 295.7
drag, startPoint x: 633, startPoint y: 230, endPoint x: 592, endPoint y: 316, distance: 94.8
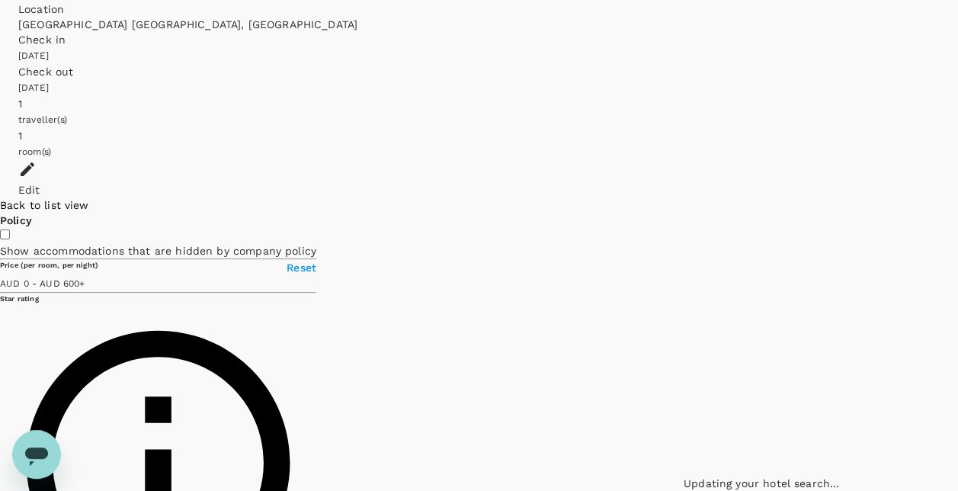
click at [684, 197] on div at bounding box center [821, 197] width 274 height 0
drag, startPoint x: 662, startPoint y: 192, endPoint x: 665, endPoint y: 247, distance: 55.0
click at [684, 197] on div at bounding box center [821, 197] width 274 height 0
drag, startPoint x: 621, startPoint y: 253, endPoint x: 625, endPoint y: 291, distance: 38.3
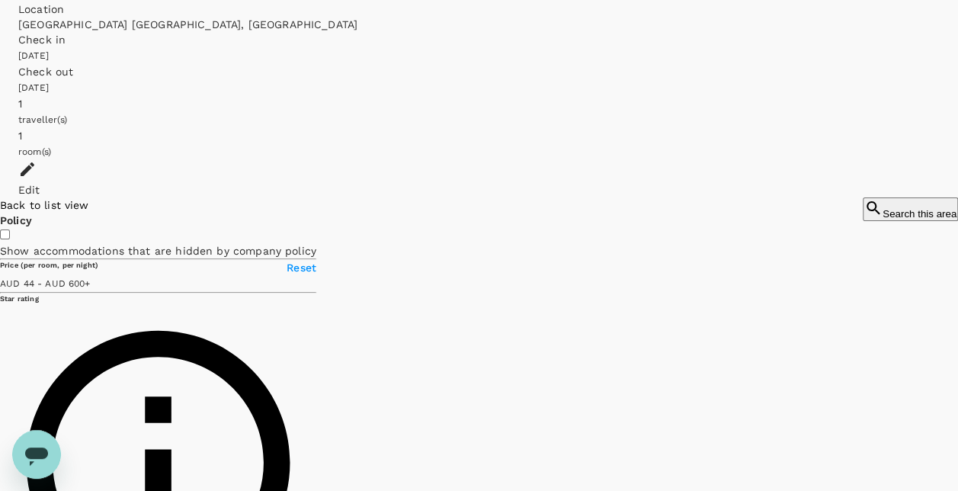
drag, startPoint x: 648, startPoint y: 209, endPoint x: 640, endPoint y: 270, distance: 61.5
click at [863, 197] on div at bounding box center [910, 197] width 95 height 0
drag, startPoint x: 643, startPoint y: 259, endPoint x: 641, endPoint y: 294, distance: 34.4
click at [863, 197] on button "Search this area" at bounding box center [910, 209] width 95 height 24
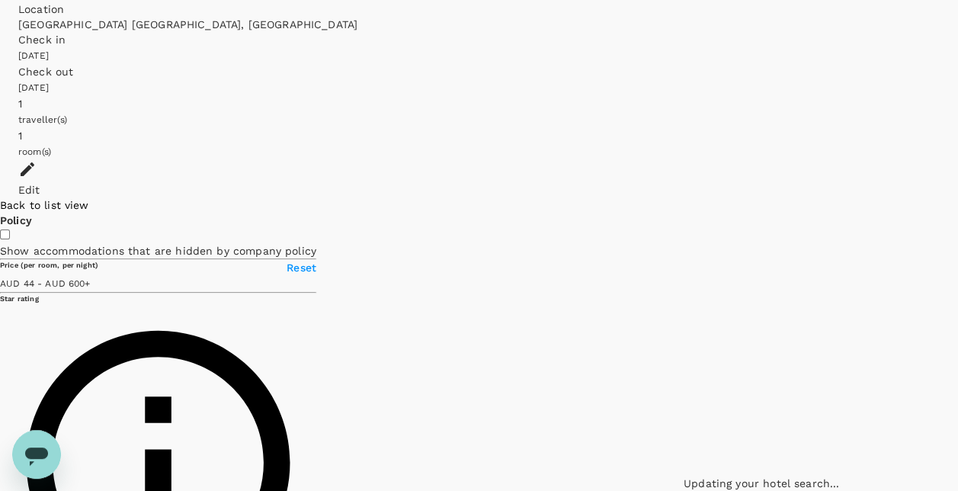
drag, startPoint x: 608, startPoint y: 290, endPoint x: 551, endPoint y: 285, distance: 56.6
click at [953, 230] on icon at bounding box center [958, 222] width 11 height 15
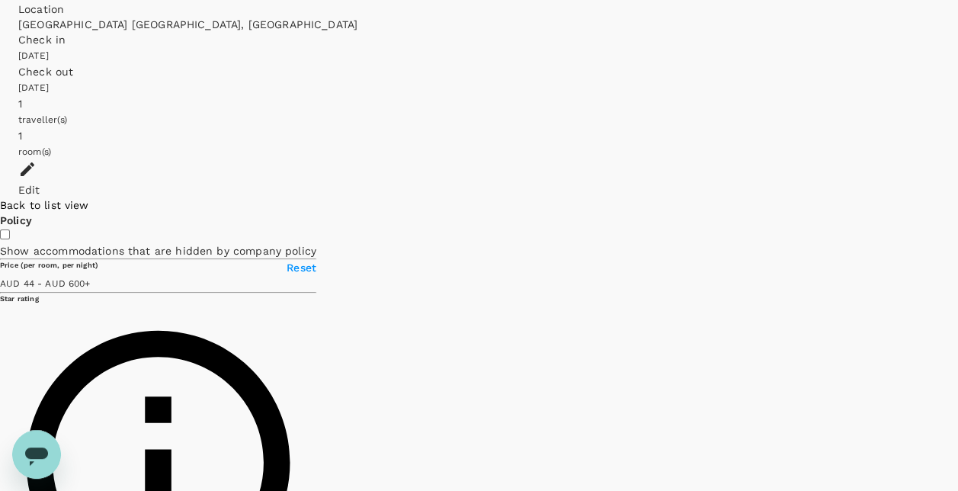
click at [949, 253] on h6 "Bentley Motel" at bounding box center [949, 246] width 0 height 14
type input "599.56"
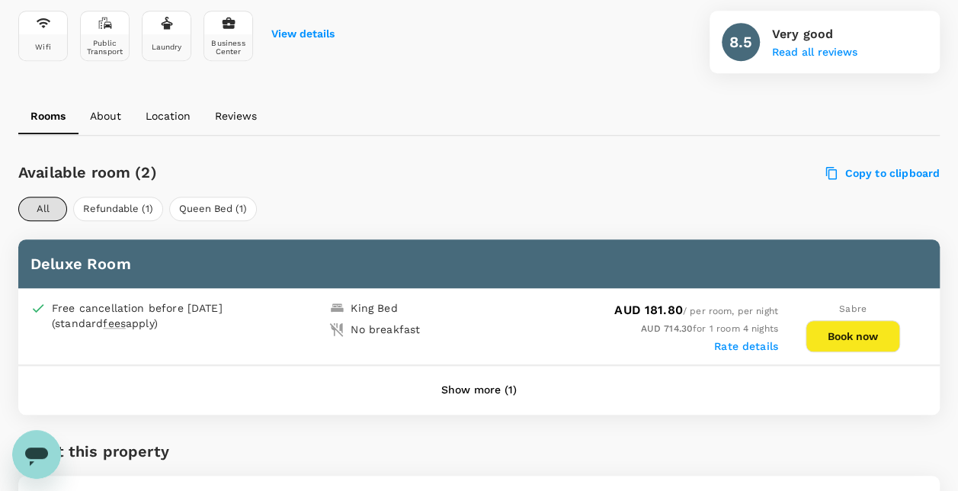
scroll to position [672, 0]
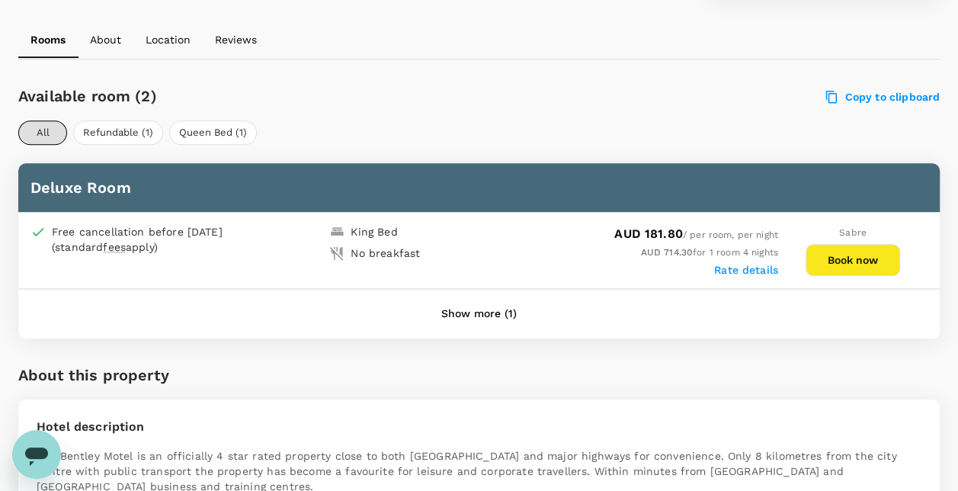
click at [480, 303] on button "Show more (1)" at bounding box center [479, 314] width 118 height 37
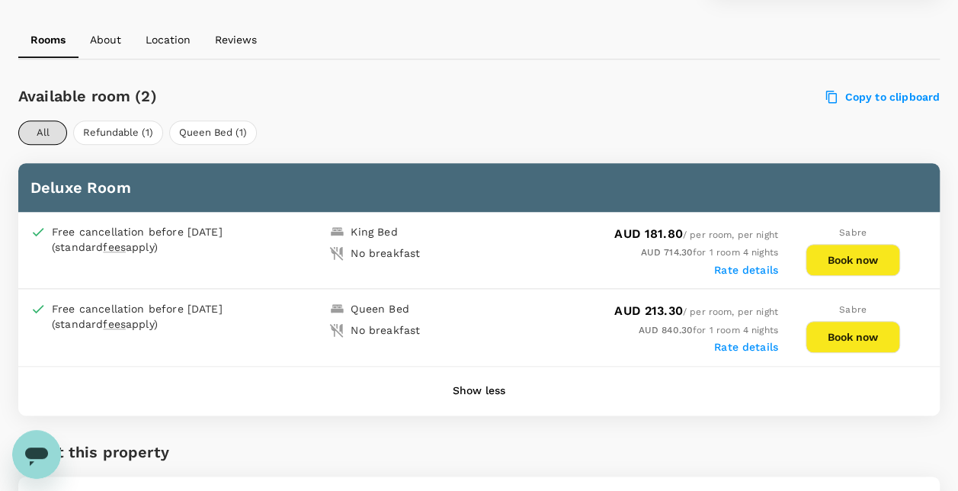
click at [721, 270] on label "Rate details" at bounding box center [746, 270] width 64 height 12
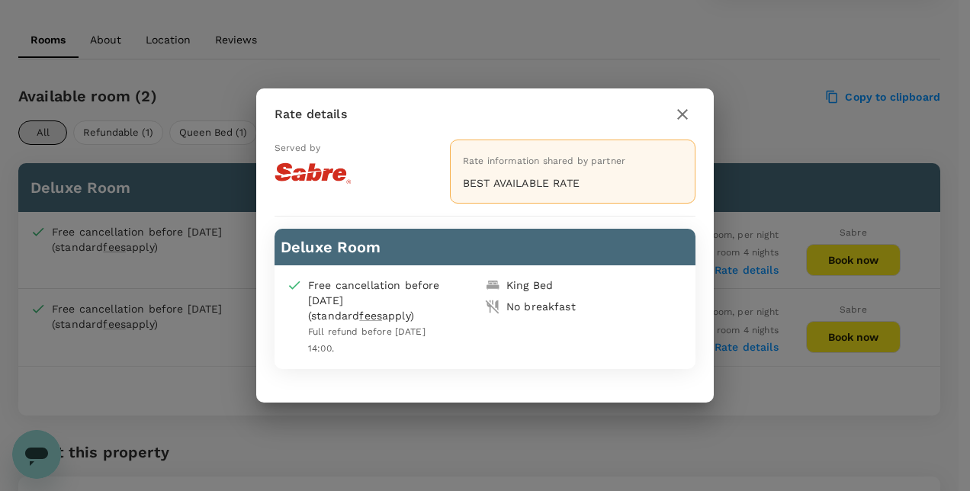
click at [692, 116] on button "button" at bounding box center [682, 114] width 26 height 26
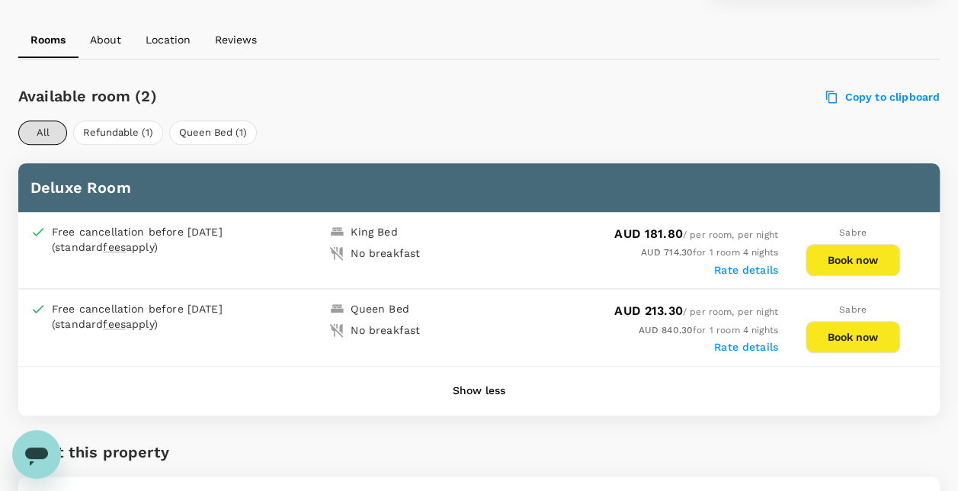
click at [732, 341] on label "Rate details" at bounding box center [746, 347] width 64 height 12
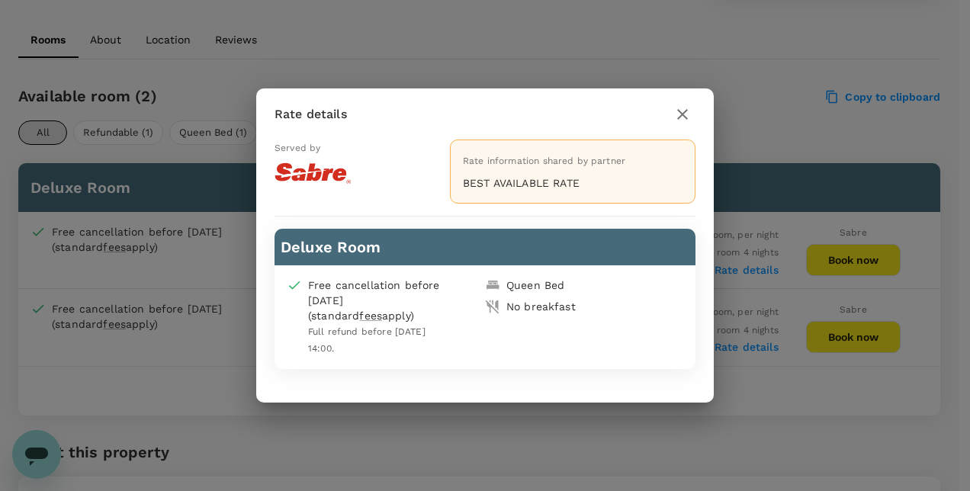
click at [688, 119] on icon "button" at bounding box center [682, 114] width 18 height 18
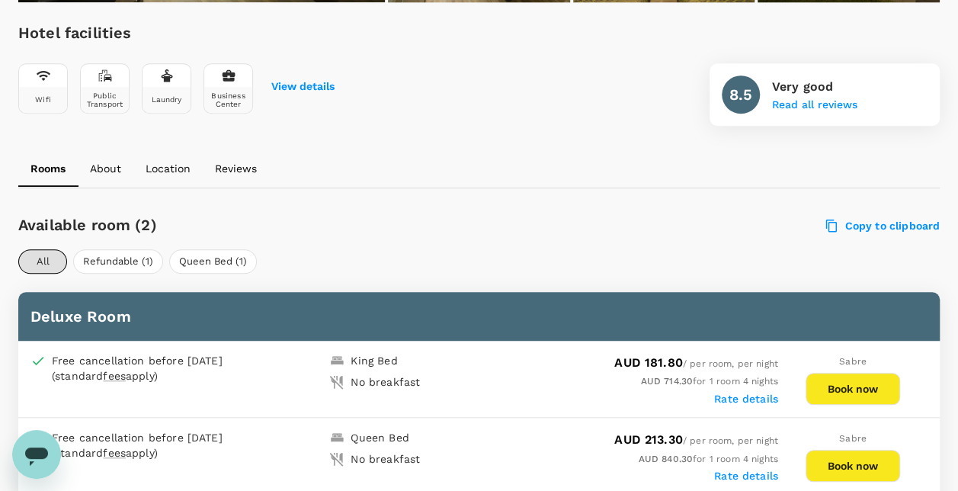
scroll to position [519, 0]
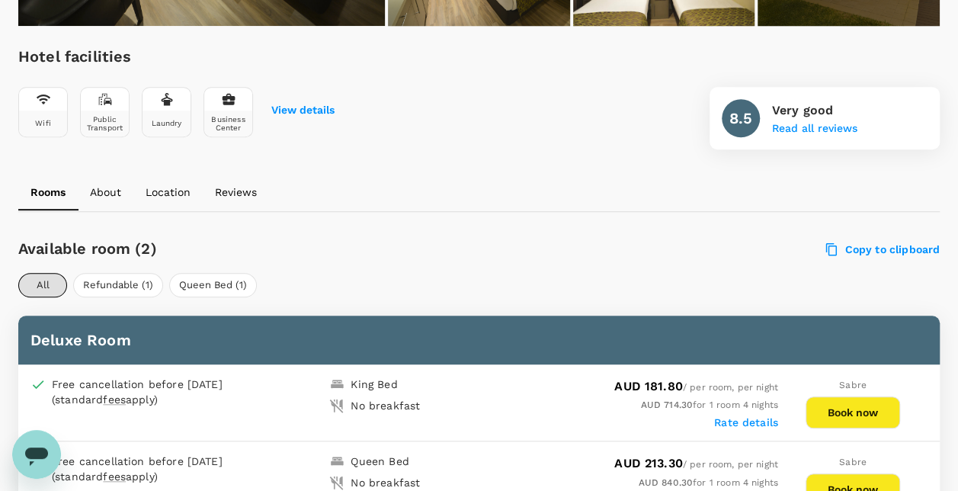
click at [113, 200] on button "About" at bounding box center [106, 192] width 56 height 37
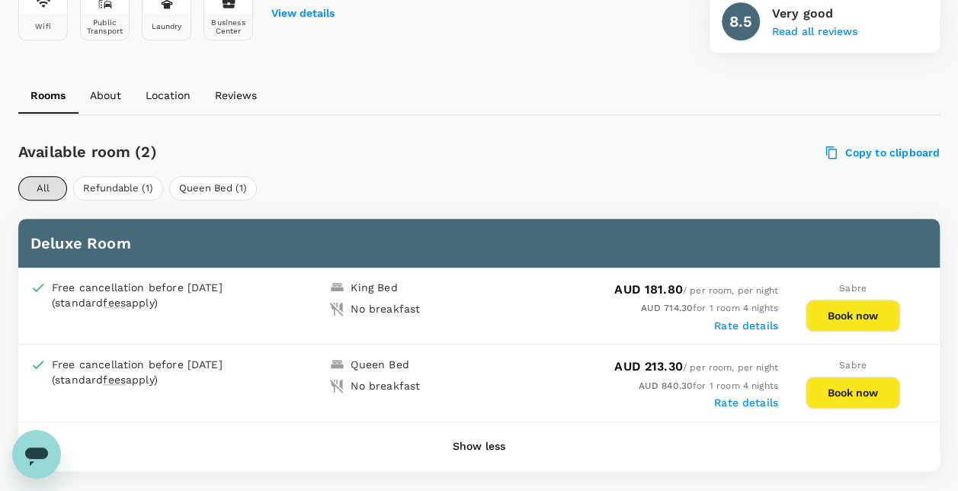
scroll to position [637, 0]
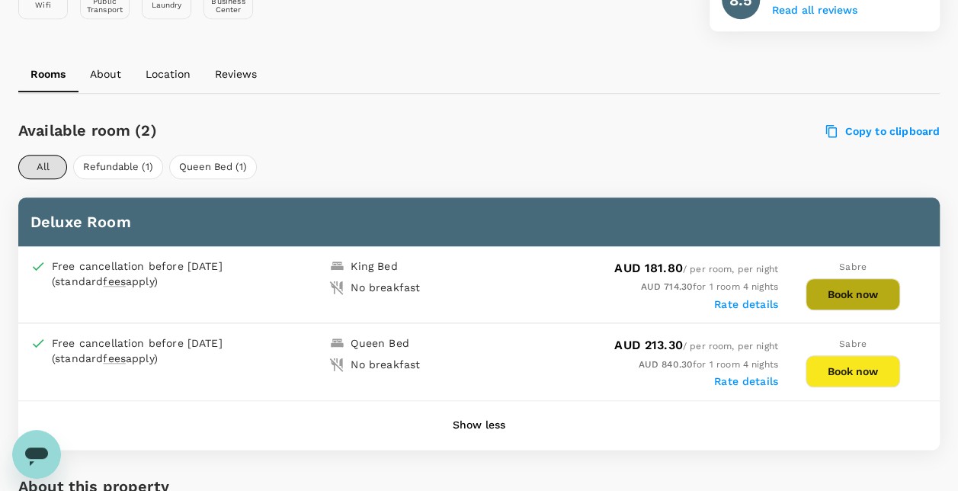
click at [859, 291] on button "Book now" at bounding box center [853, 294] width 95 height 32
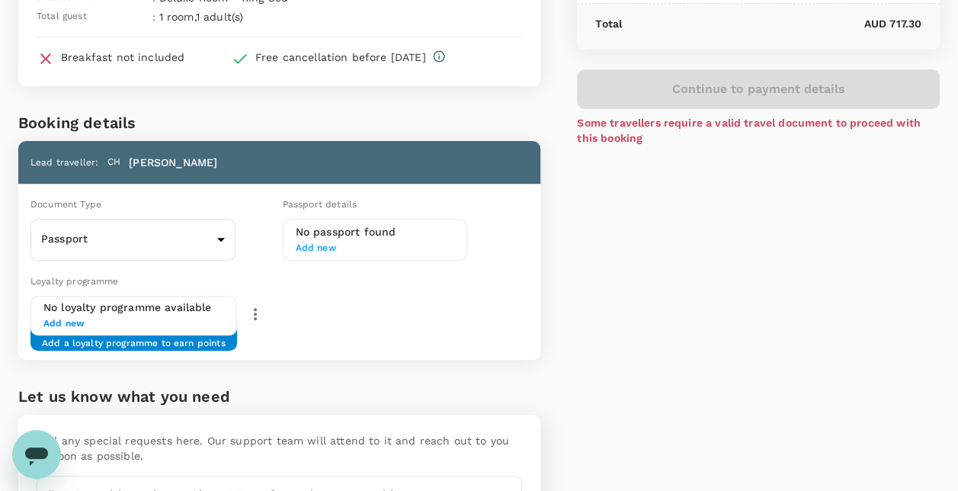
scroll to position [229, 0]
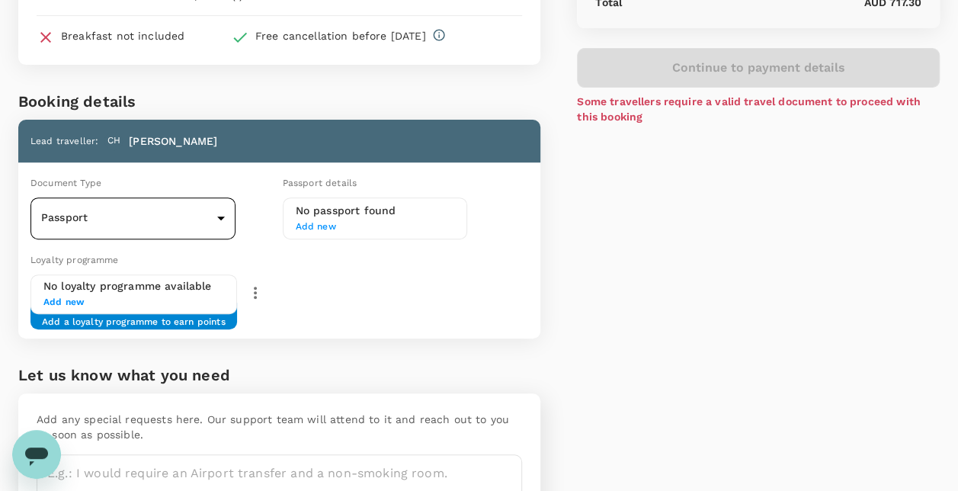
click at [197, 223] on body "Back to hotel details Review selection You've selected Bentley Motel Check-in :…" at bounding box center [479, 182] width 958 height 823
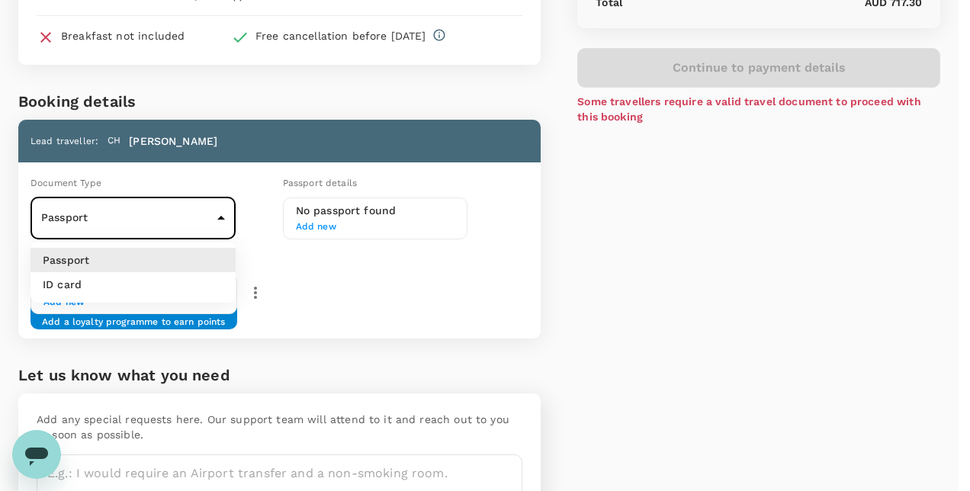
click at [129, 282] on li "ID card" at bounding box center [132, 284] width 205 height 24
type input "Id card"
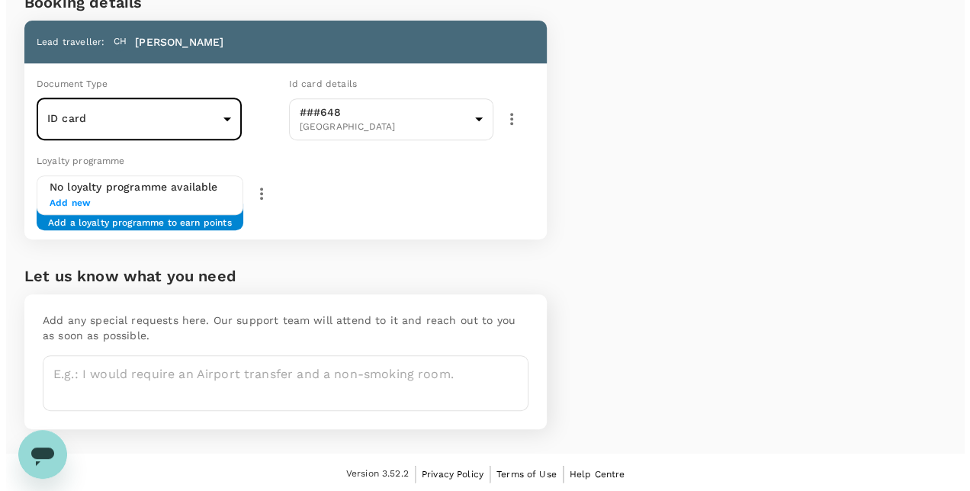
scroll to position [0, 0]
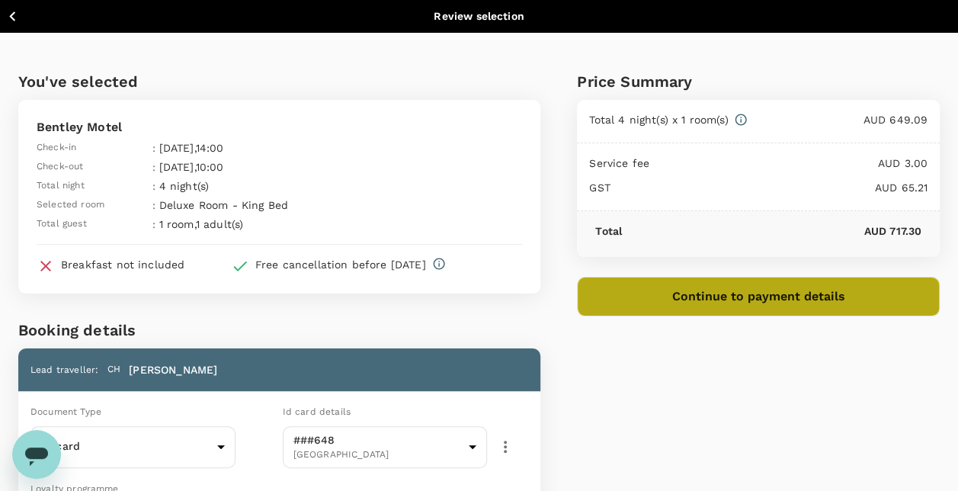
click at [726, 313] on button "Continue to payment details" at bounding box center [758, 297] width 363 height 40
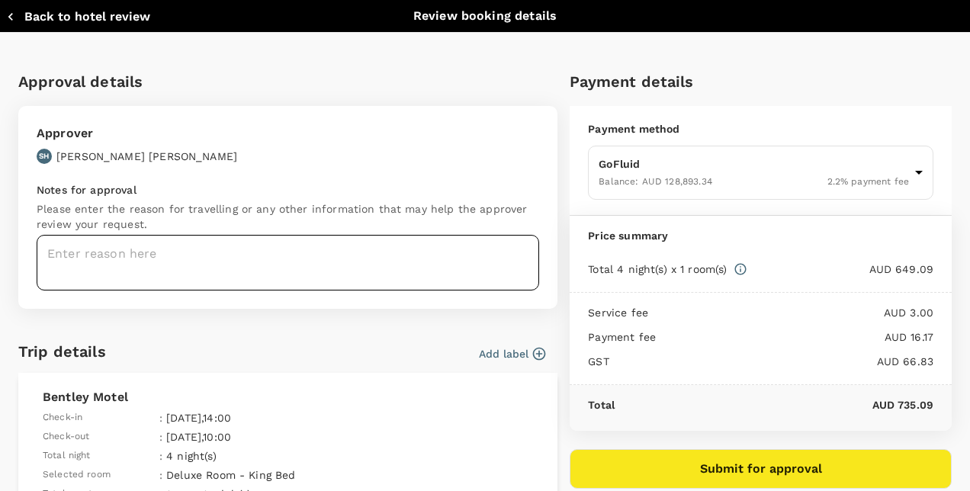
click at [244, 264] on textarea at bounding box center [288, 263] width 502 height 56
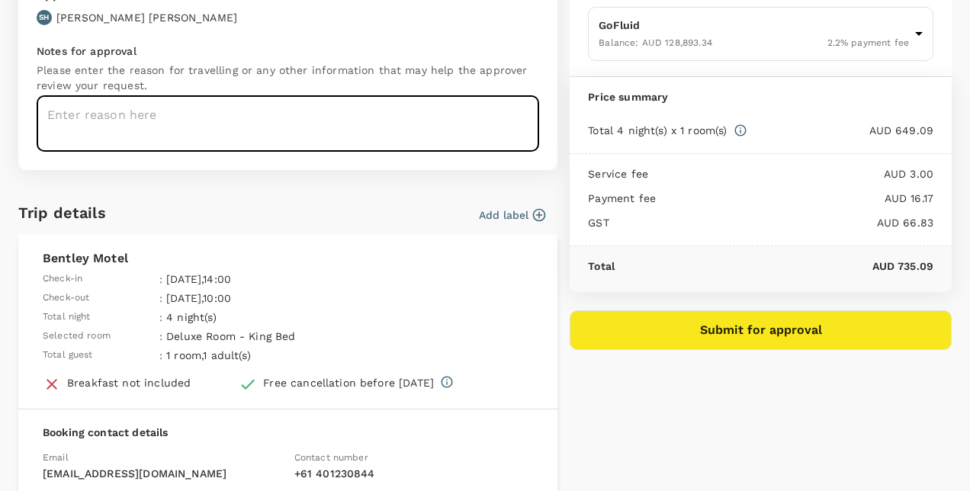
scroll to position [152, 0]
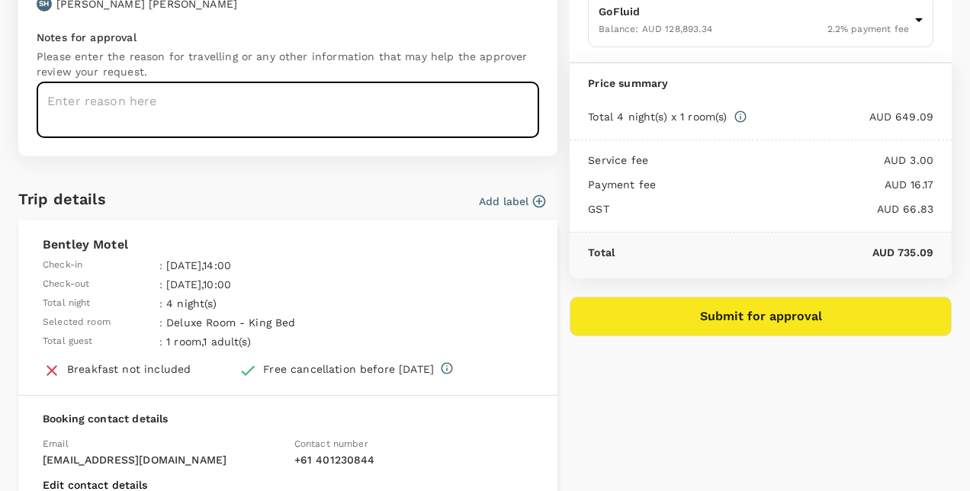
click at [168, 129] on textarea at bounding box center [288, 110] width 502 height 56
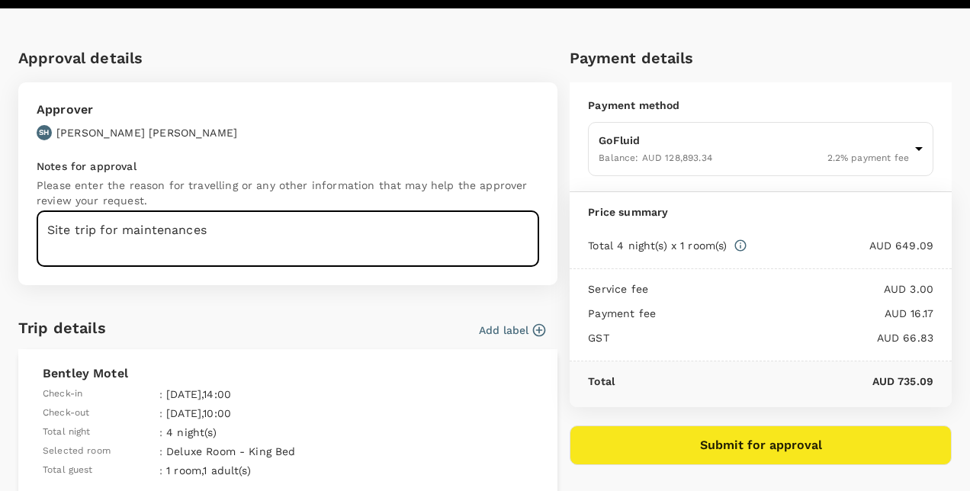
scroll to position [0, 0]
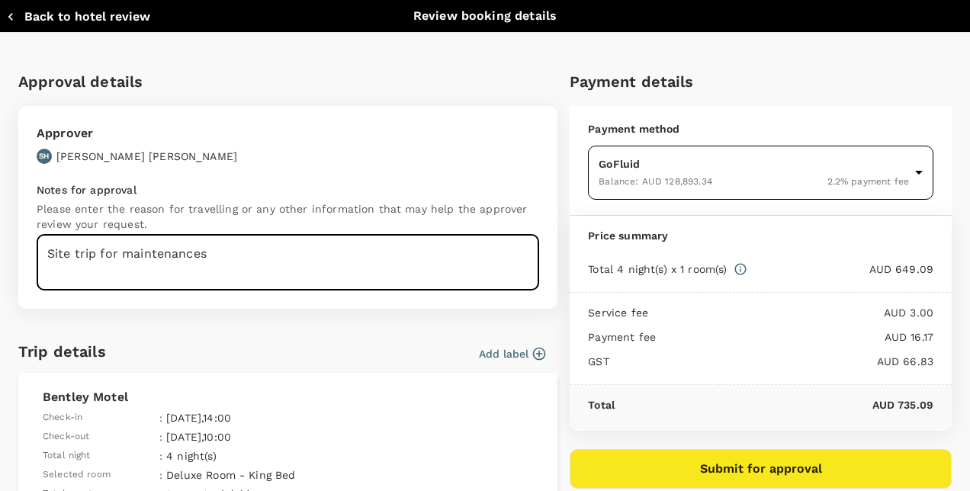
type textarea "Site trip for maintenances"
click at [884, 176] on body "Back to hotel details Review selection You've selected Bentley Motel Check-in :…" at bounding box center [485, 411] width 970 height 823
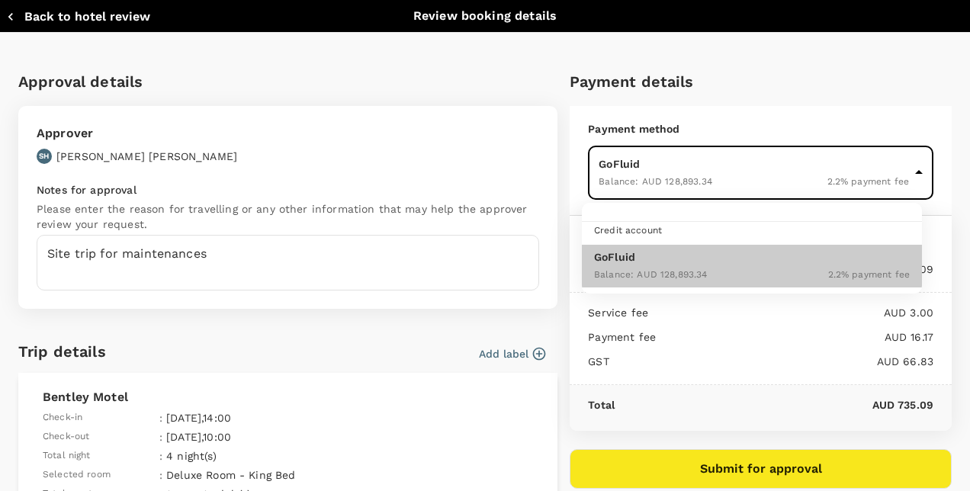
click at [884, 176] on div at bounding box center [485, 245] width 970 height 491
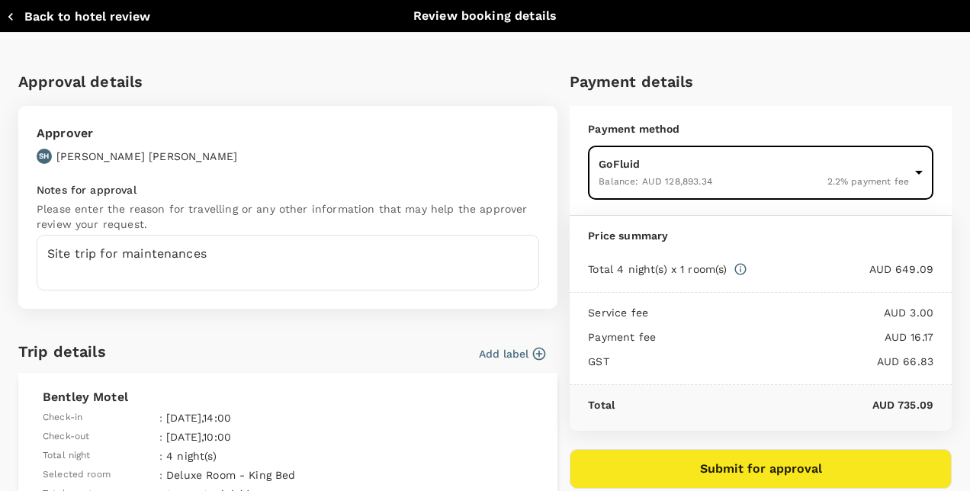
scroll to position [76, 0]
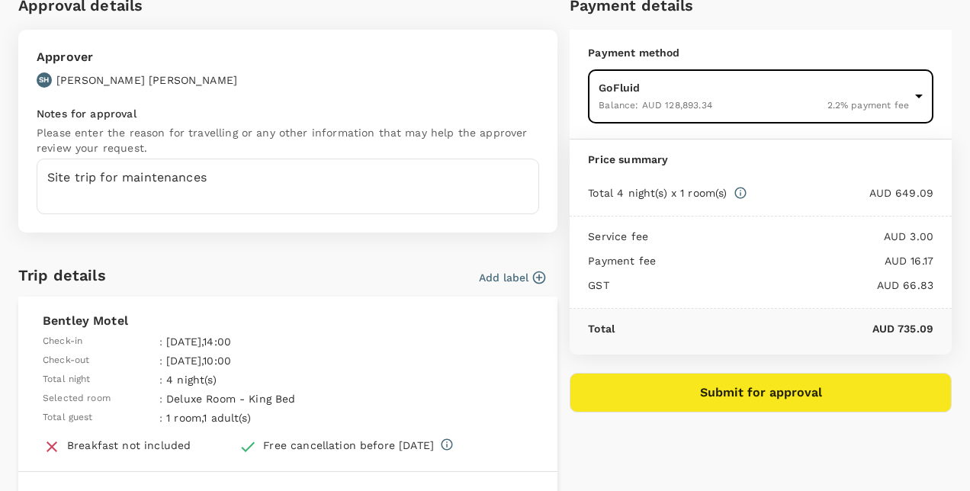
click at [683, 391] on button "Submit for approval" at bounding box center [761, 393] width 382 height 40
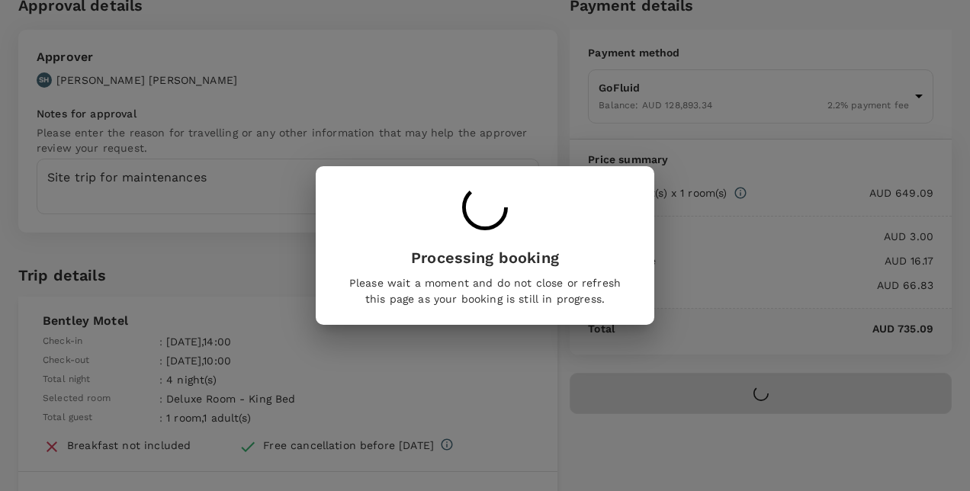
drag, startPoint x: 259, startPoint y: 342, endPoint x: 240, endPoint y: 343, distance: 19.1
click at [240, 343] on div "Processing booking Please wait a moment and do not close or refresh this page a…" at bounding box center [485, 245] width 970 height 491
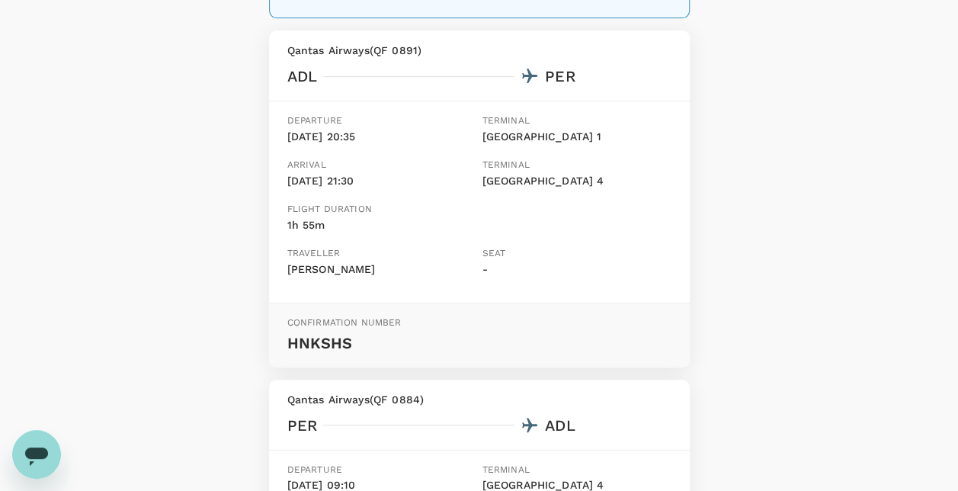
scroll to position [152, 0]
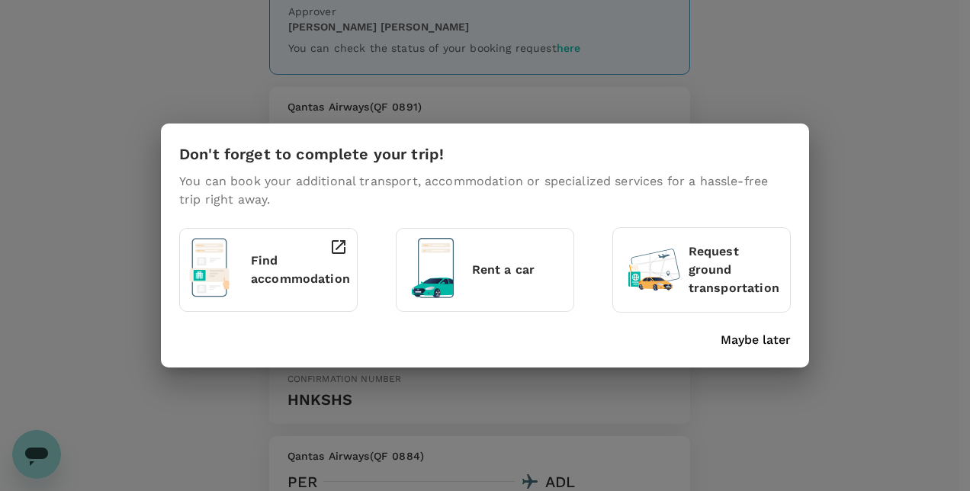
click at [756, 348] on p "Maybe later" at bounding box center [755, 340] width 70 height 18
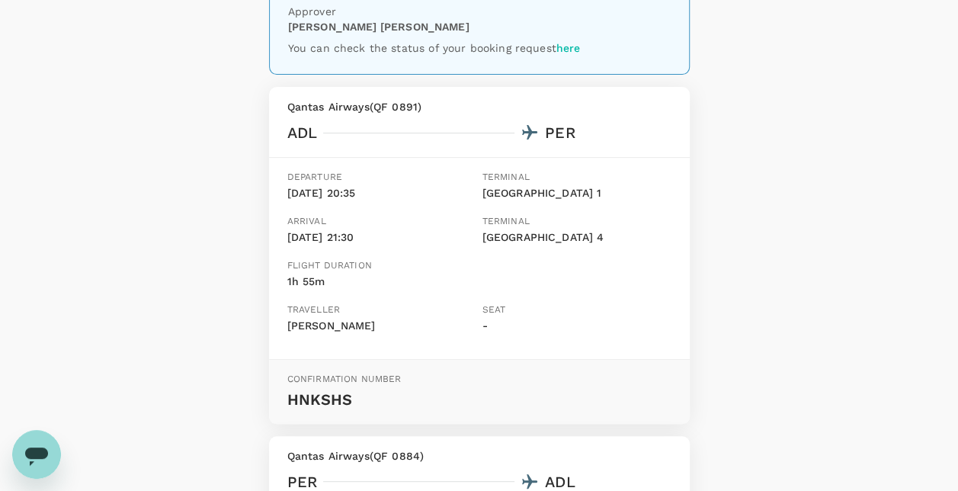
click at [808, 321] on div "Your booking request has been sent for review Your booking will only be charged…" at bounding box center [479, 386] width 958 height 973
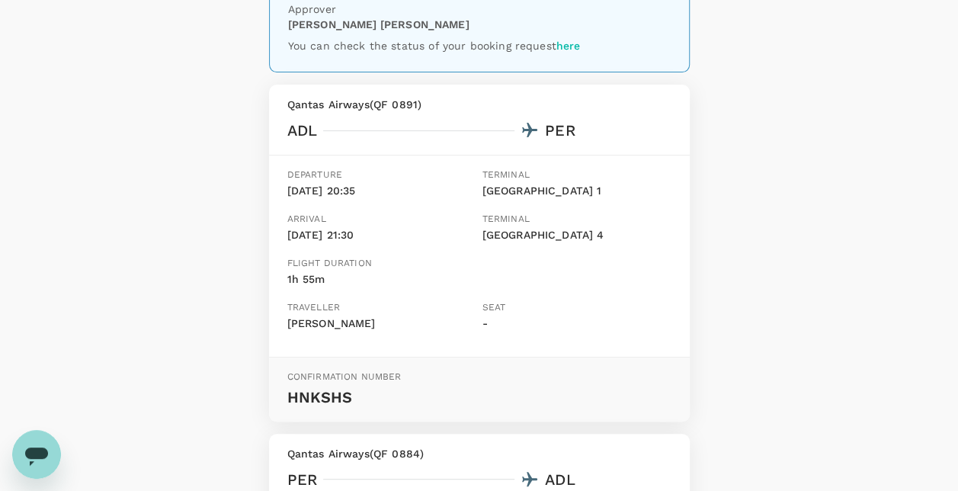
scroll to position [0, 0]
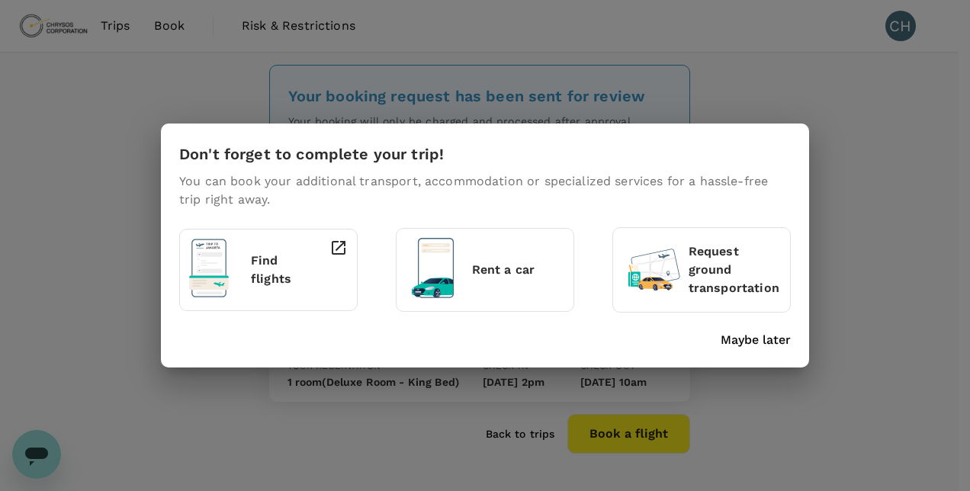
click at [765, 345] on p "Maybe later" at bounding box center [755, 340] width 70 height 18
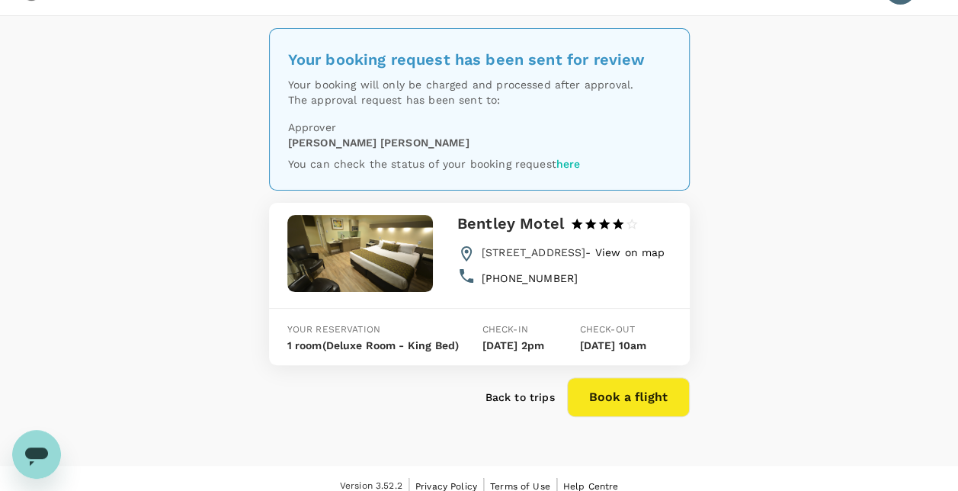
scroll to position [66, 0]
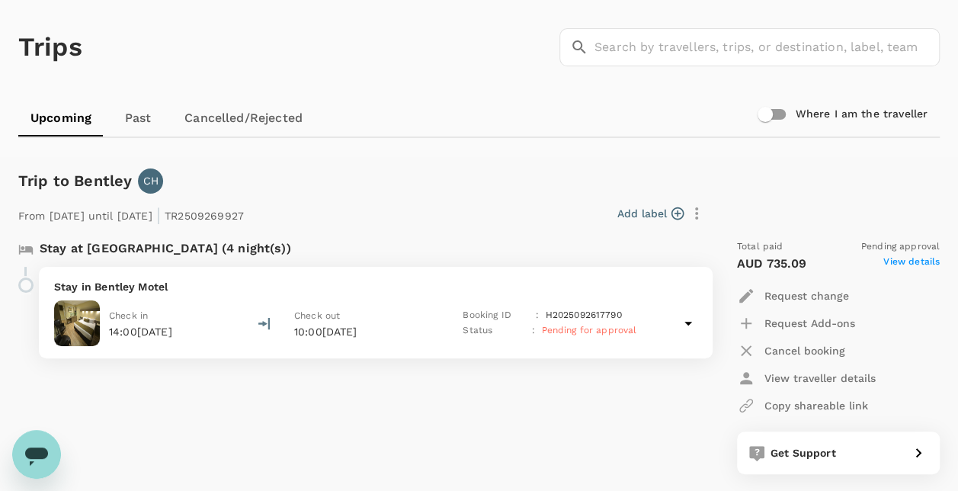
scroll to position [76, 0]
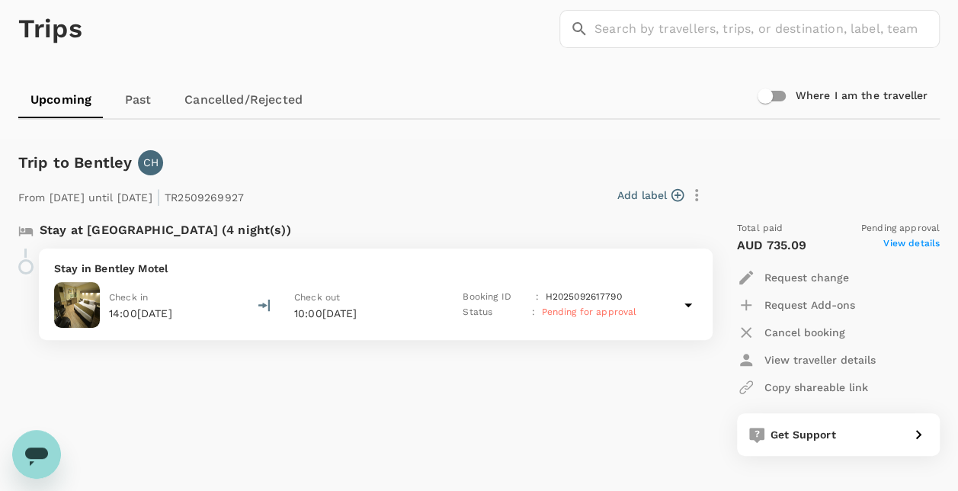
click at [73, 98] on link "Upcoming" at bounding box center [60, 100] width 85 height 37
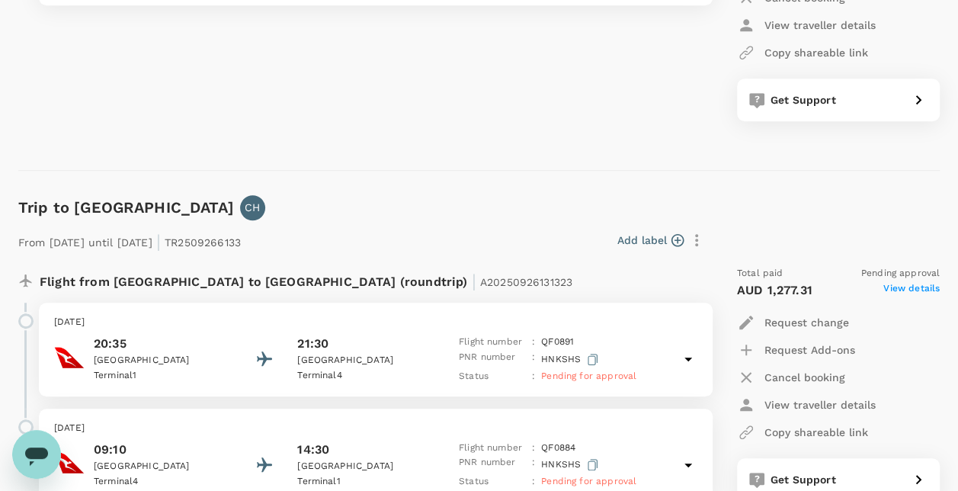
scroll to position [534, 0]
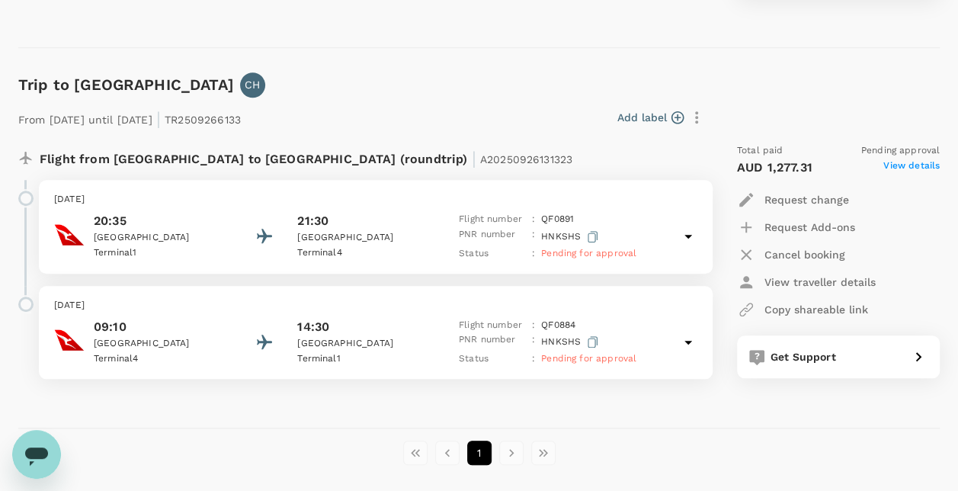
click at [672, 347] on div "09:10 [GEOGRAPHIC_DATA] 4 14:30 [GEOGRAPHIC_DATA] 1 Flight number : QF 0884 PNR…" at bounding box center [375, 343] width 643 height 50
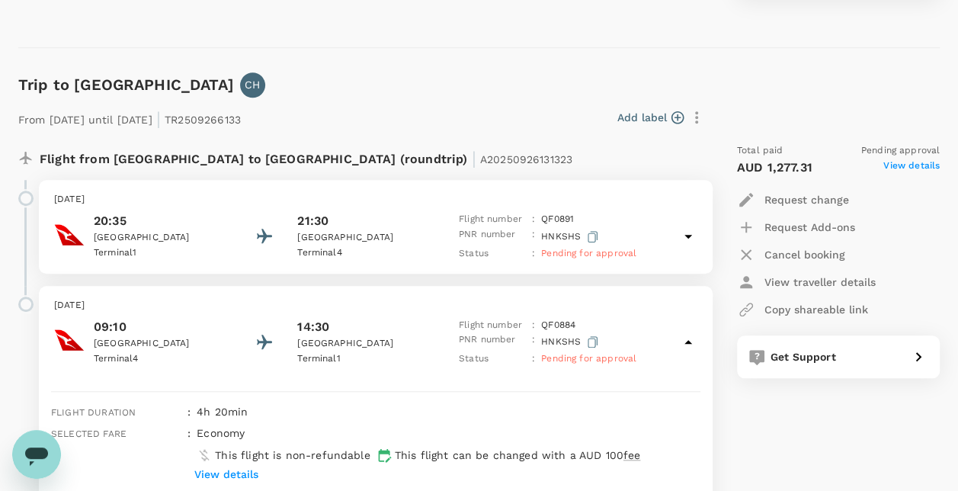
click at [683, 342] on icon at bounding box center [688, 342] width 18 height 18
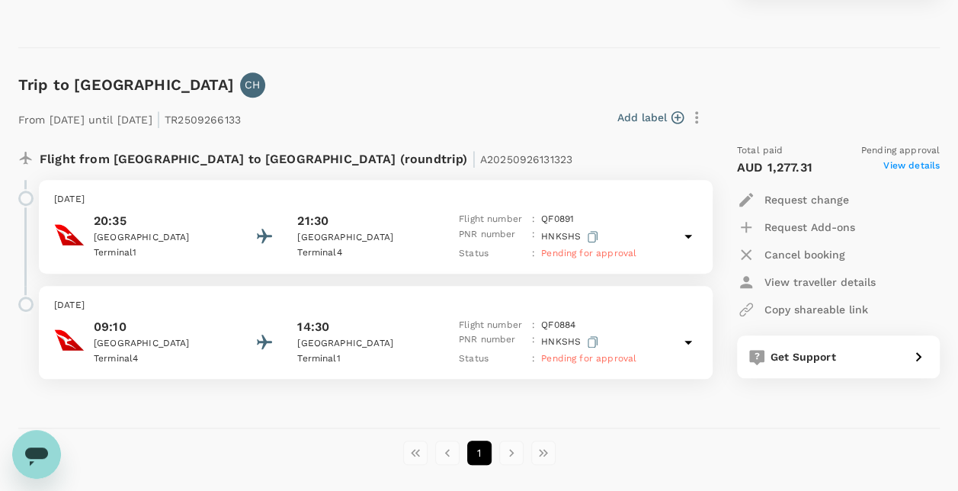
click at [679, 342] on icon at bounding box center [688, 342] width 18 height 18
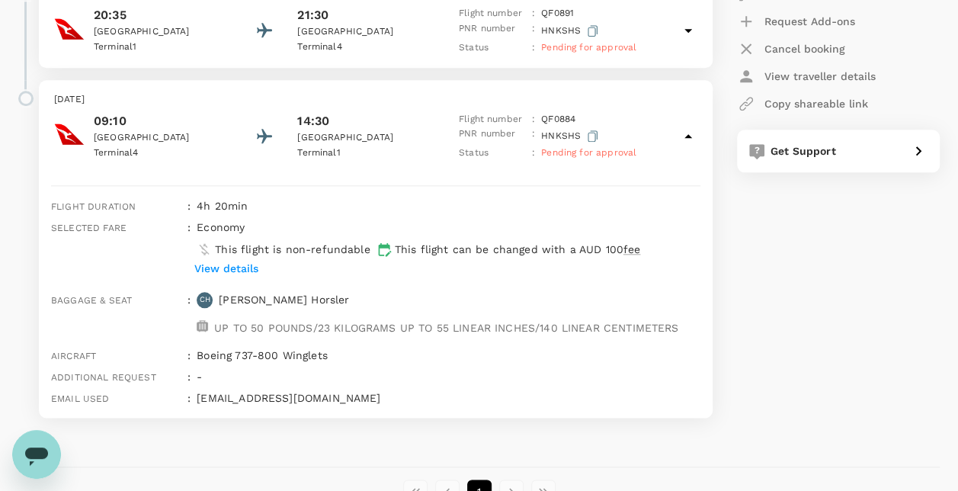
scroll to position [762, 0]
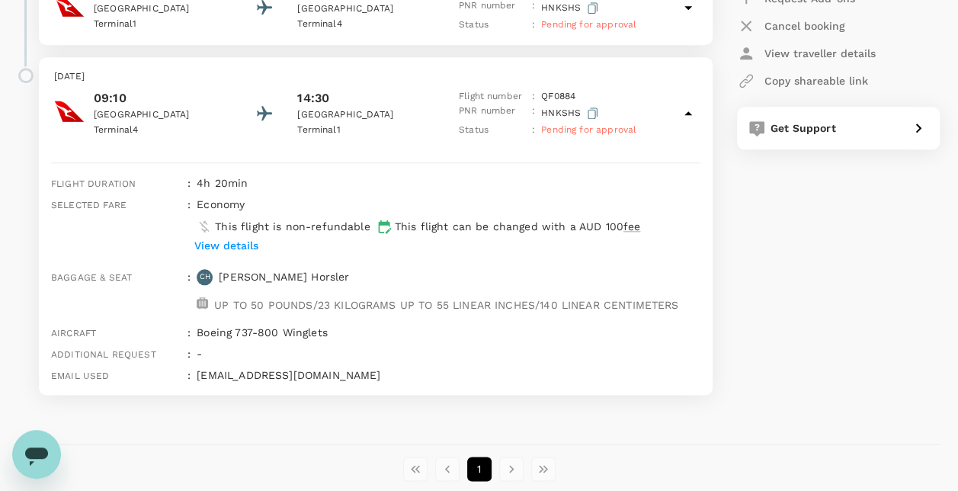
click at [242, 244] on p "View details" at bounding box center [226, 245] width 64 height 15
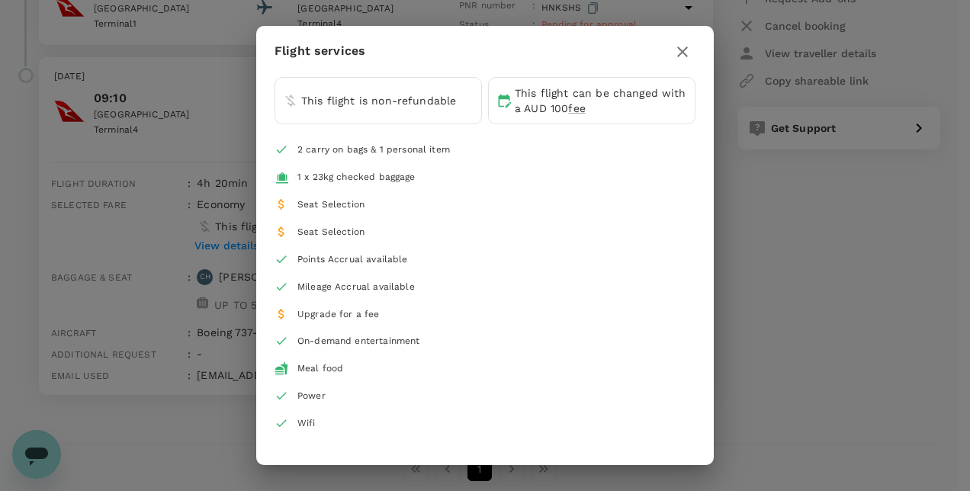
click at [686, 53] on icon "button" at bounding box center [682, 52] width 18 height 18
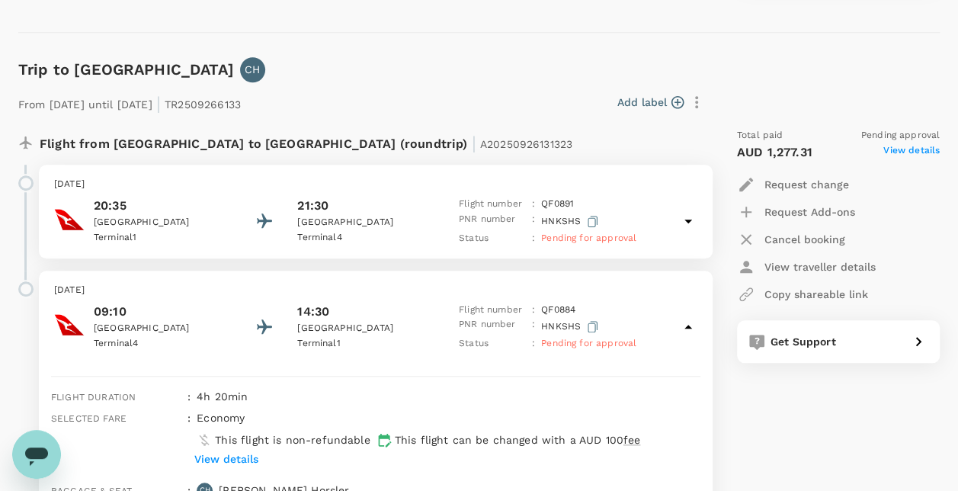
scroll to position [534, 0]
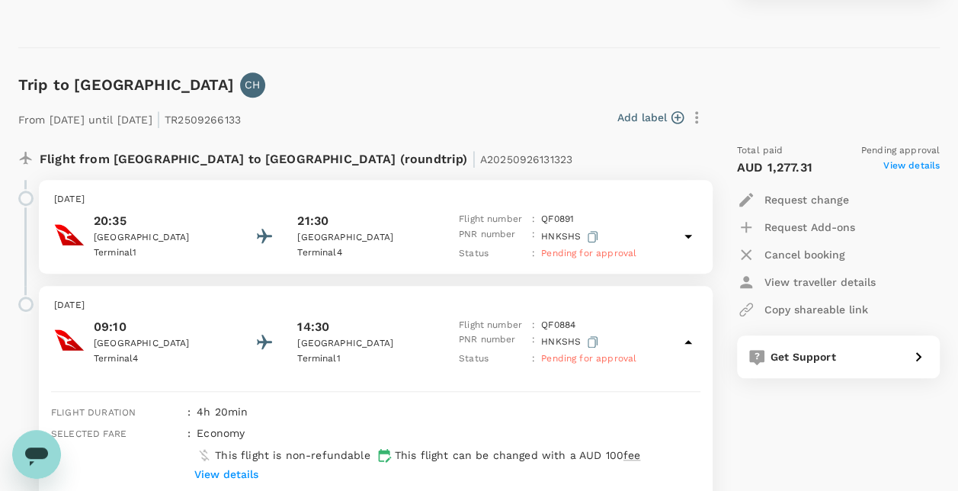
click at [691, 233] on icon at bounding box center [688, 236] width 18 height 18
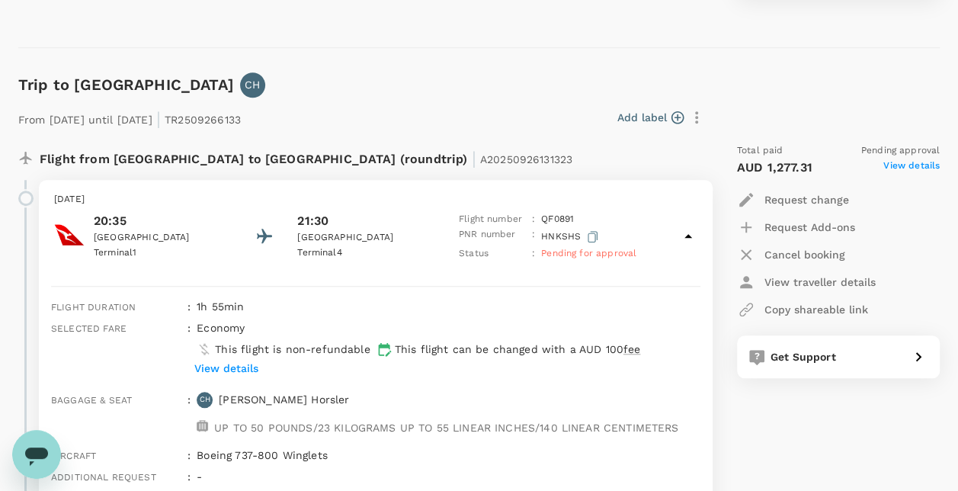
click at [688, 234] on icon at bounding box center [688, 236] width 18 height 18
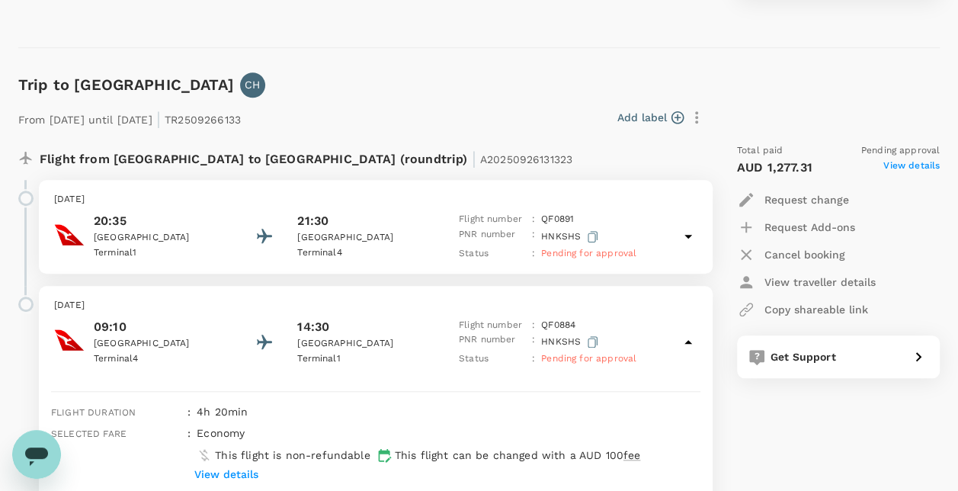
click at [672, 335] on div "09:10 [GEOGRAPHIC_DATA] 4 14:30 [GEOGRAPHIC_DATA] 1 Flight number : QF 0884 PNR…" at bounding box center [375, 343] width 643 height 50
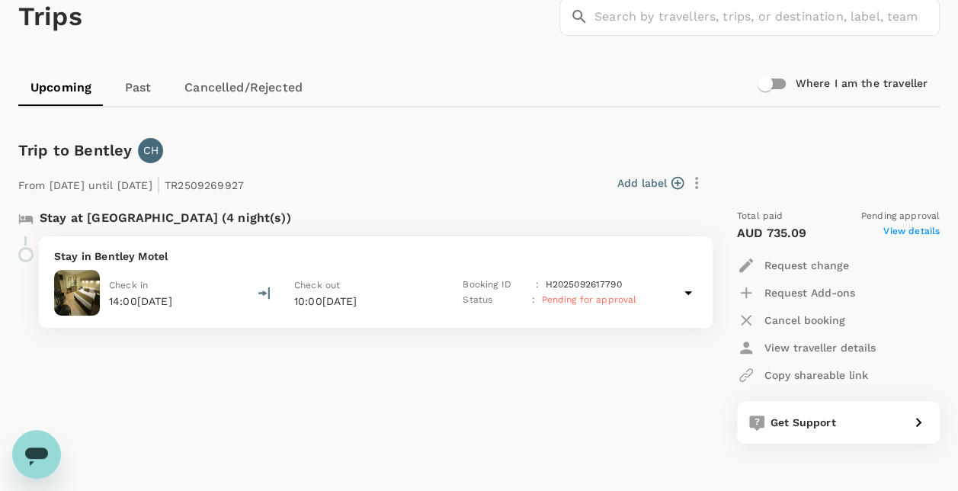
scroll to position [76, 0]
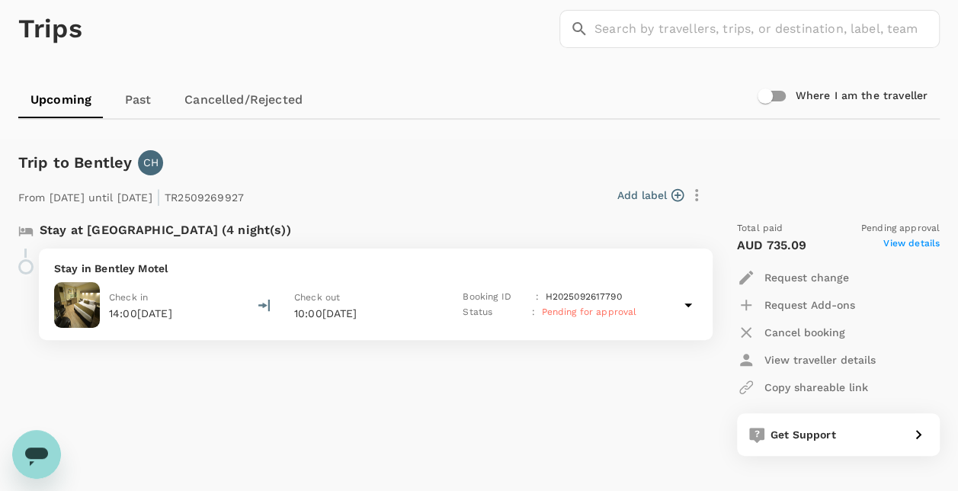
click at [684, 302] on icon at bounding box center [688, 305] width 18 height 18
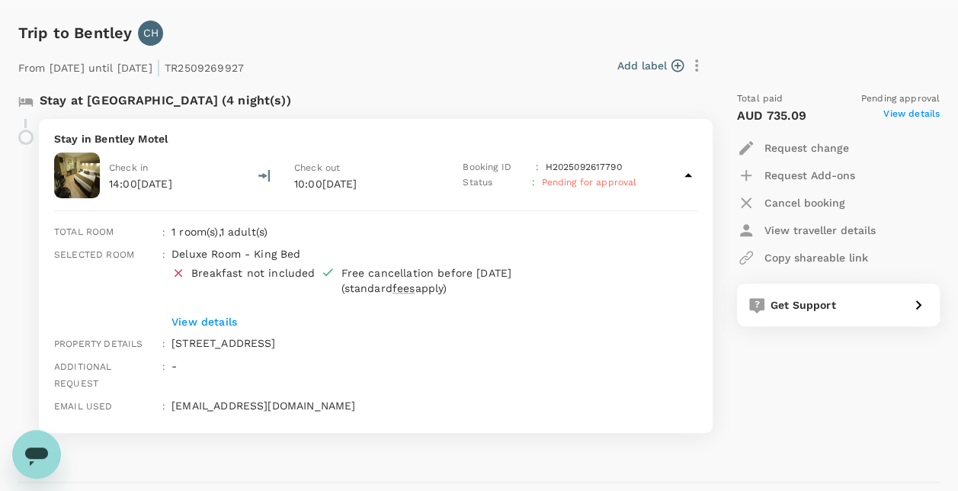
scroll to position [152, 0]
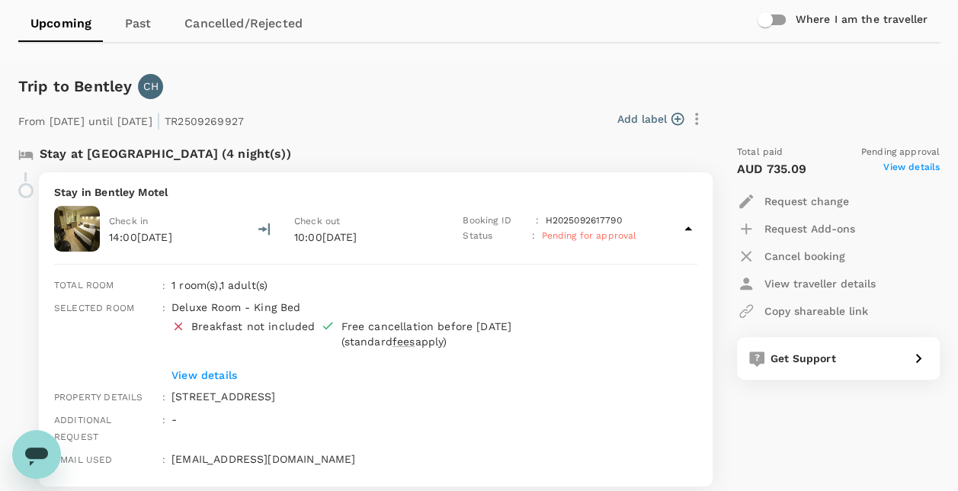
click at [684, 230] on icon at bounding box center [688, 229] width 18 height 18
